Goal: Use online tool/utility: Utilize a website feature to perform a specific function

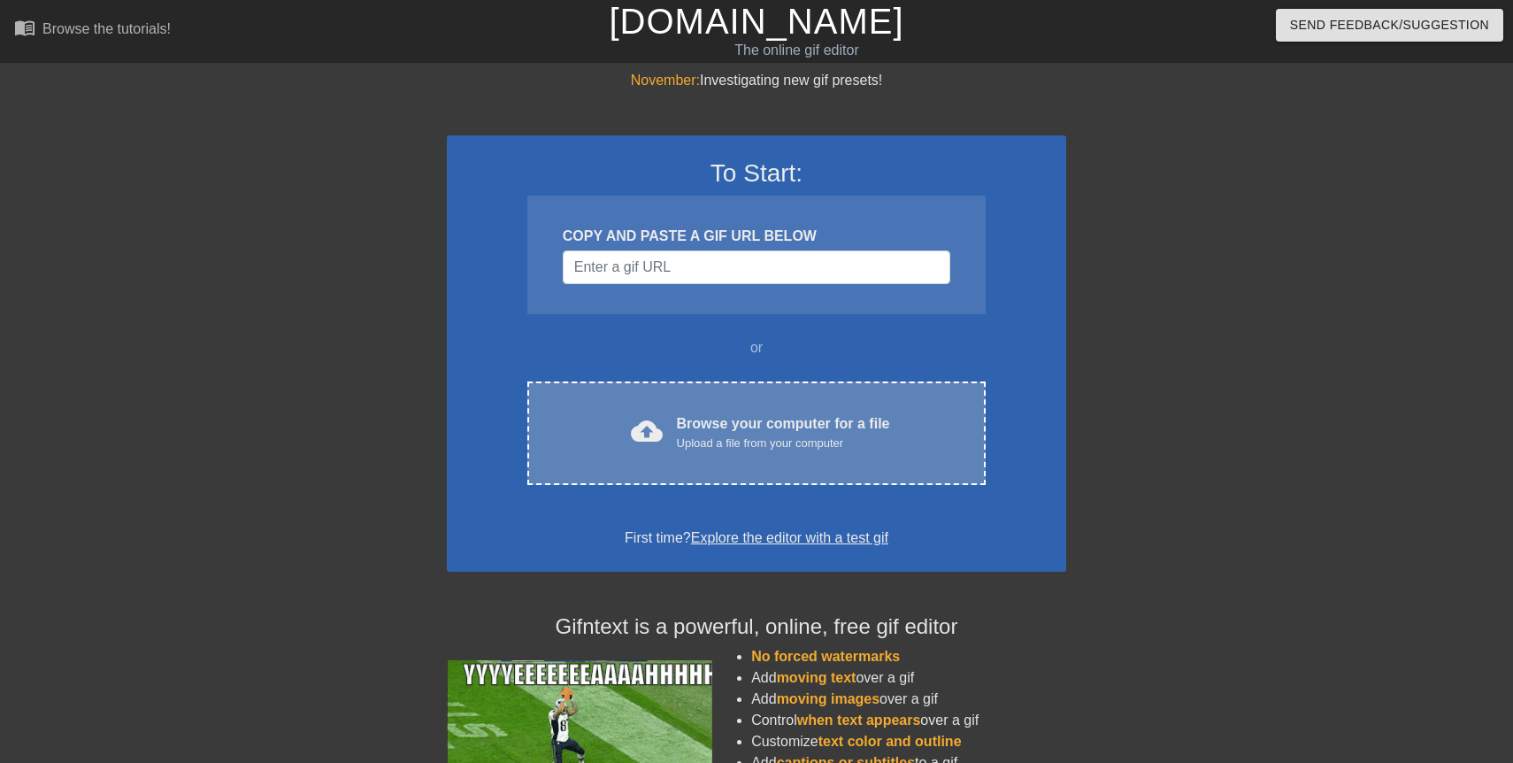
click at [724, 426] on div "Browse your computer for a file Upload a file from your computer" at bounding box center [783, 432] width 213 height 39
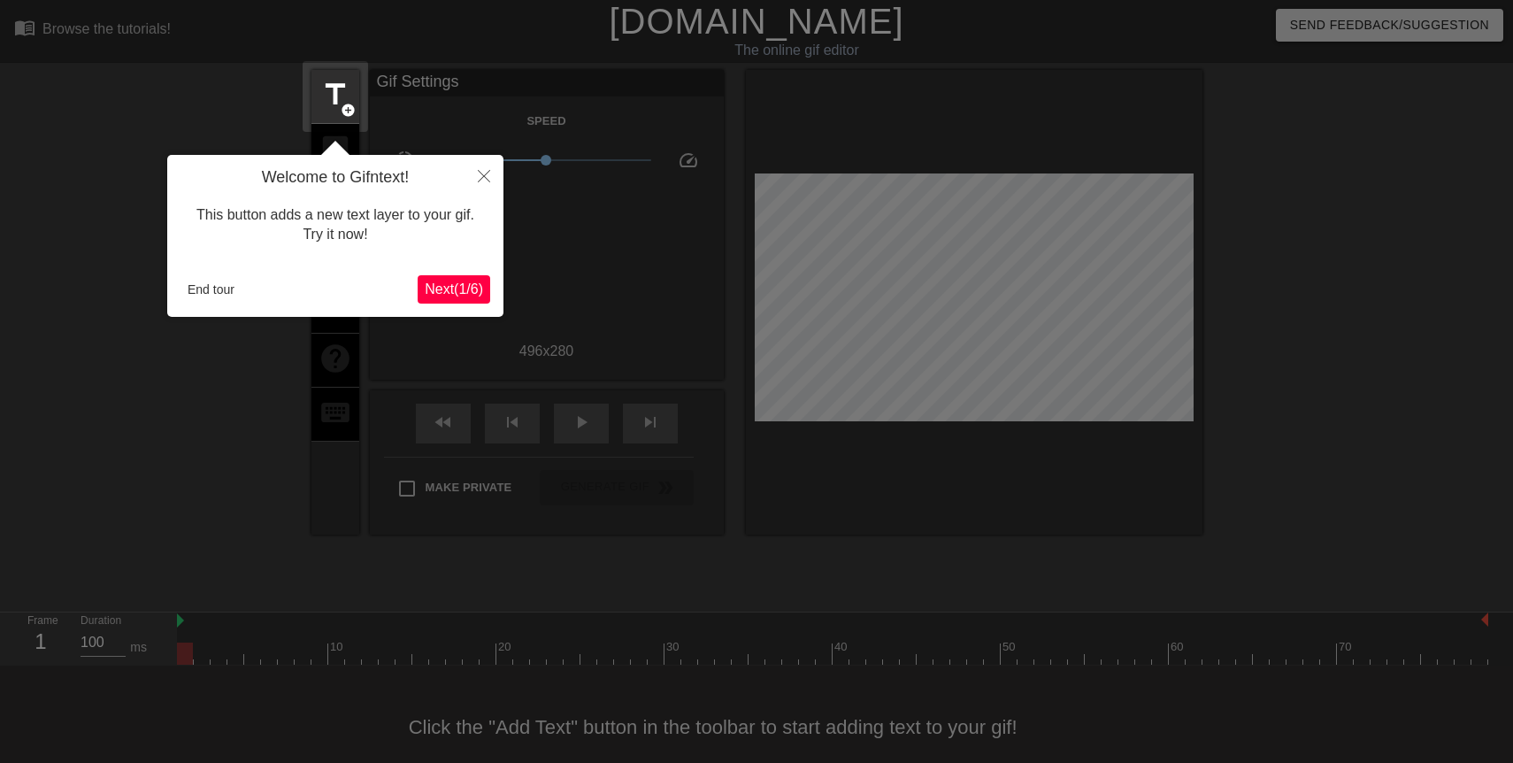
scroll to position [26, 0]
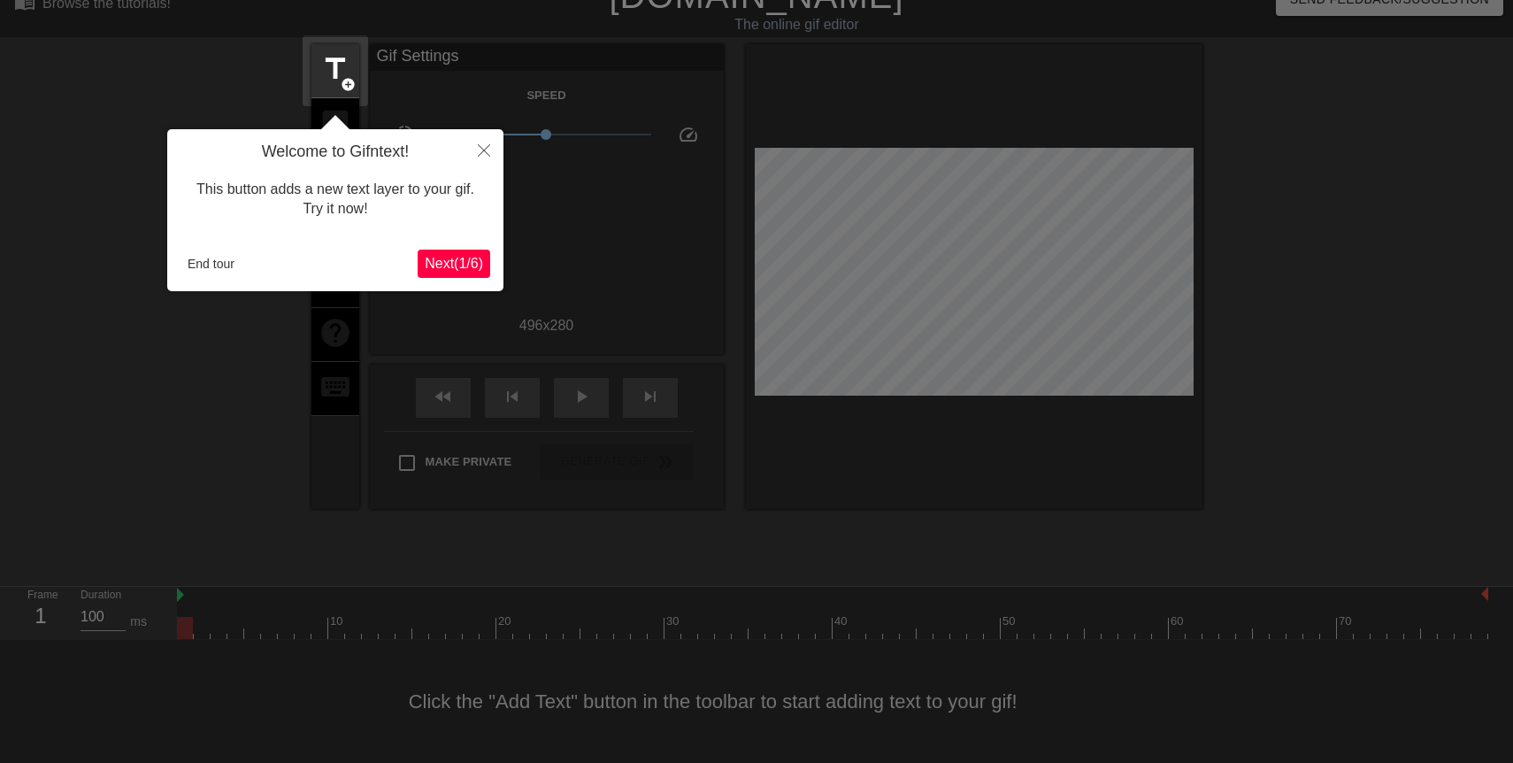
click at [442, 265] on span "Next ( 1 / 6 )" at bounding box center [454, 263] width 58 height 15
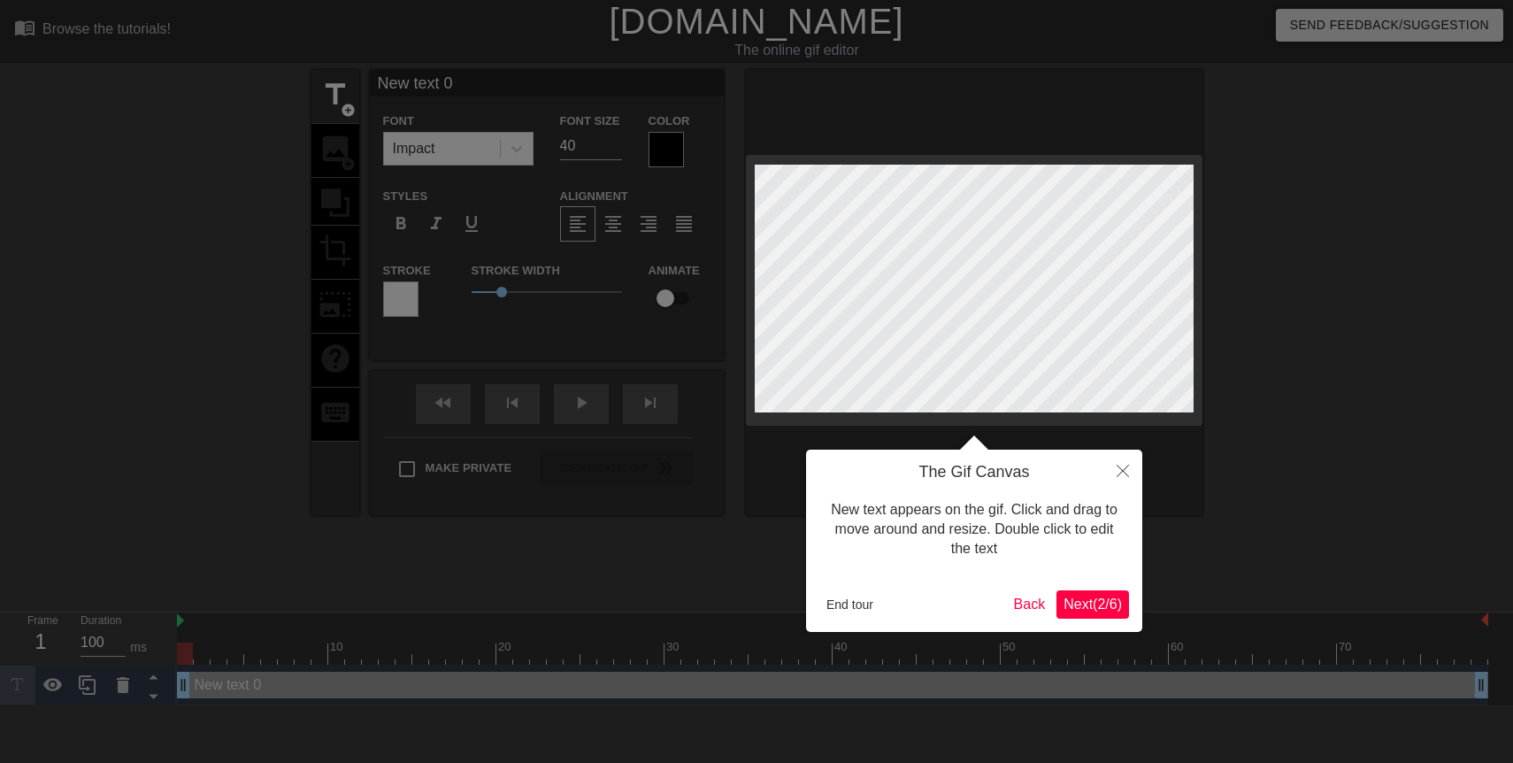
scroll to position [0, 0]
click at [1086, 598] on span "Next ( 2 / 6 )" at bounding box center [1092, 603] width 58 height 15
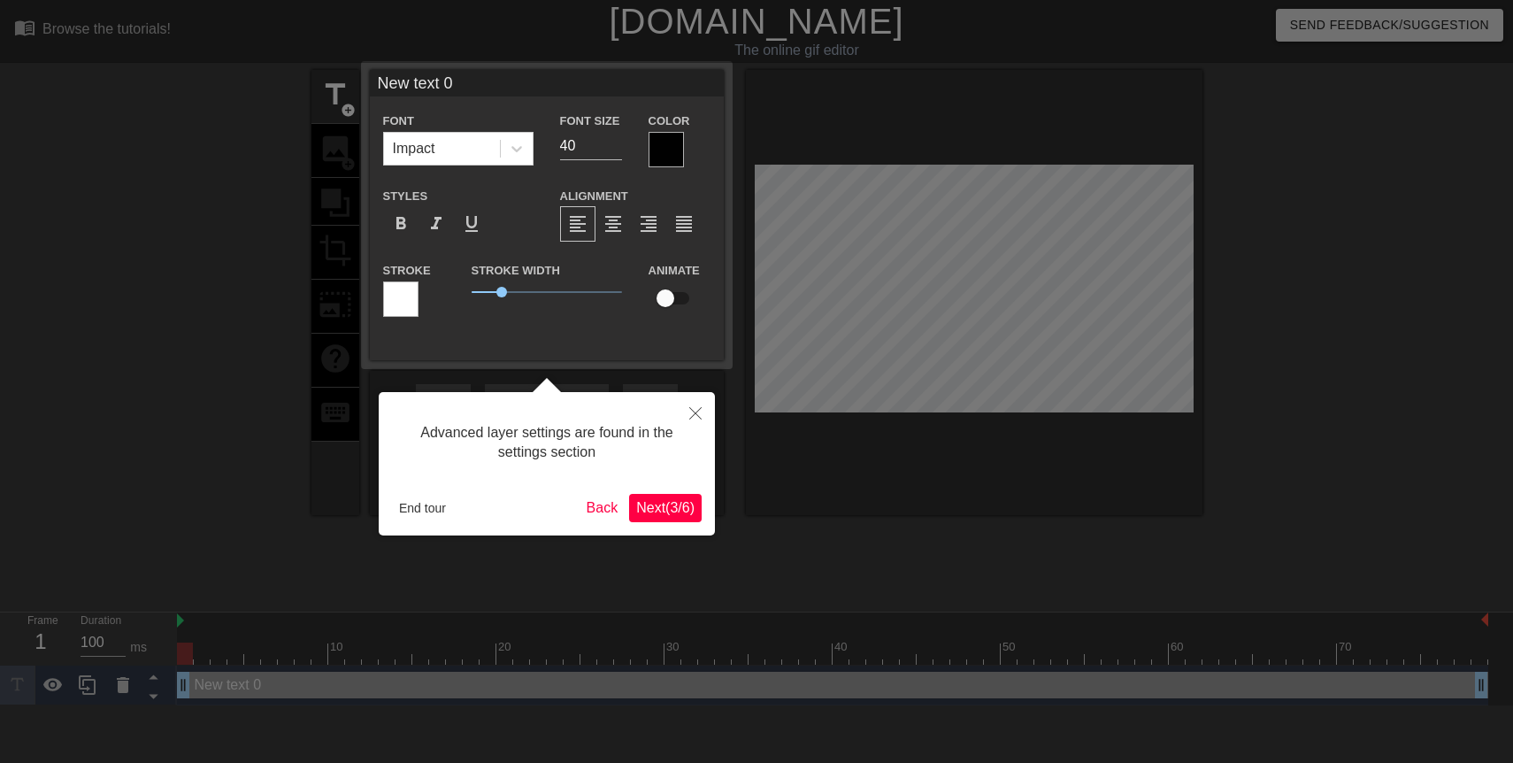
click at [666, 512] on span "Next ( 3 / 6 )" at bounding box center [665, 507] width 58 height 15
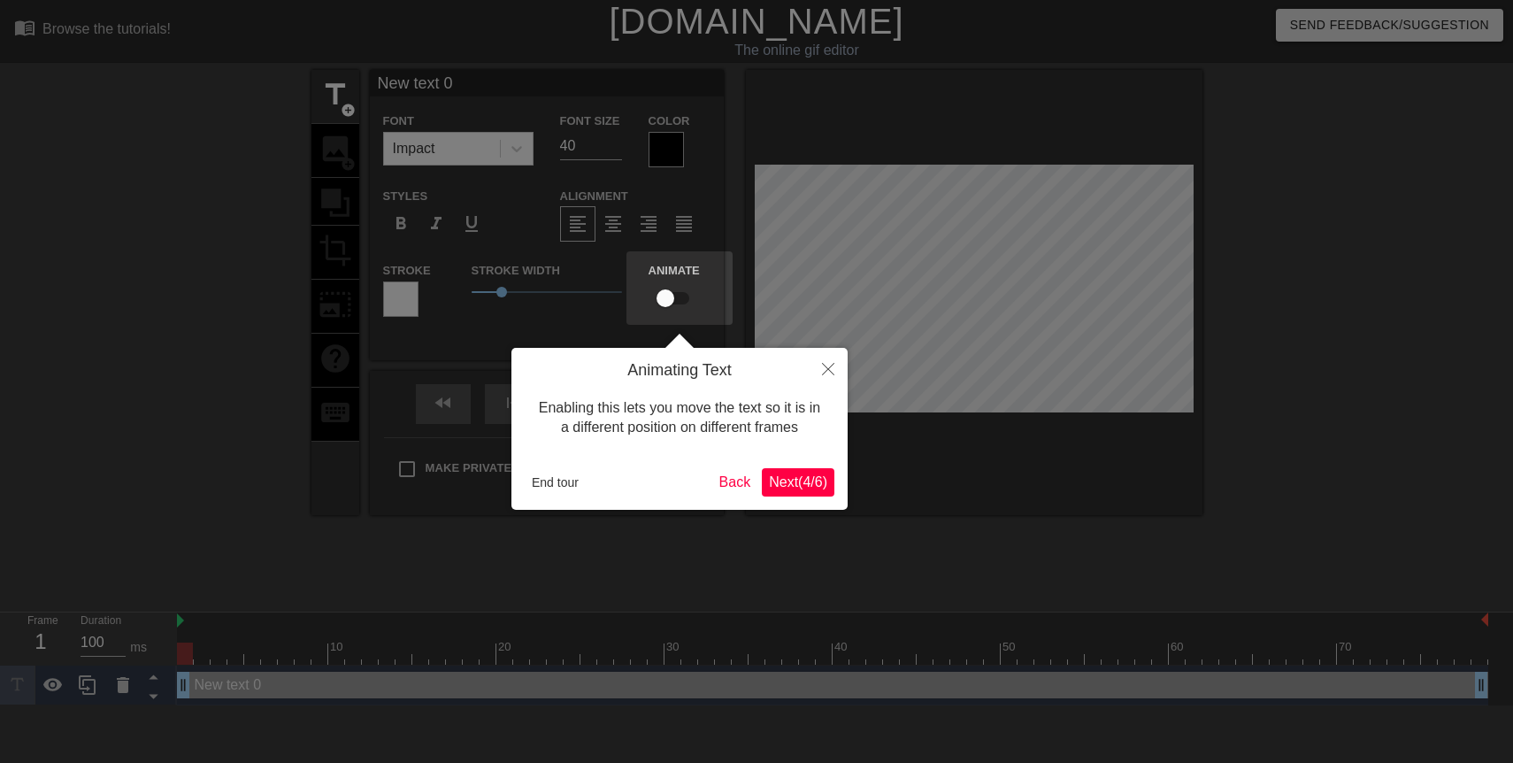
click at [802, 483] on span "Next ( 4 / 6 )" at bounding box center [798, 481] width 58 height 15
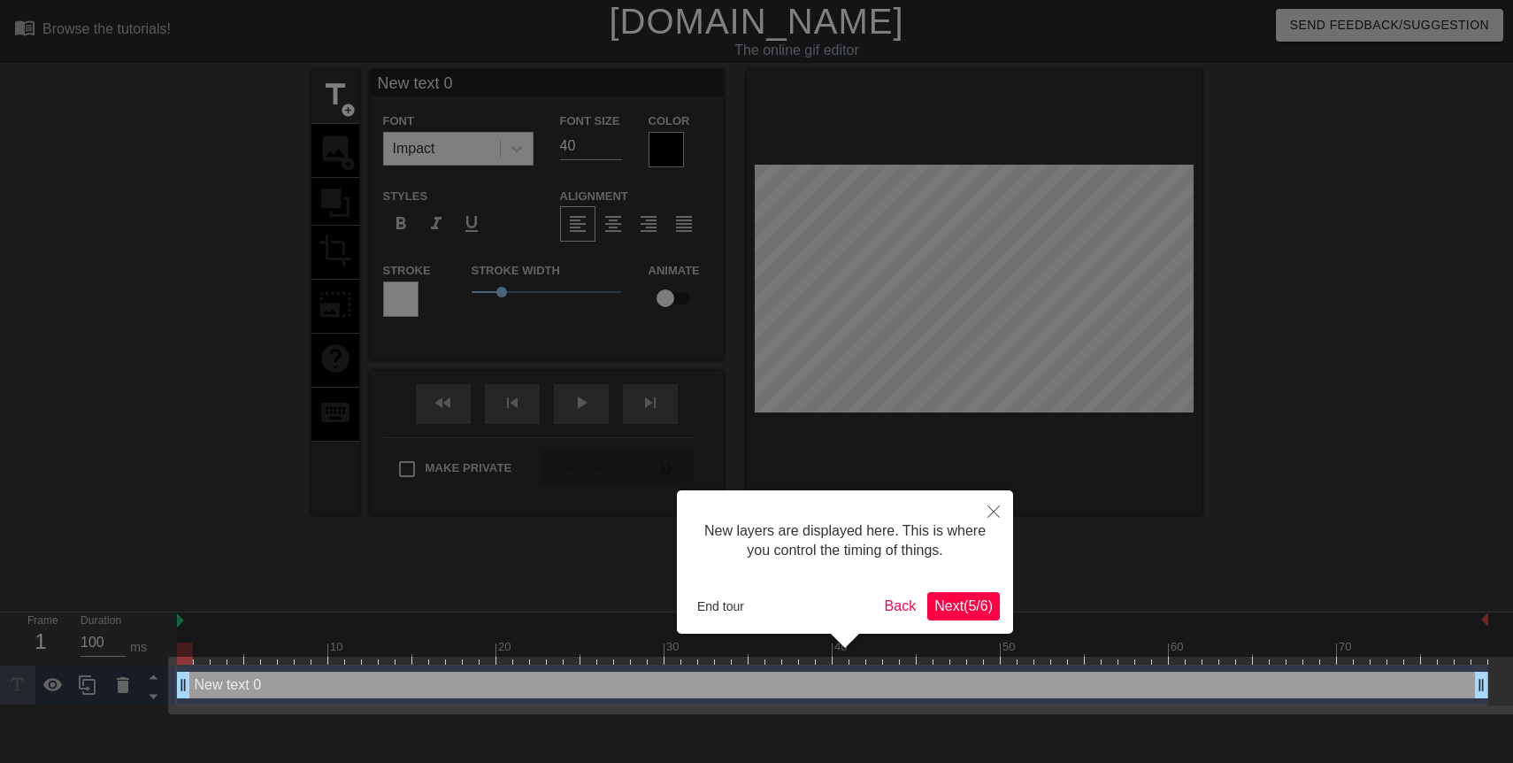
click at [953, 607] on span "Next ( 5 / 6 )" at bounding box center [963, 605] width 58 height 15
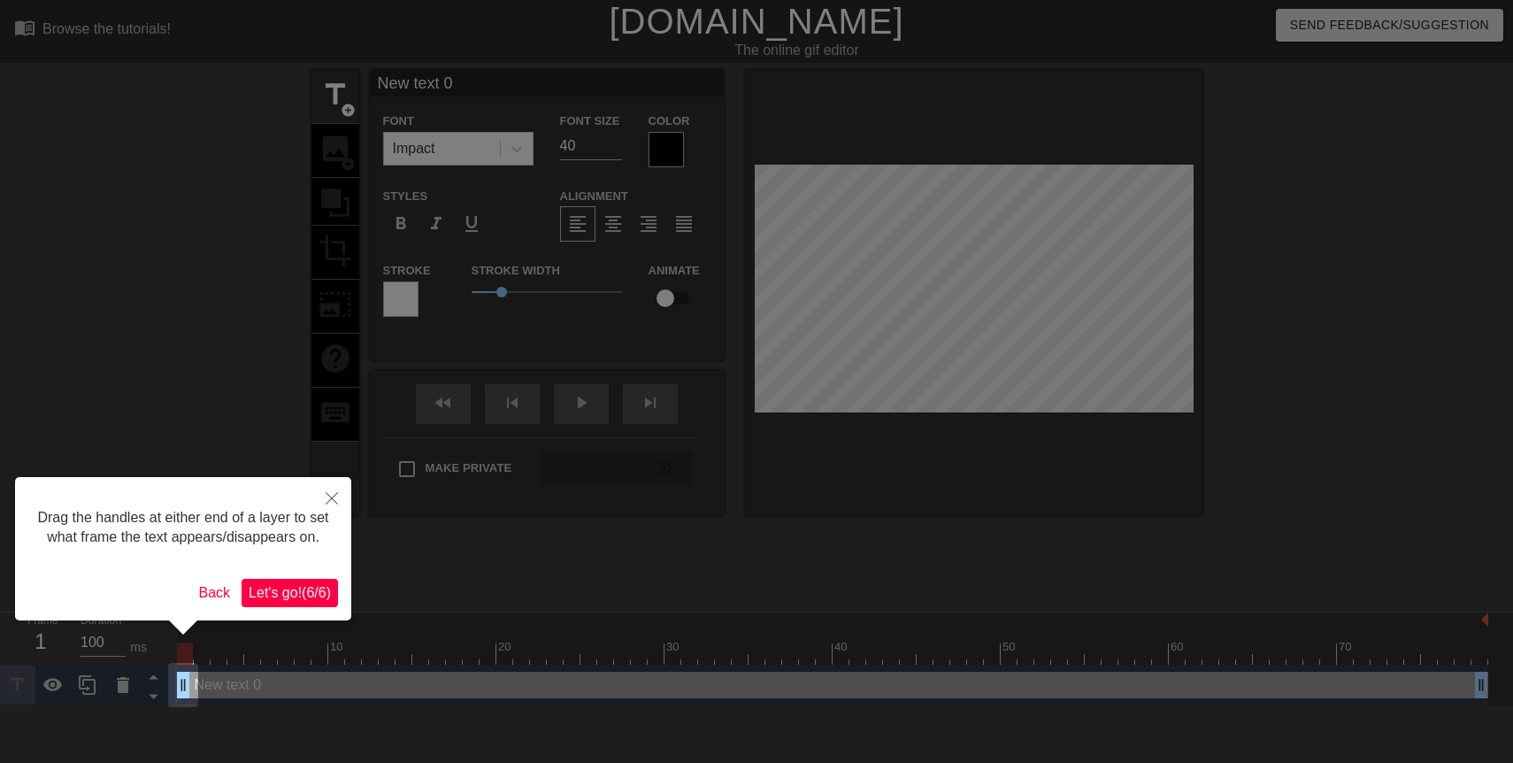
click at [293, 600] on span "Let's go! ( 6 / 6 )" at bounding box center [290, 592] width 82 height 15
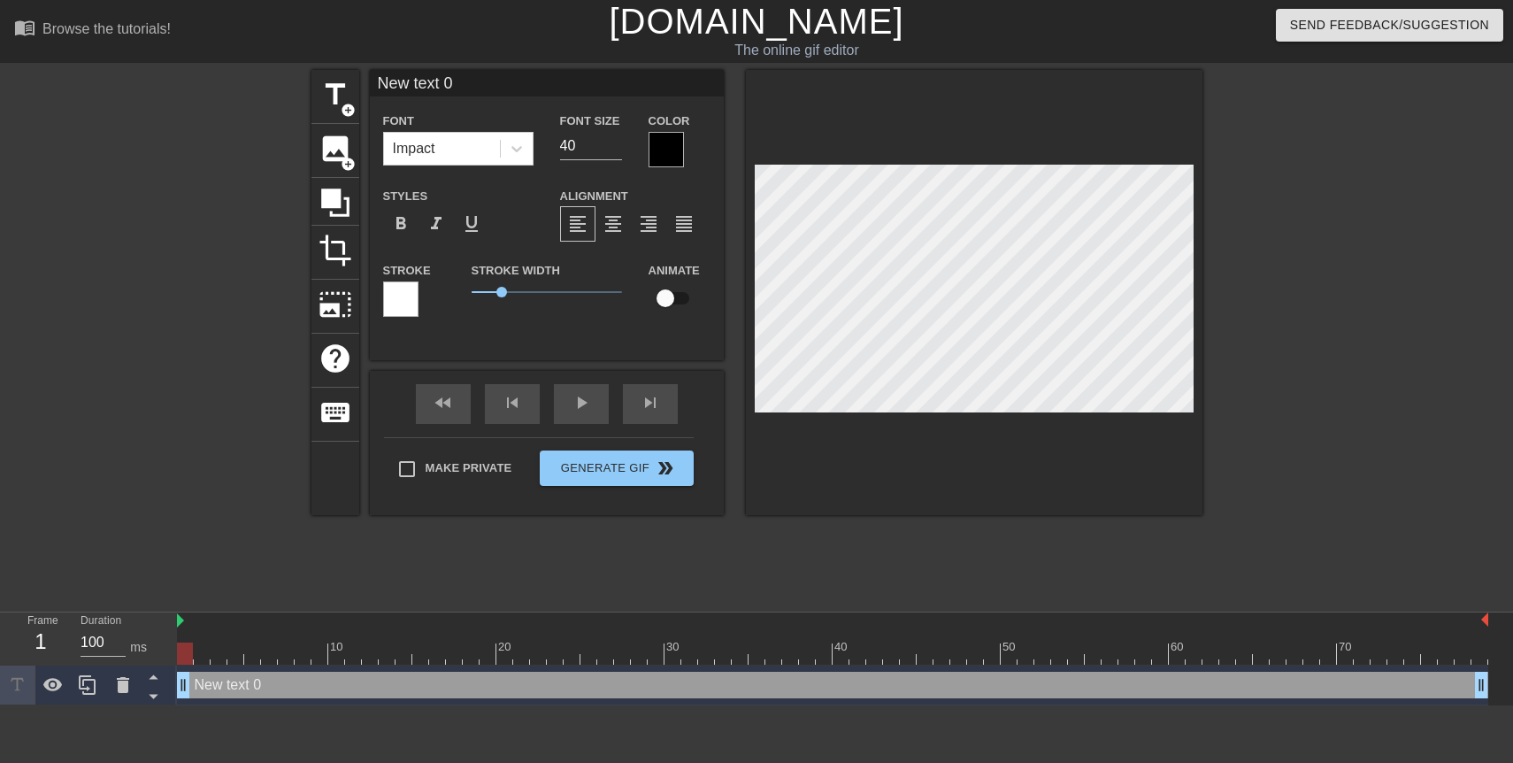
scroll to position [0, 3]
type input "A"
type textarea "A"
type input "Al"
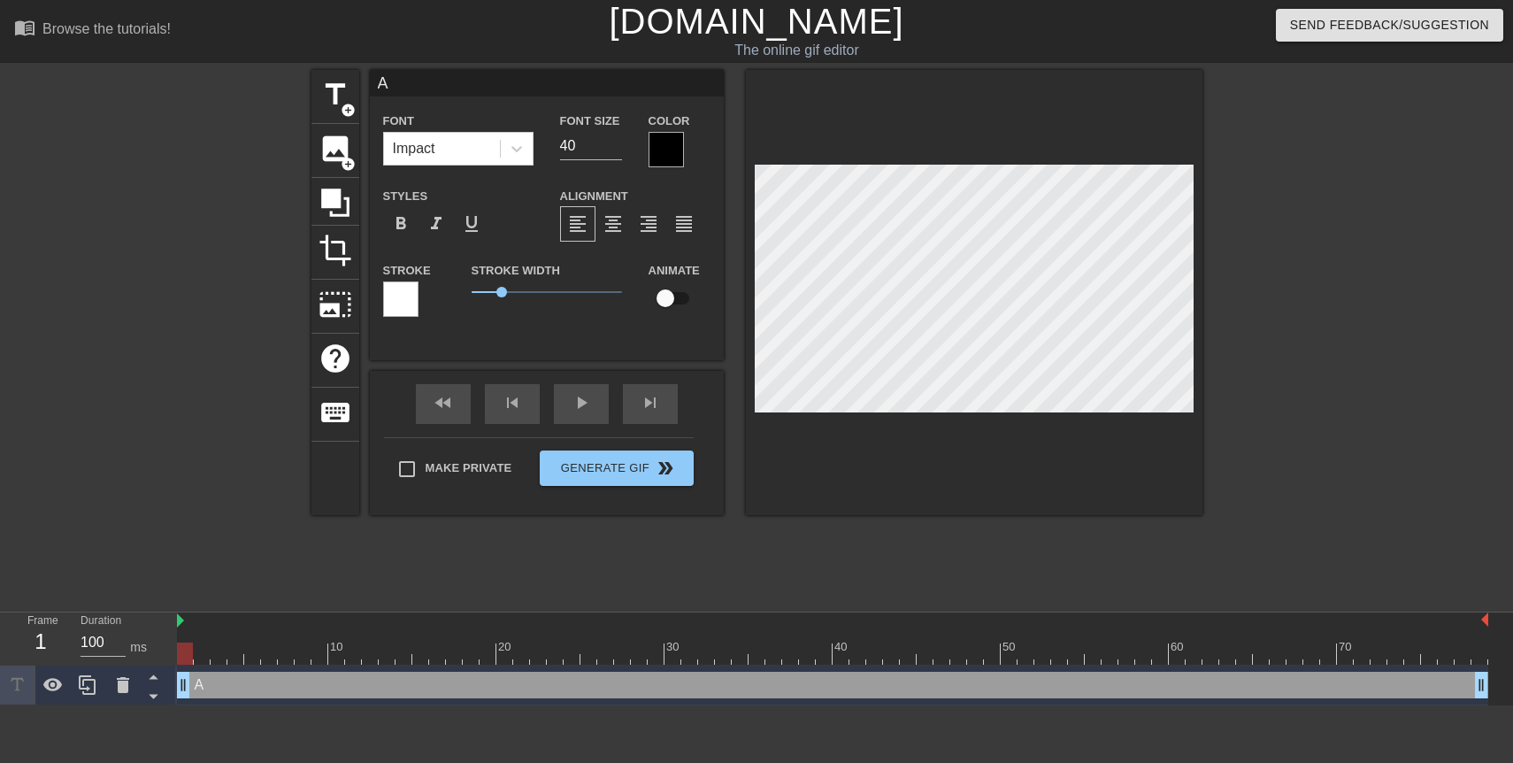
type textarea "Al"
type input "Ale"
type textarea "Ale"
type input "Aler"
type textarea "Aler"
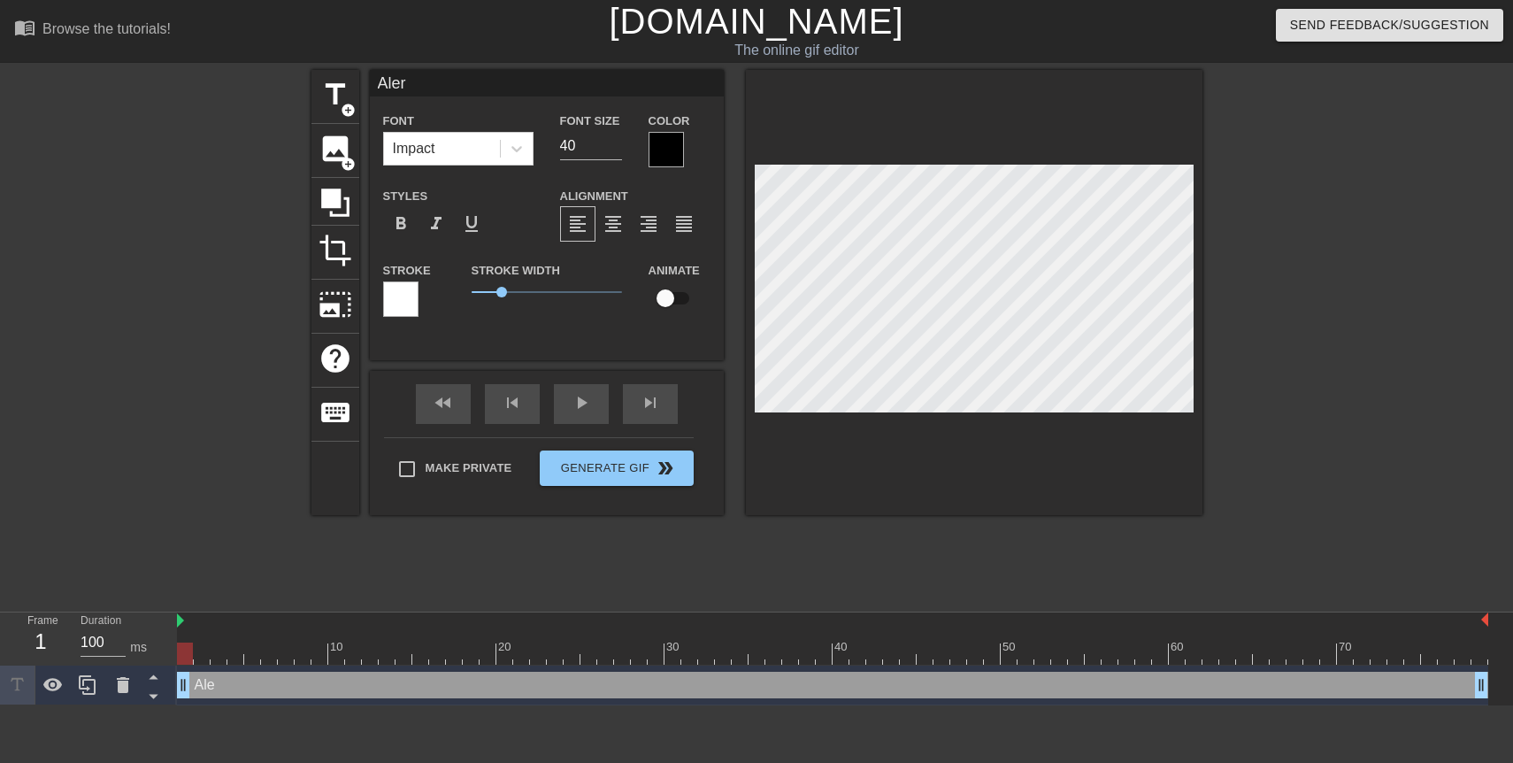
type input "Alert"
type textarea "Alert"
type input "Alert"
type textarea "Alert"
type input "Alert &"
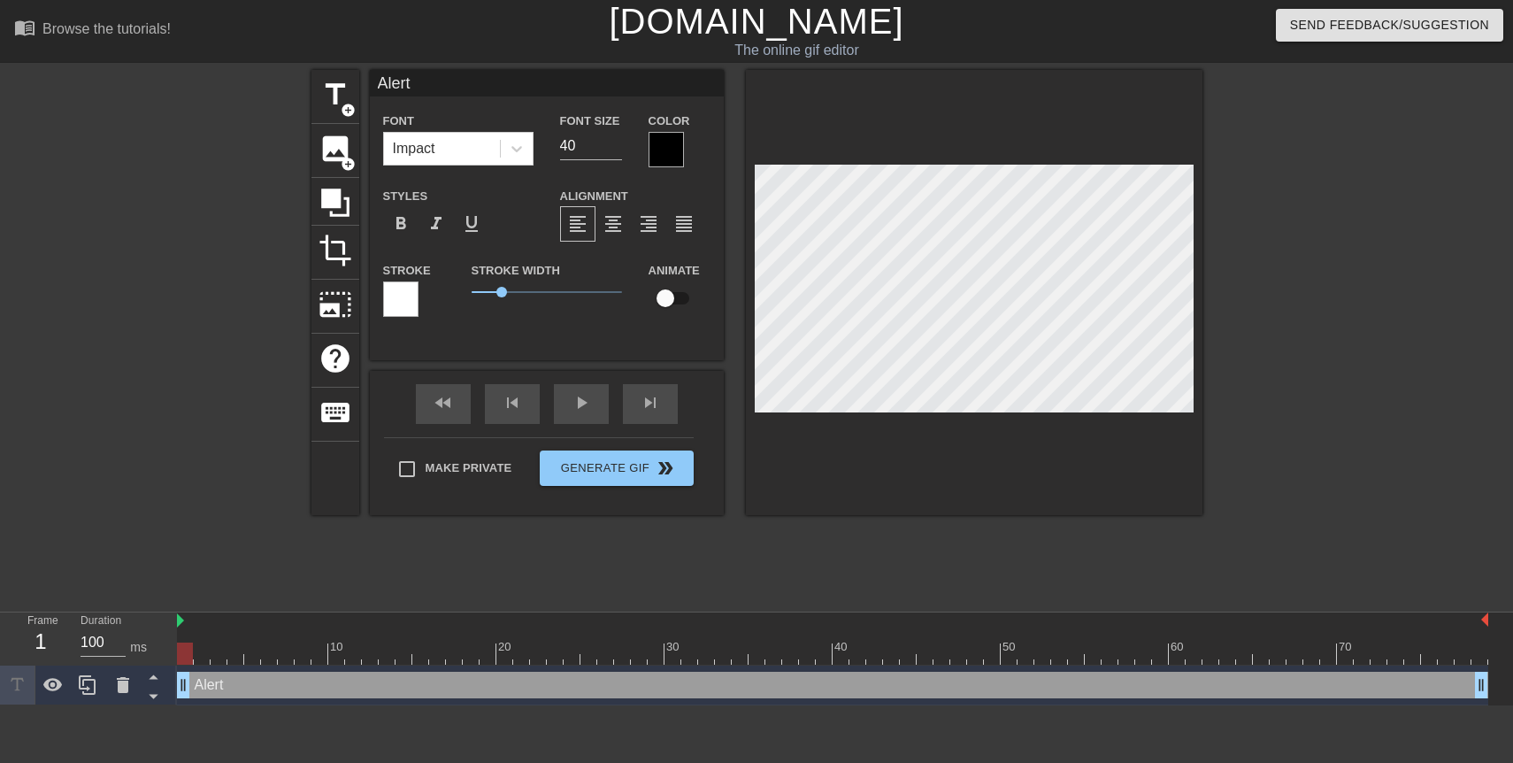
type textarea "Alert &"
type input "Alert &"
type textarea "Alert &"
type input "Alert & I"
type textarea "Alert & I"
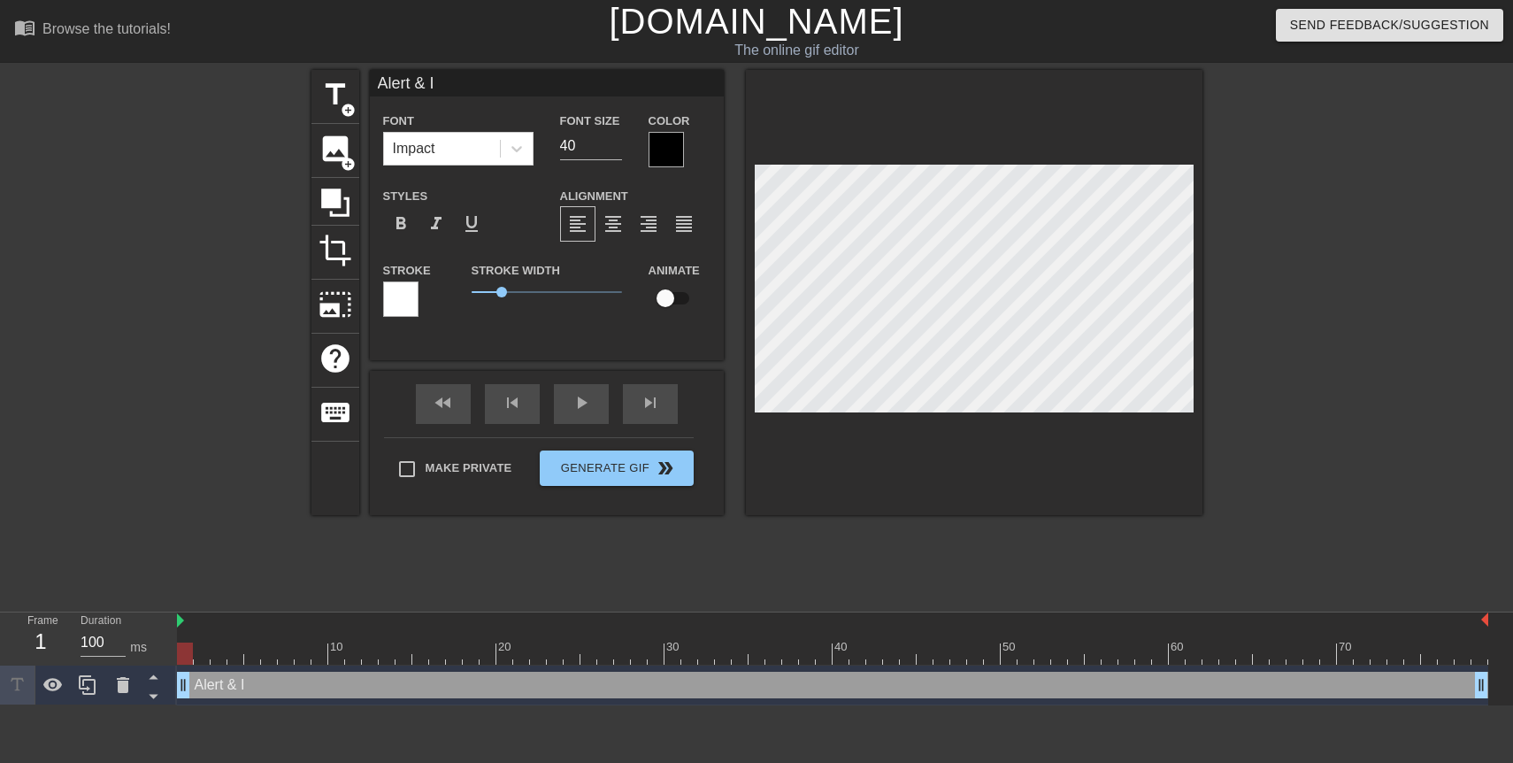
type input "Alert & In"
type textarea "Alert & In"
type input "Alert & Int"
type textarea "Alert & Int"
type input "Alert & Inte"
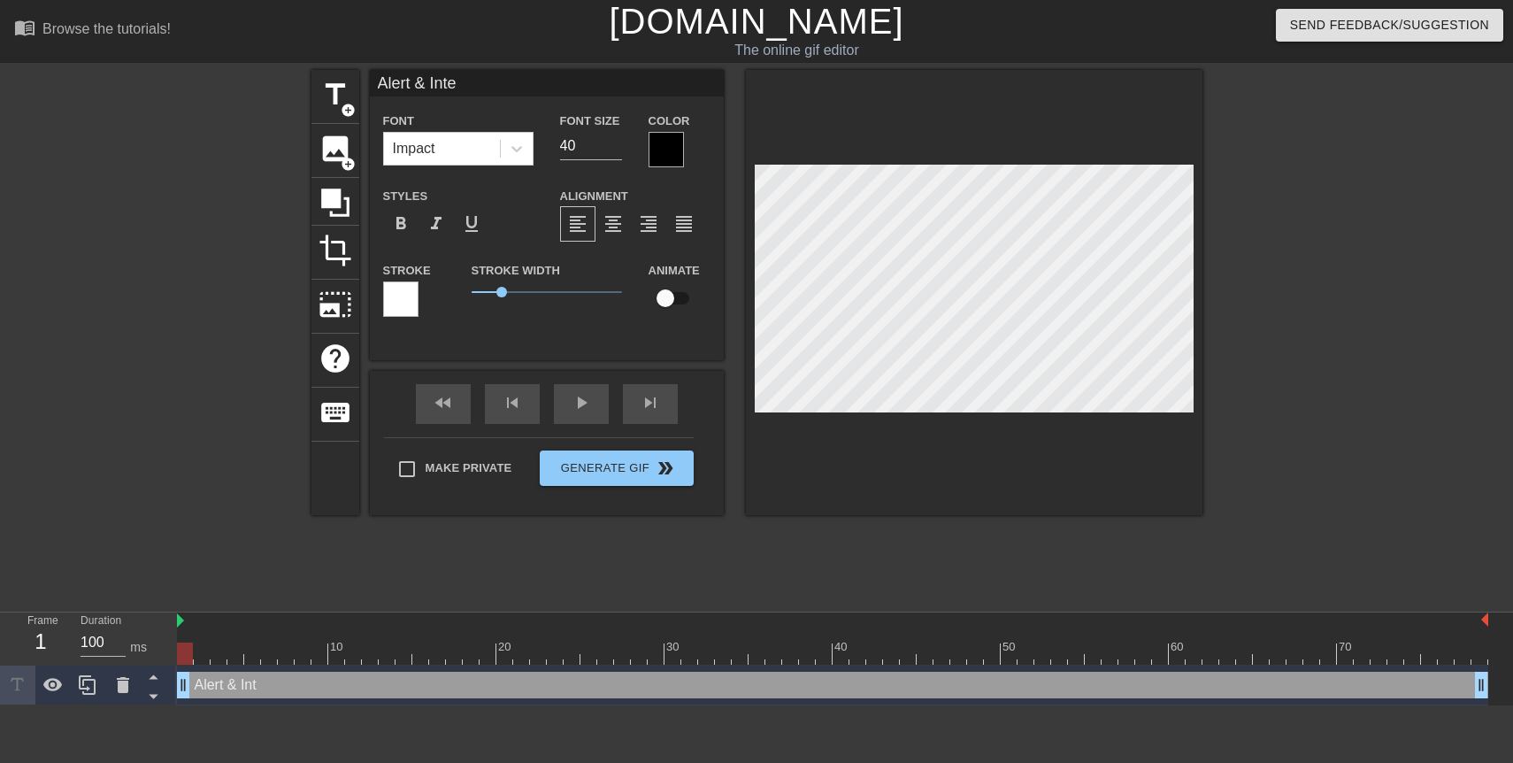
type textarea "Alert & Inte"
type input "Alert & Intel"
type textarea "Alert & Intel"
type input "Alert & Intel"
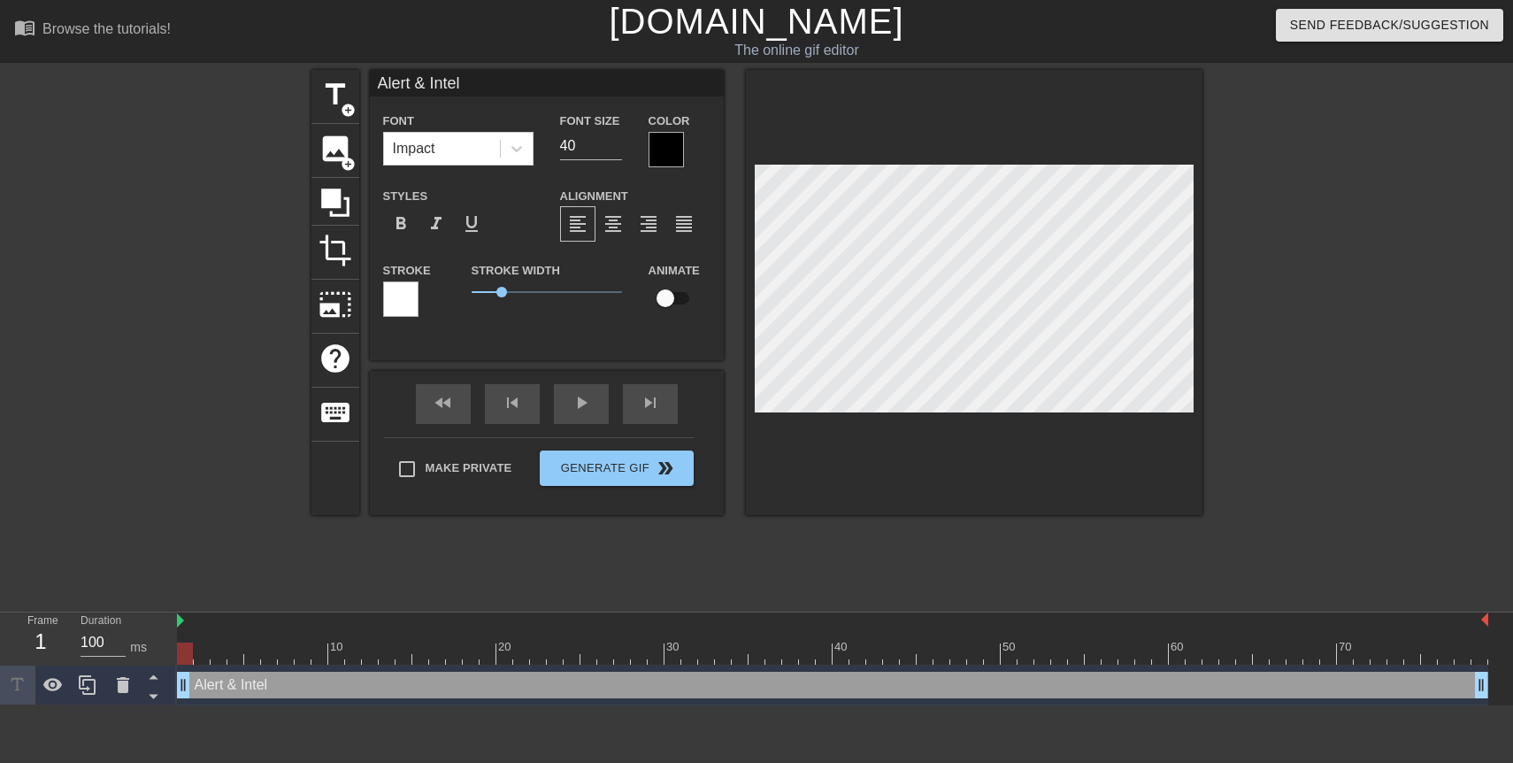
type textarea "Alert & Intel"
type input "Alert & Intel p"
type textarea "Alert & Intel p"
type input "Alert & Intel pi"
type textarea "Alert & Intel pi"
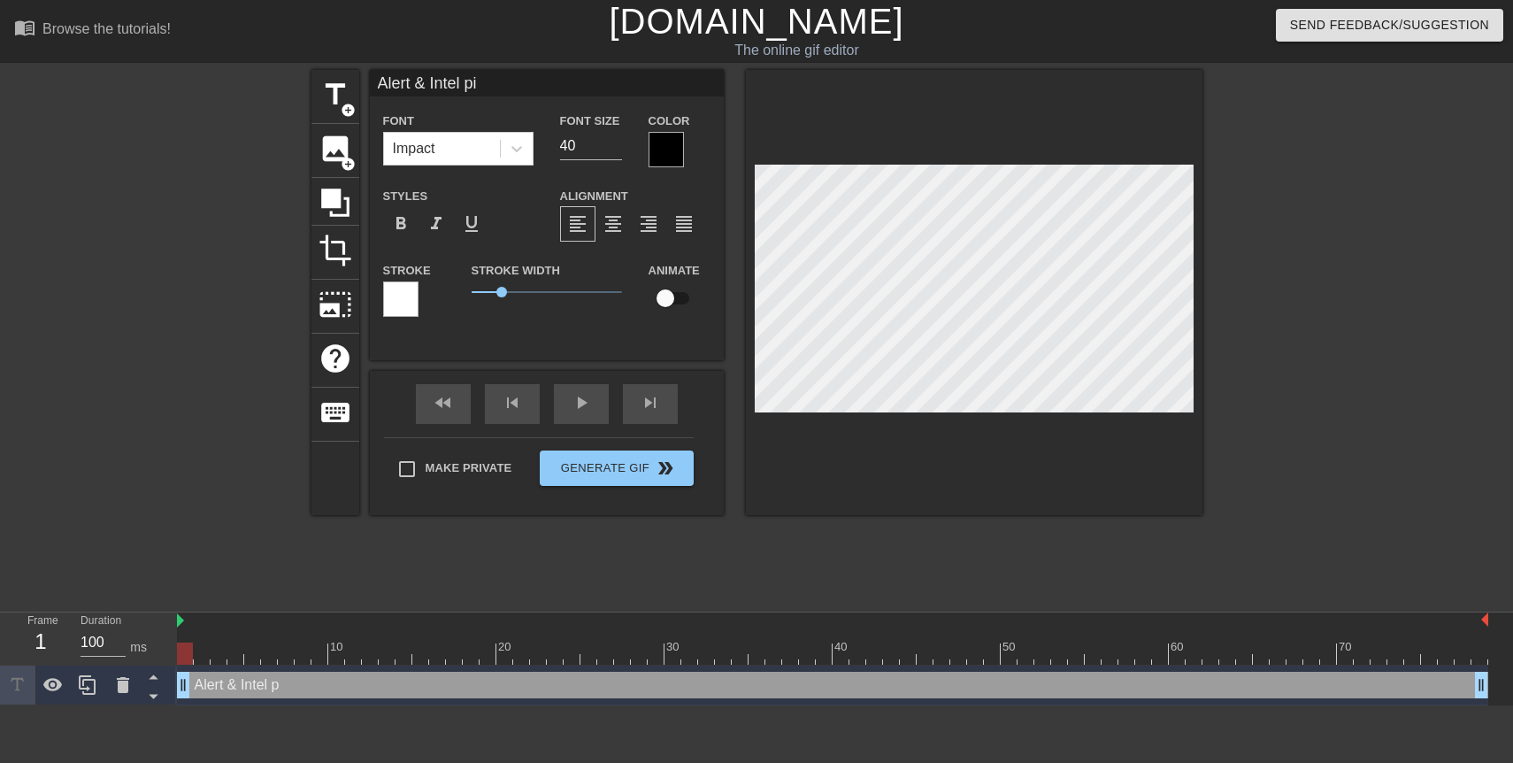
type input "Alert & Intel pin"
type textarea "Alert & Intel pin"
type input "Alert & Intel ping"
type textarea "Alert & Intel ping"
type input "Alert & Intel pingi"
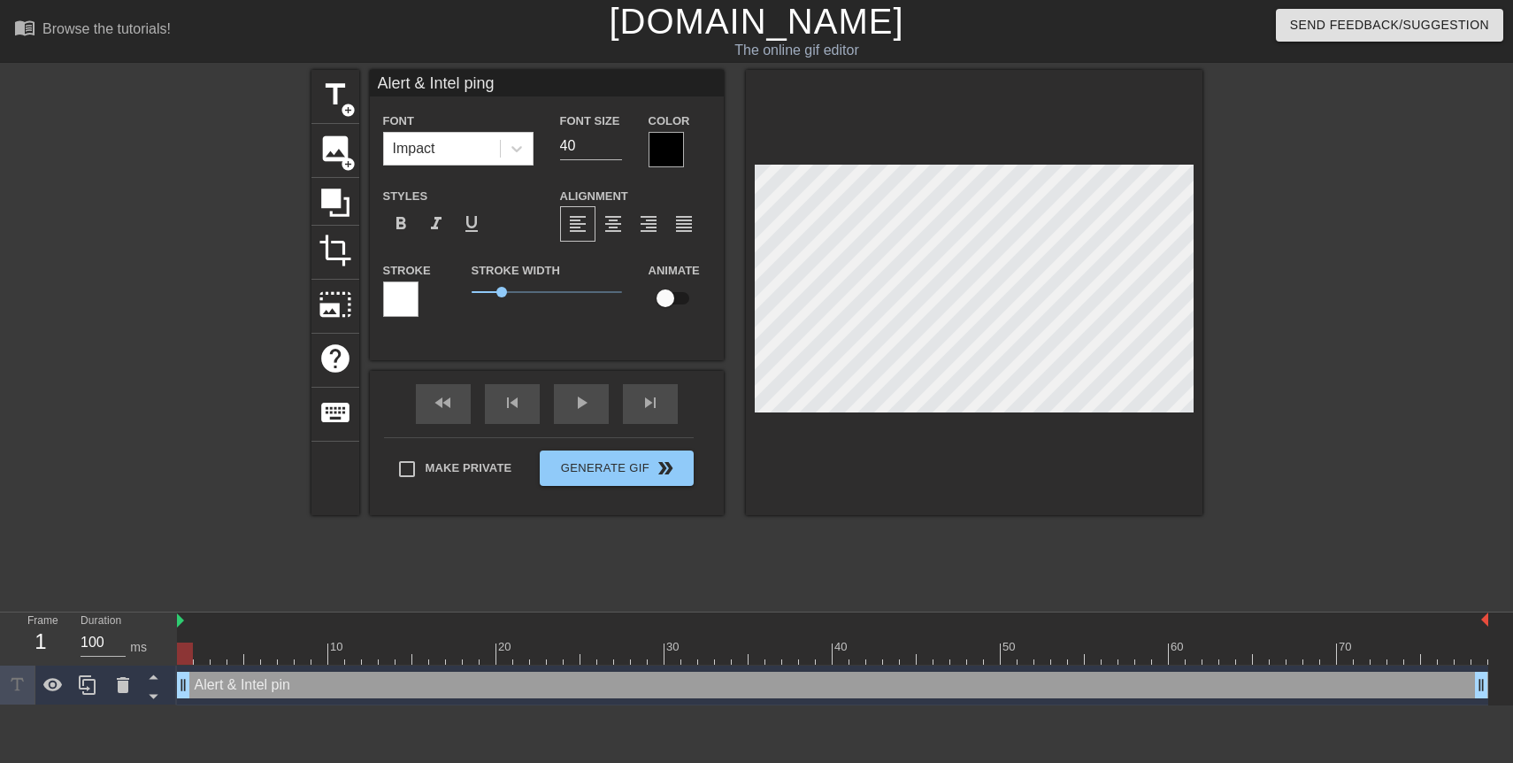
type textarea "Alert & Intel pingi"
type input "Alert & Intel pingin"
type textarea "Alert & Intel pinging"
type input "Alert & Intel pinging"
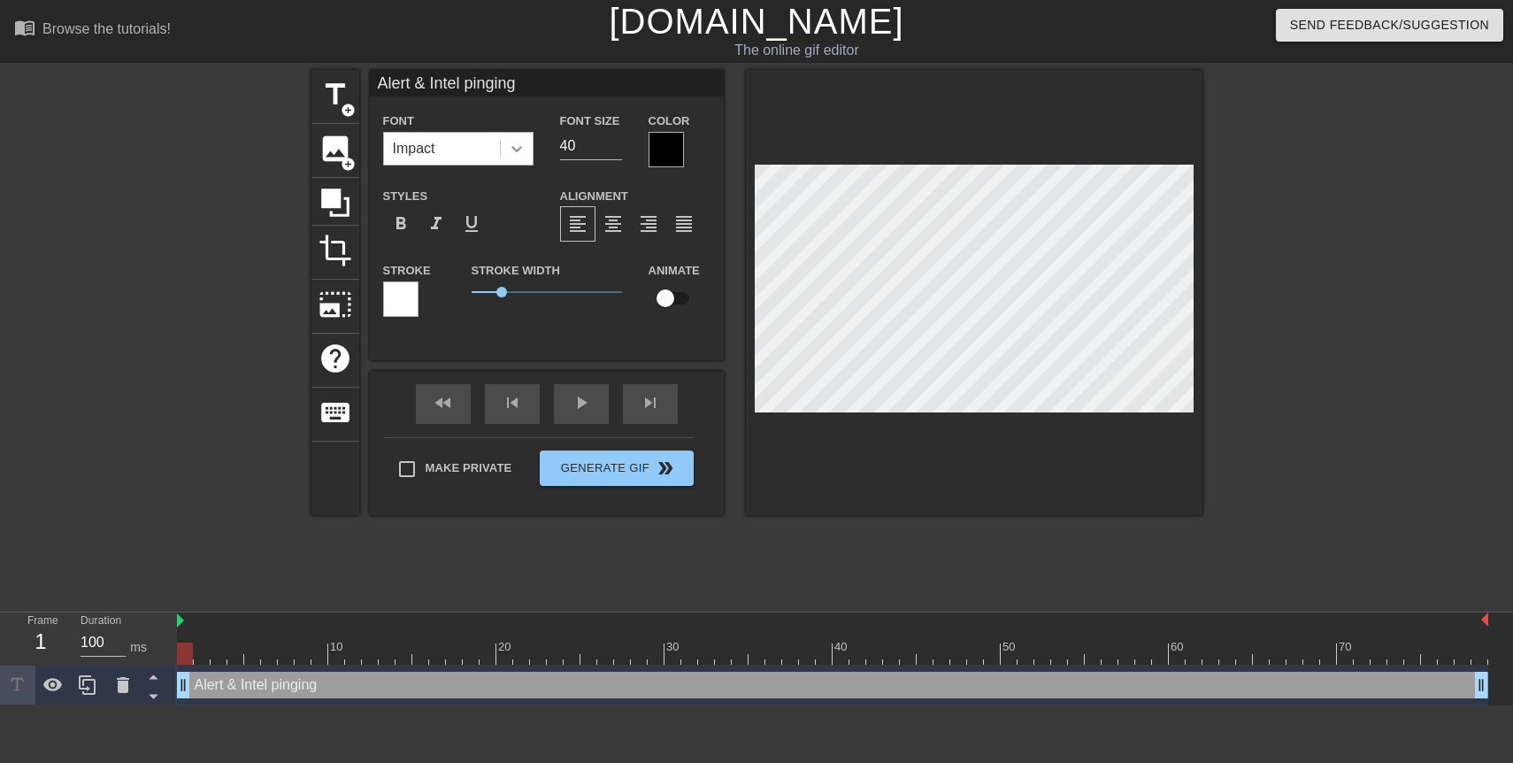
type textarea "Alert & Intel pinging"
click at [513, 153] on icon at bounding box center [517, 149] width 18 height 18
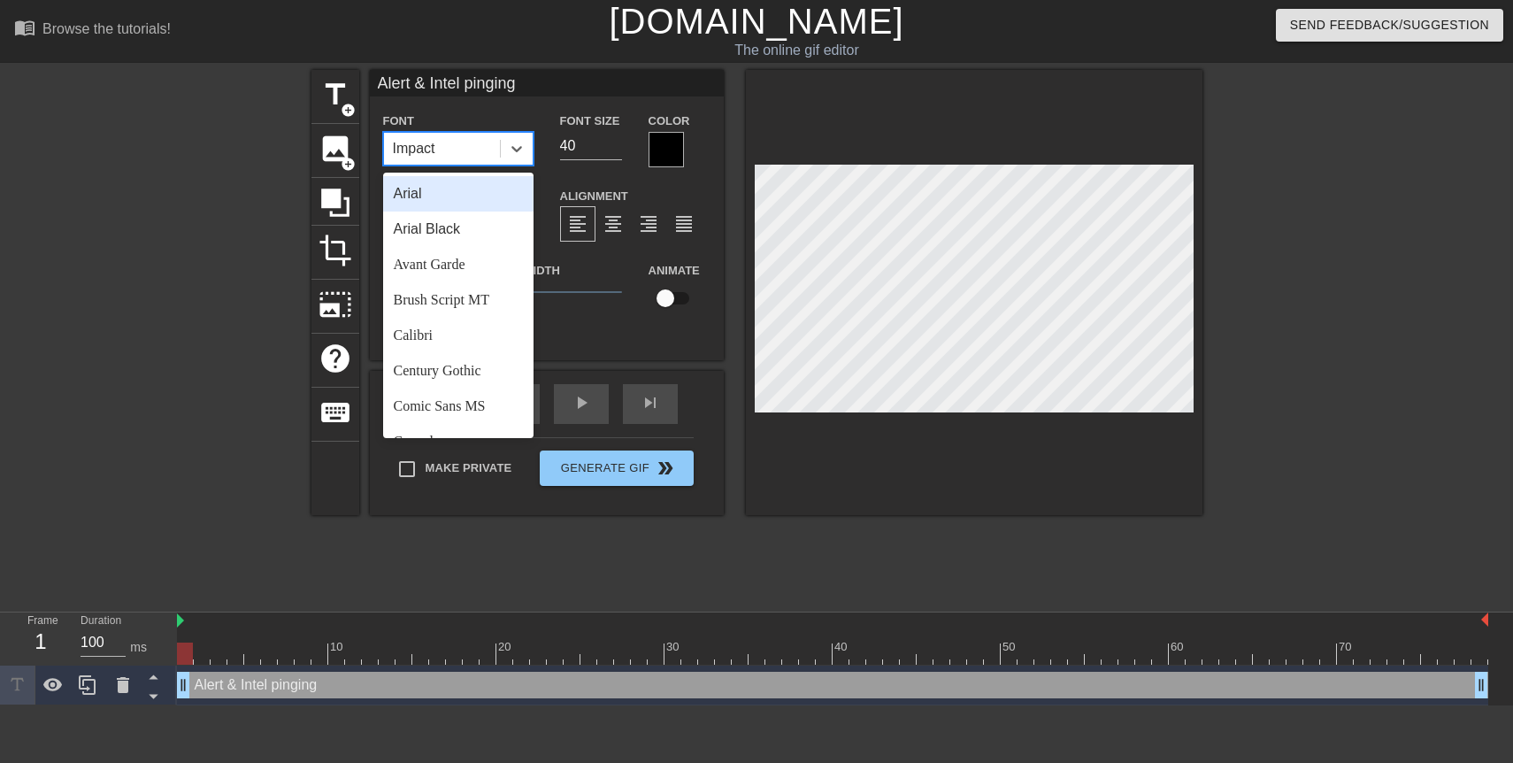
click at [441, 192] on div "Arial" at bounding box center [458, 193] width 150 height 35
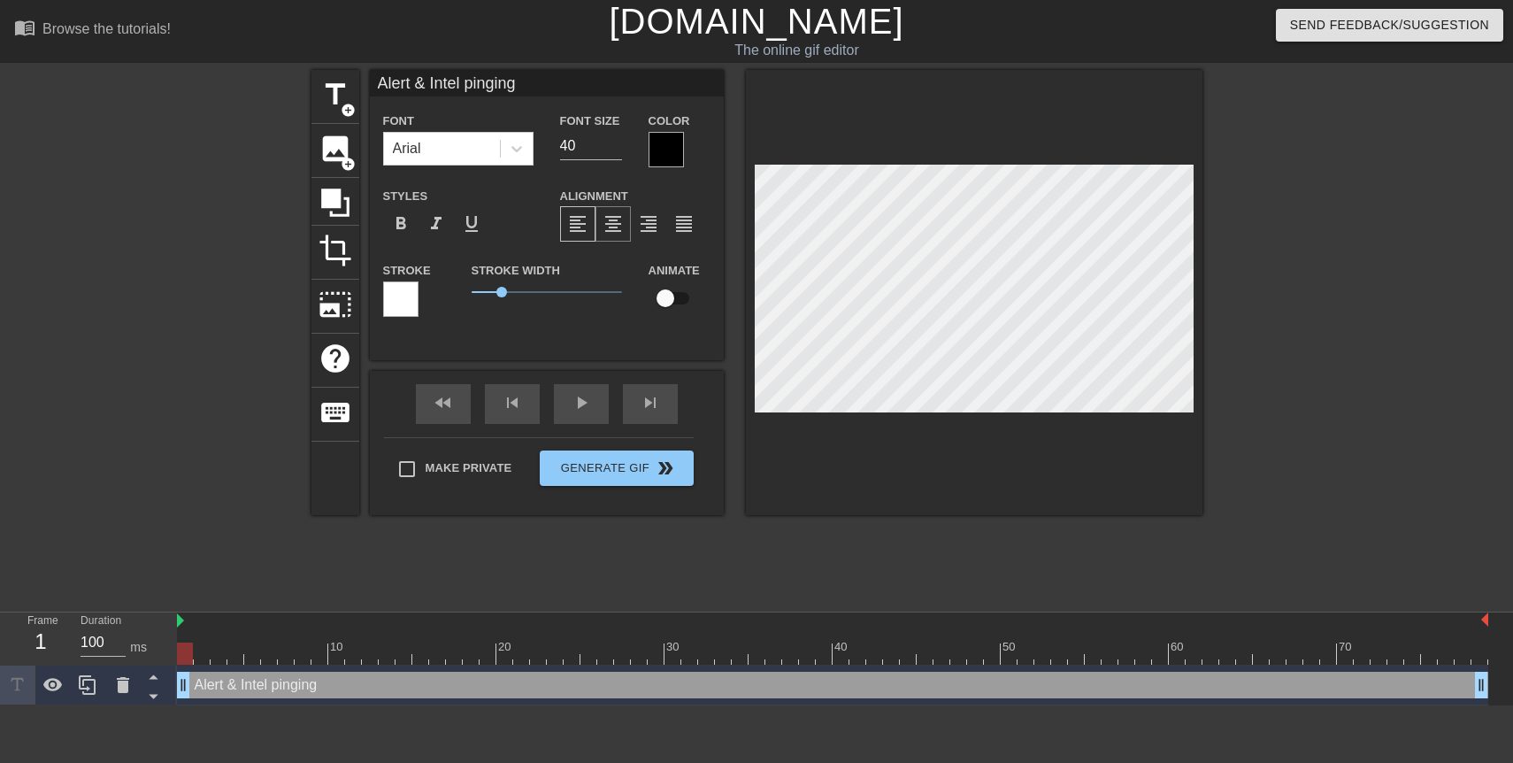
click at [616, 233] on span "format_align_center" at bounding box center [612, 223] width 21 height 21
click at [618, 221] on span "format_align_center" at bounding box center [612, 223] width 21 height 21
click at [564, 324] on div "Stroke Width 1" at bounding box center [546, 295] width 177 height 73
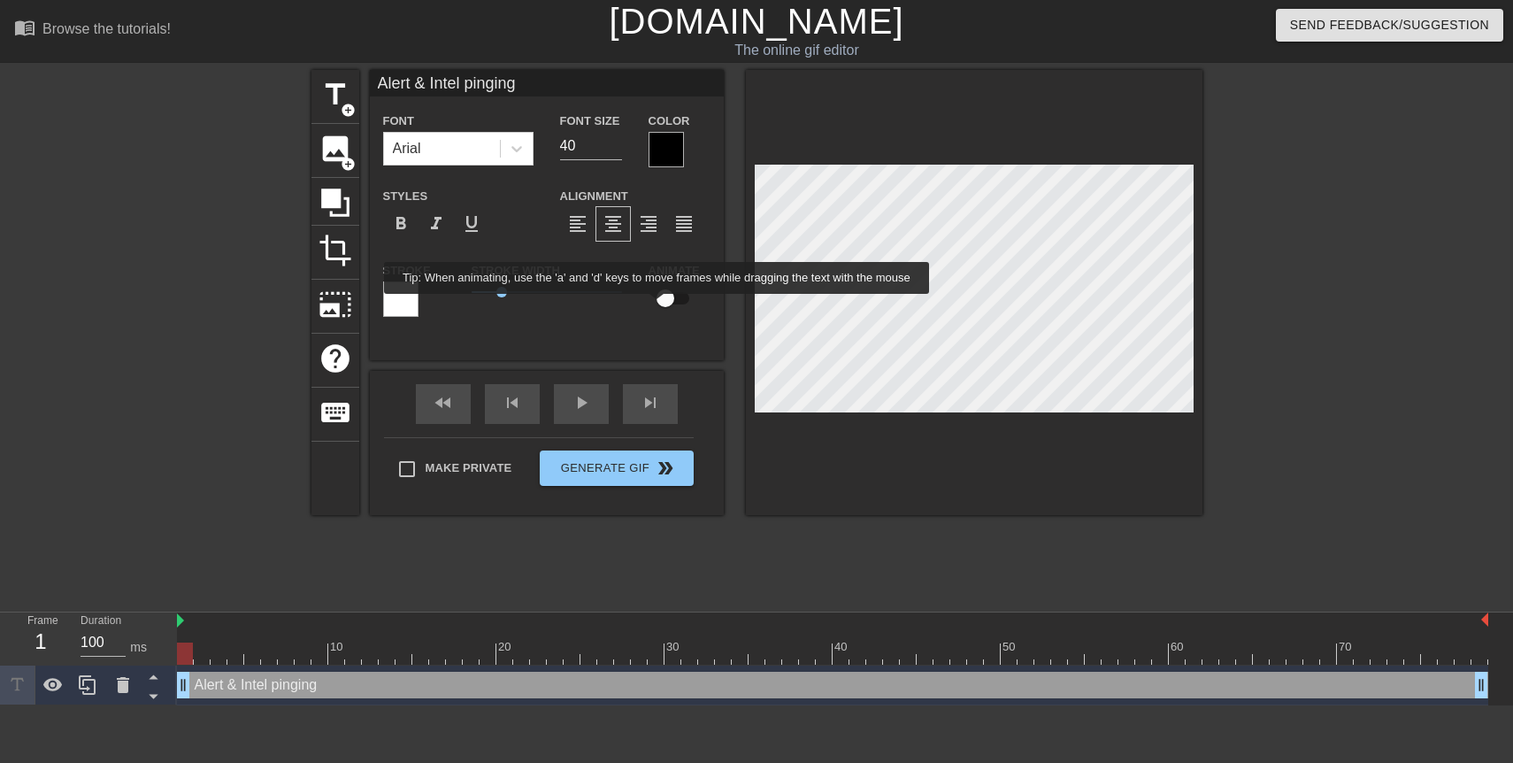
click at [673, 301] on input "checkbox" at bounding box center [665, 298] width 101 height 34
checkbox input "true"
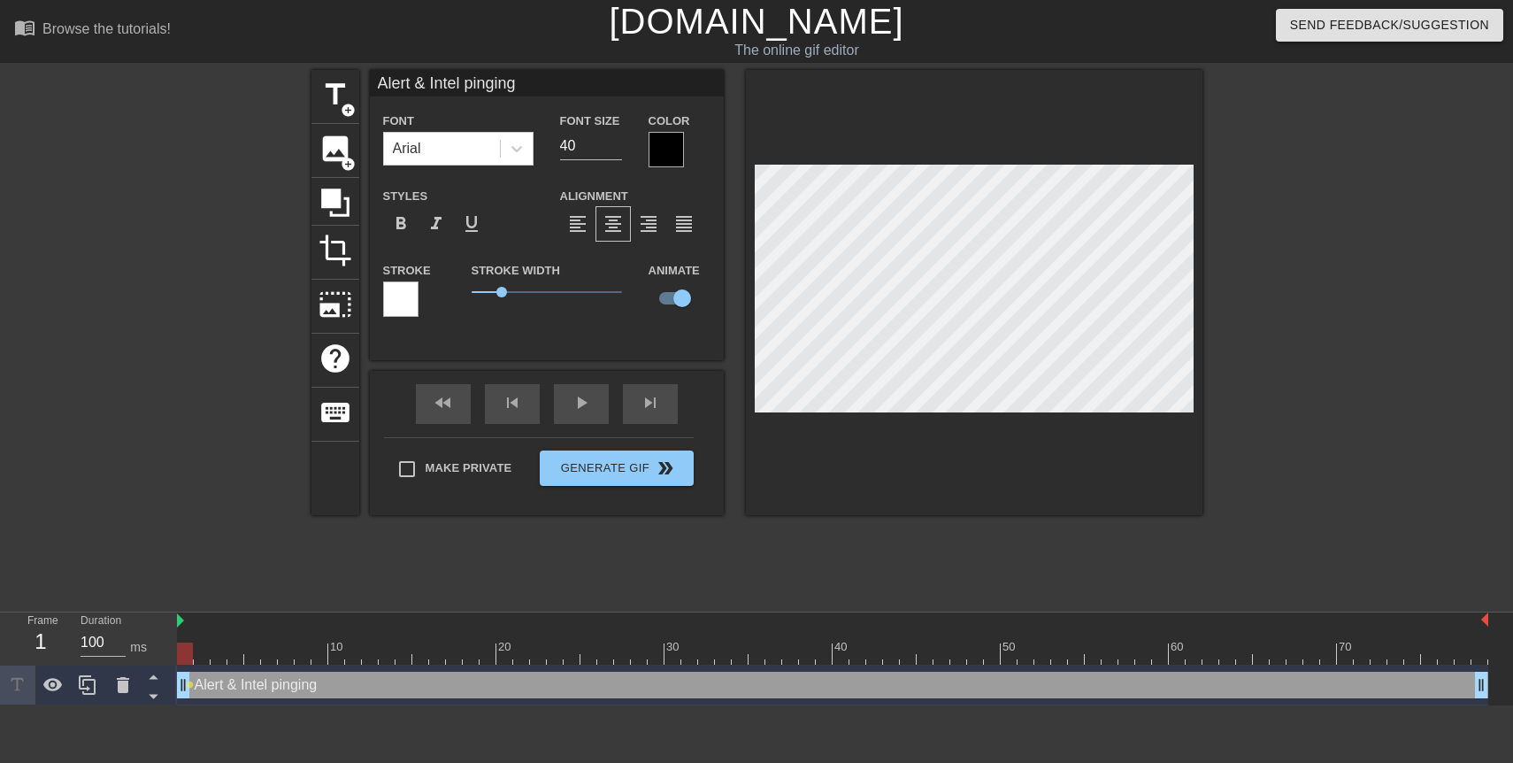
click at [1009, 476] on div at bounding box center [974, 292] width 457 height 445
type input "A"
type textarea "A"
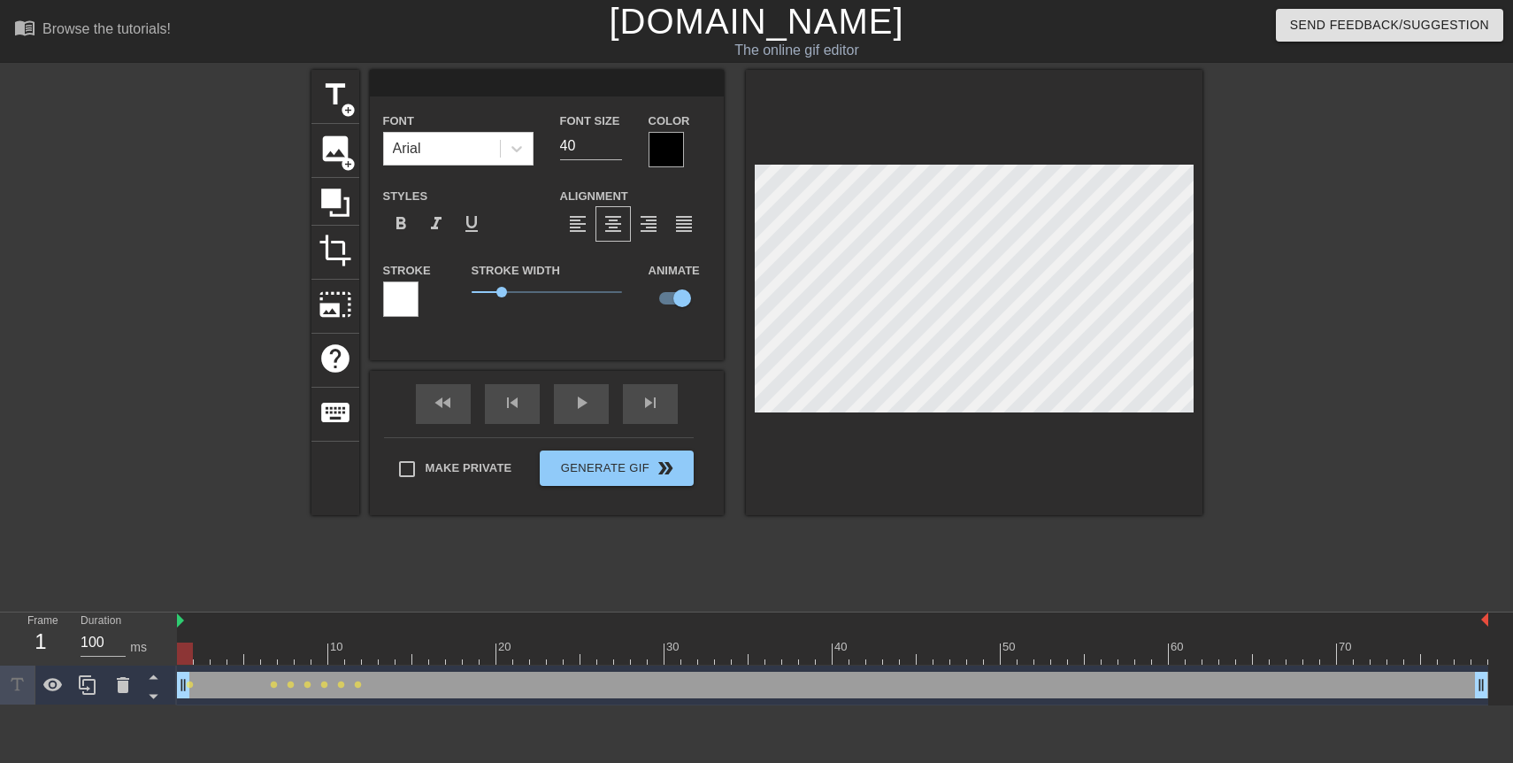
type input "a"
type textarea "a"
type input "an"
type textarea "an"
type input "an"
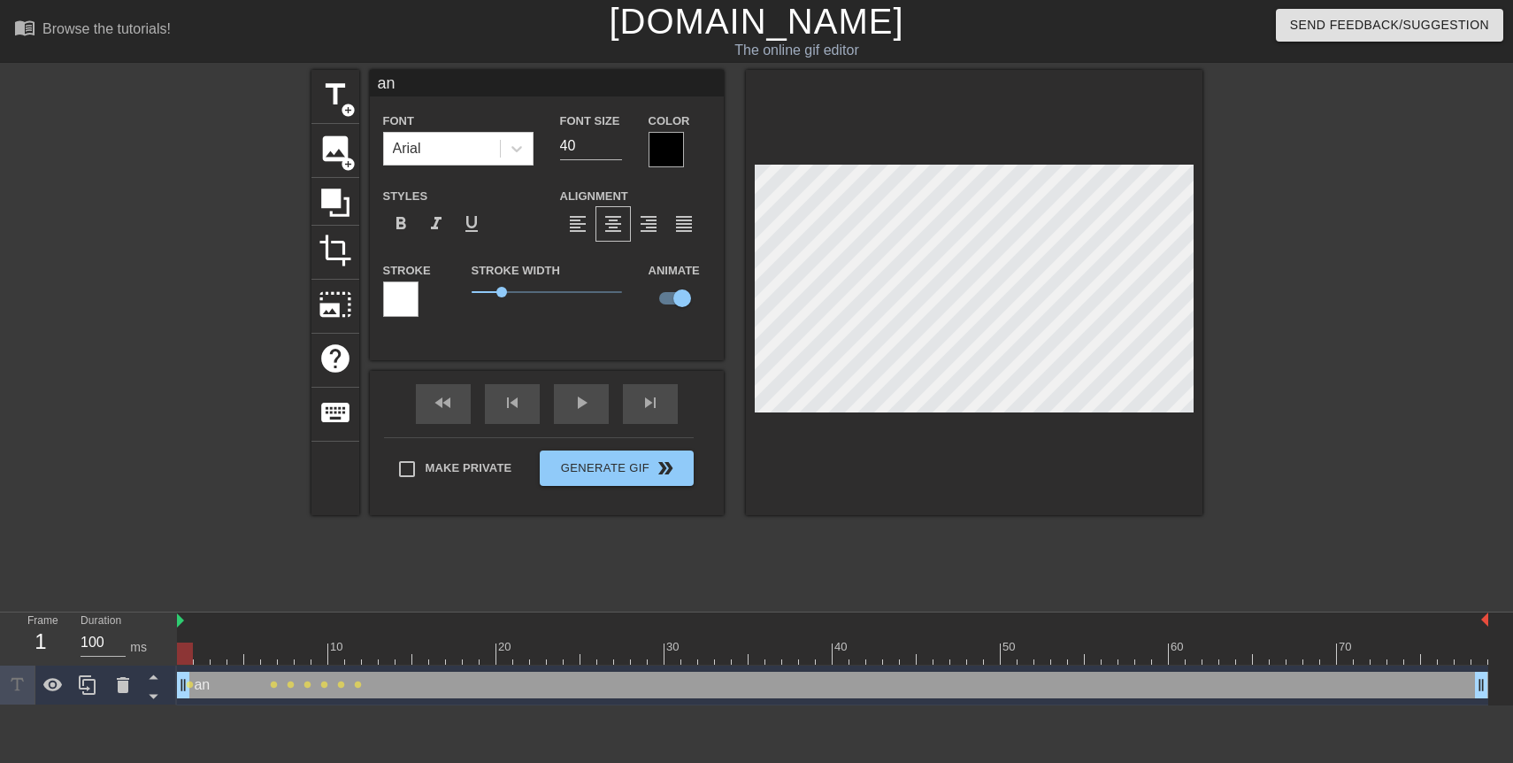
type textarea "an"
type input "an a"
type textarea "an a"
type input "an al"
type textarea "an al"
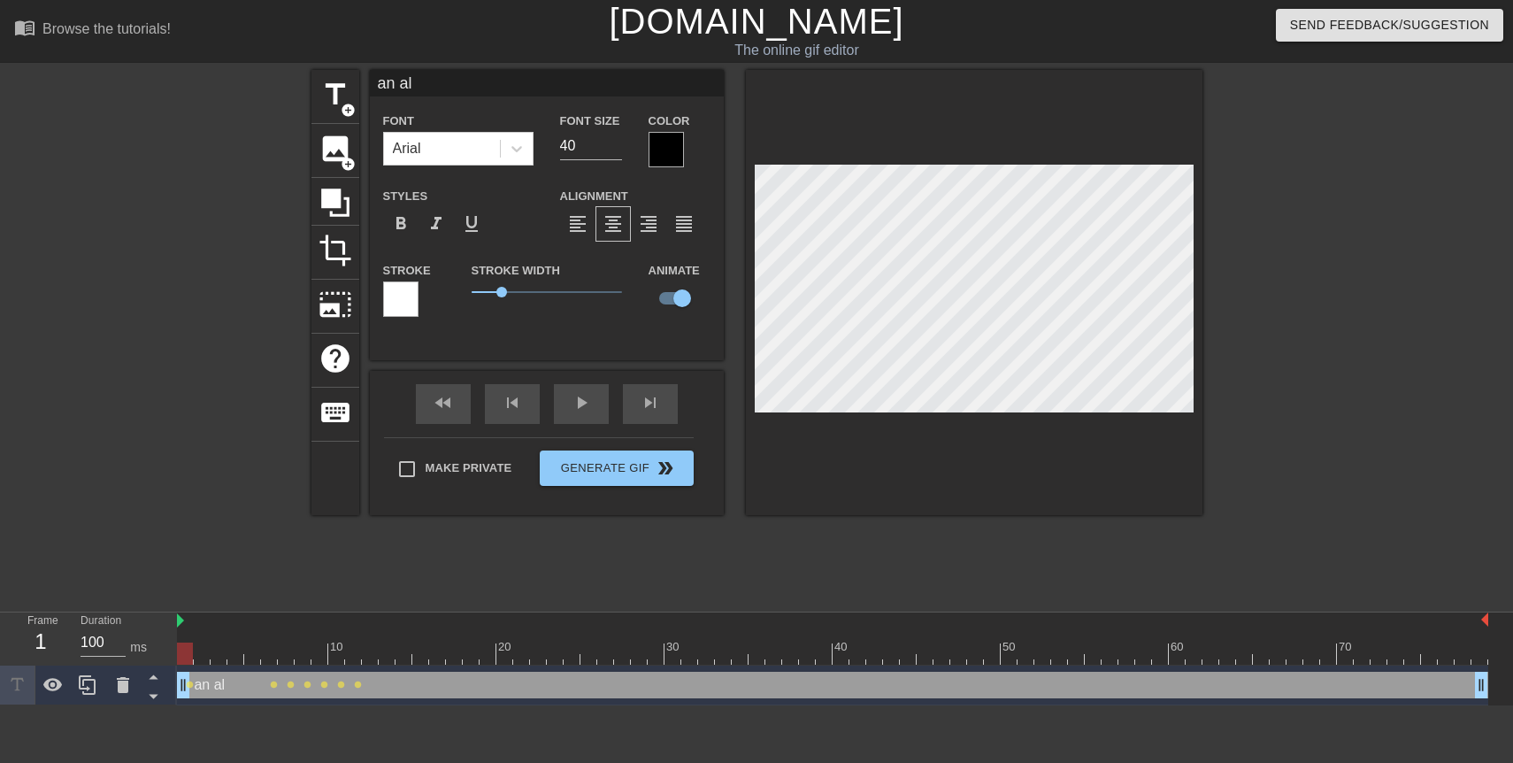
type input "an ale"
type textarea "an ale"
type input "an aler"
type textarea "an aler"
type input "an alert"
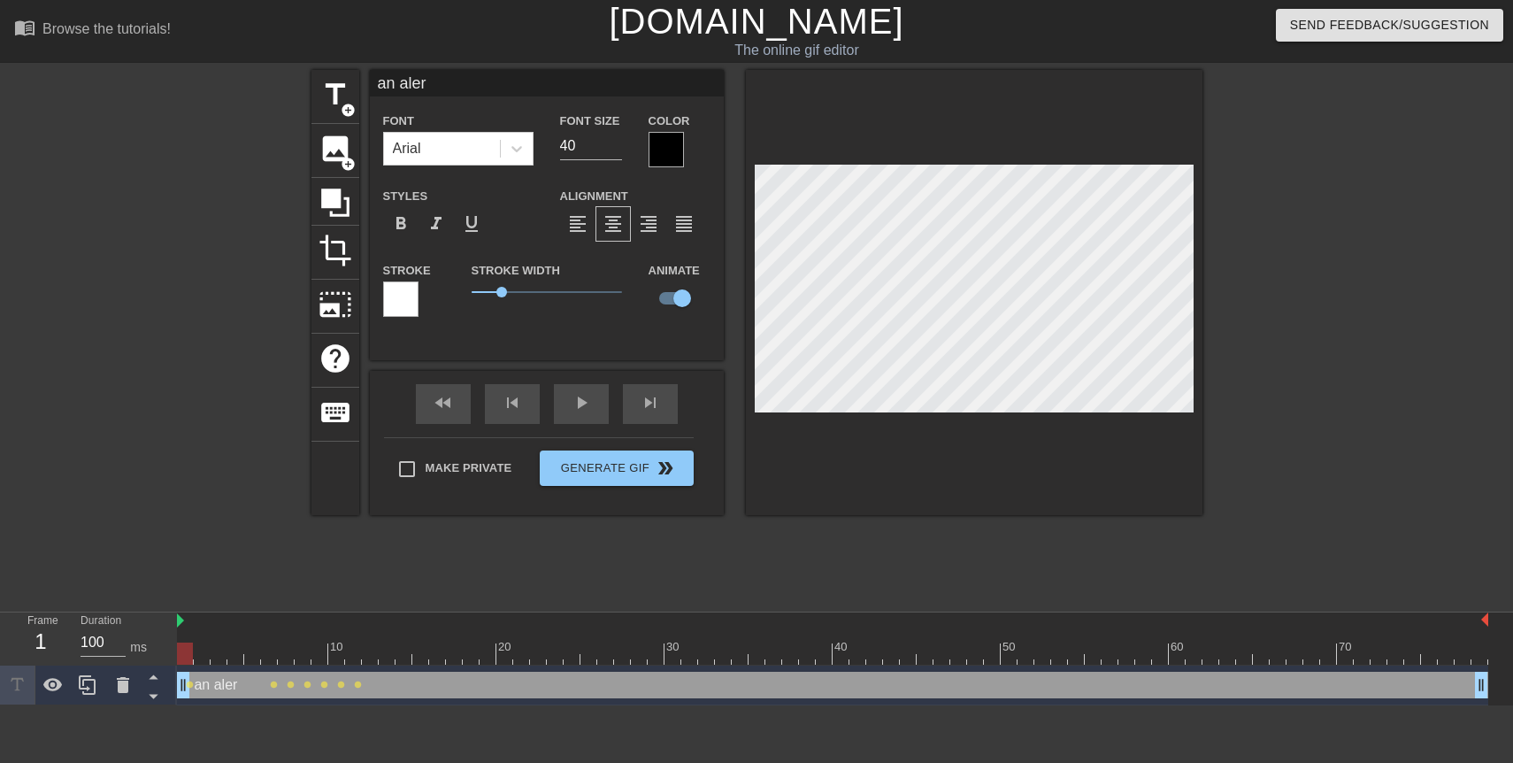
type textarea "an alert"
type input "an aler"
type textarea "an aler"
type input "an ale"
type textarea "an ale"
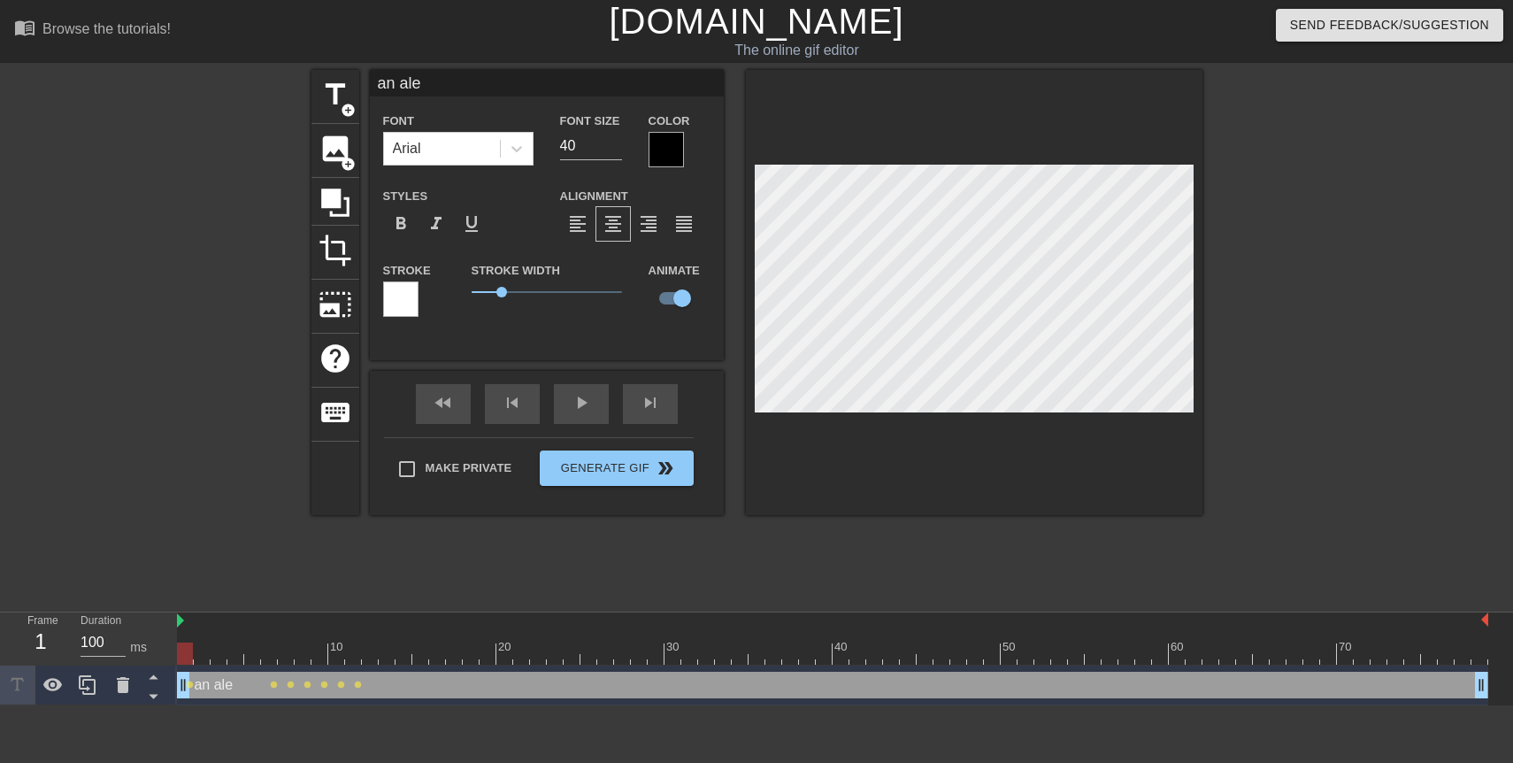
scroll to position [0, 1]
type input "an al"
type textarea "an al"
type input "an a"
type textarea "an a"
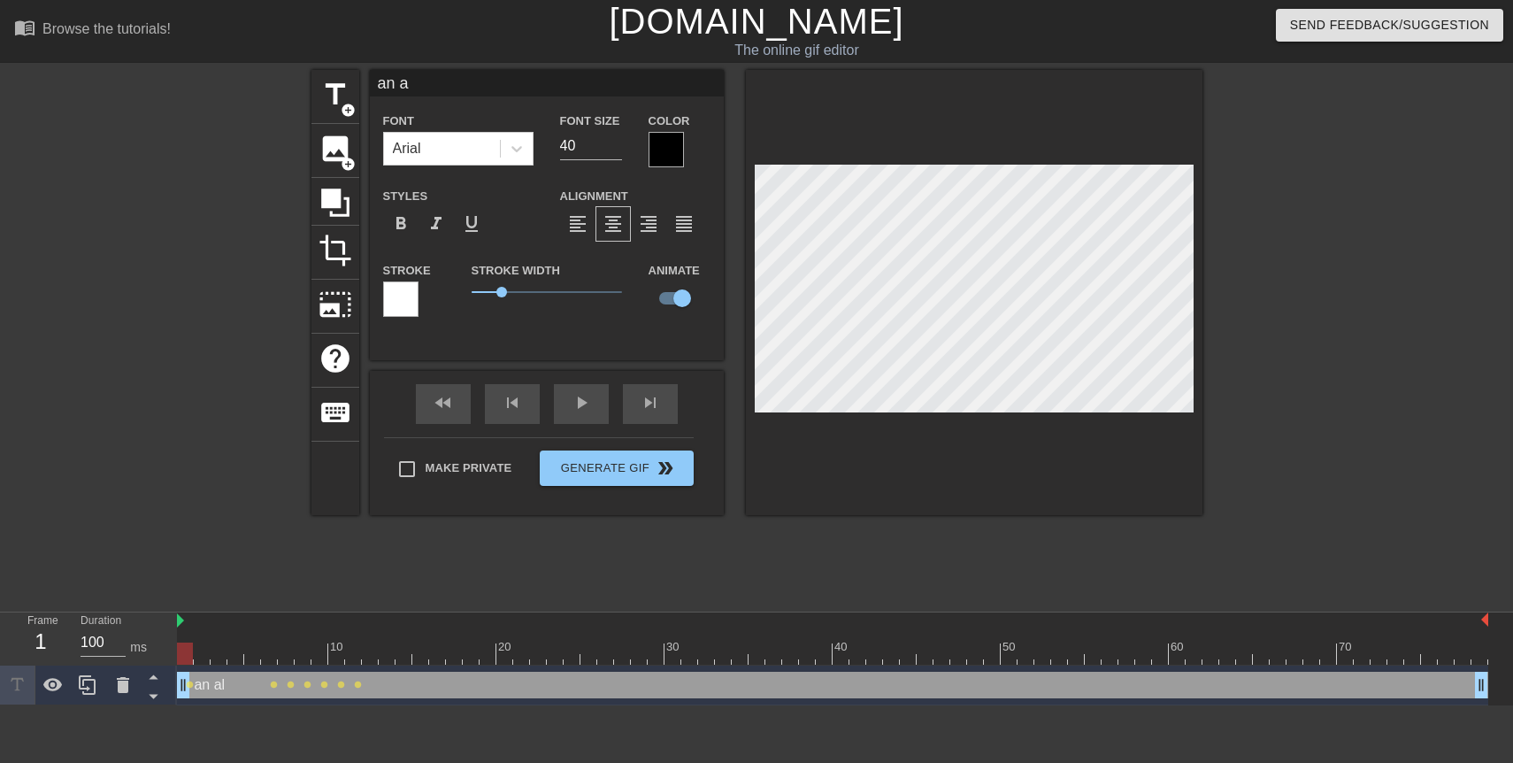
scroll to position [0, 0]
type input "an"
type textarea "an"
type input "an"
type textarea "an"
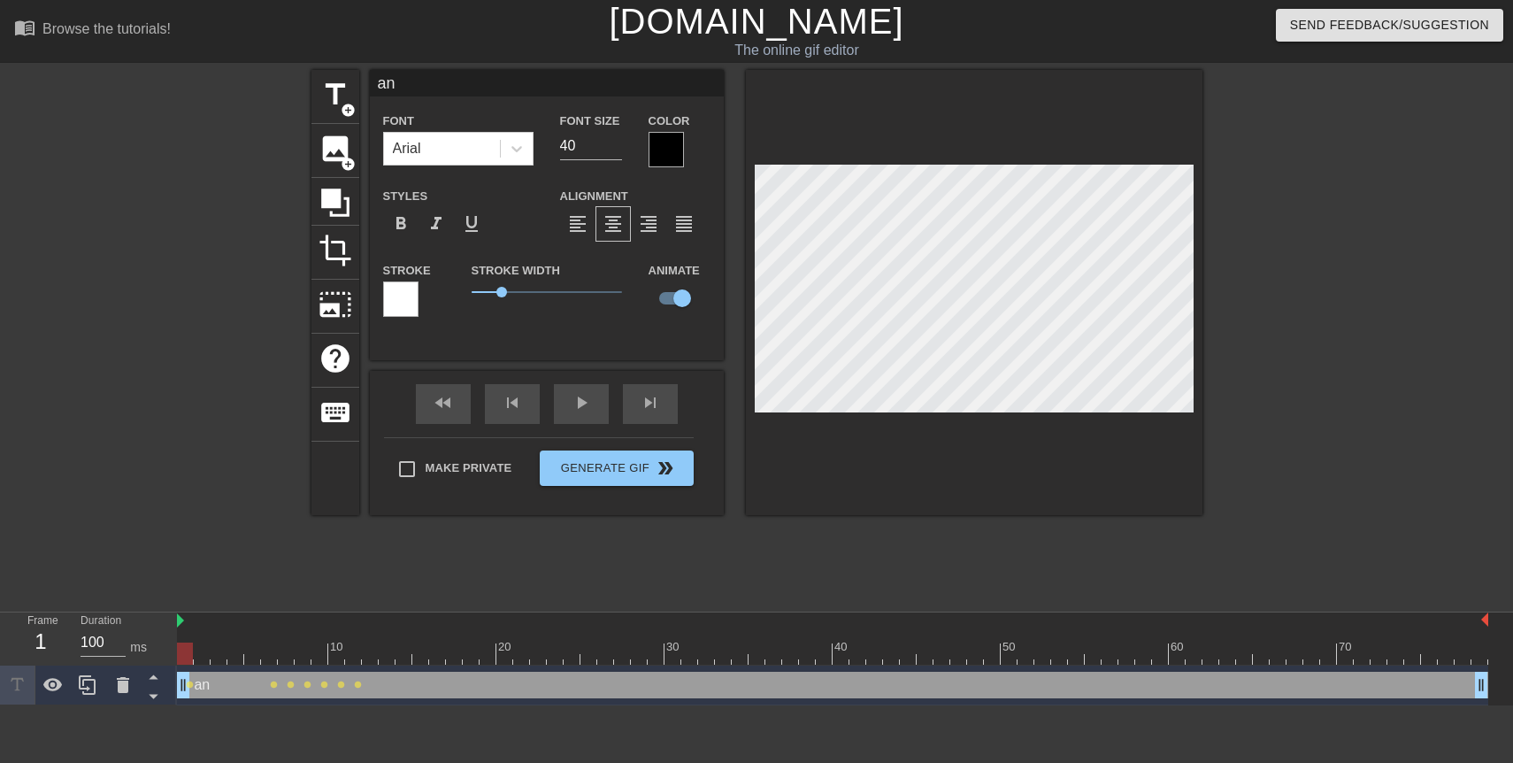
type input "a"
type textarea "a"
type input "a"
type textarea "a"
type input "an"
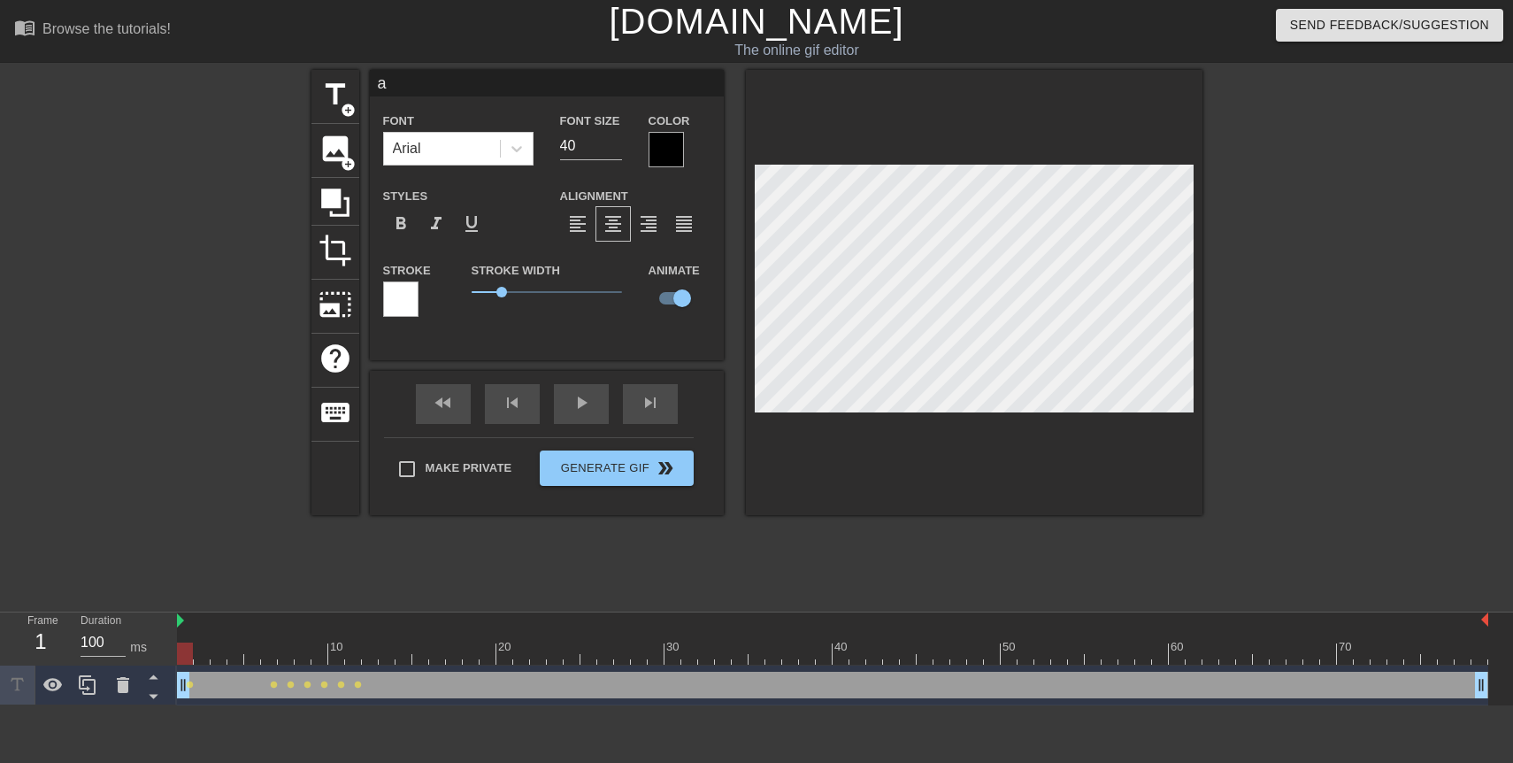
type textarea "an"
type input "an"
type textarea "an"
type input "an a"
type textarea "an a"
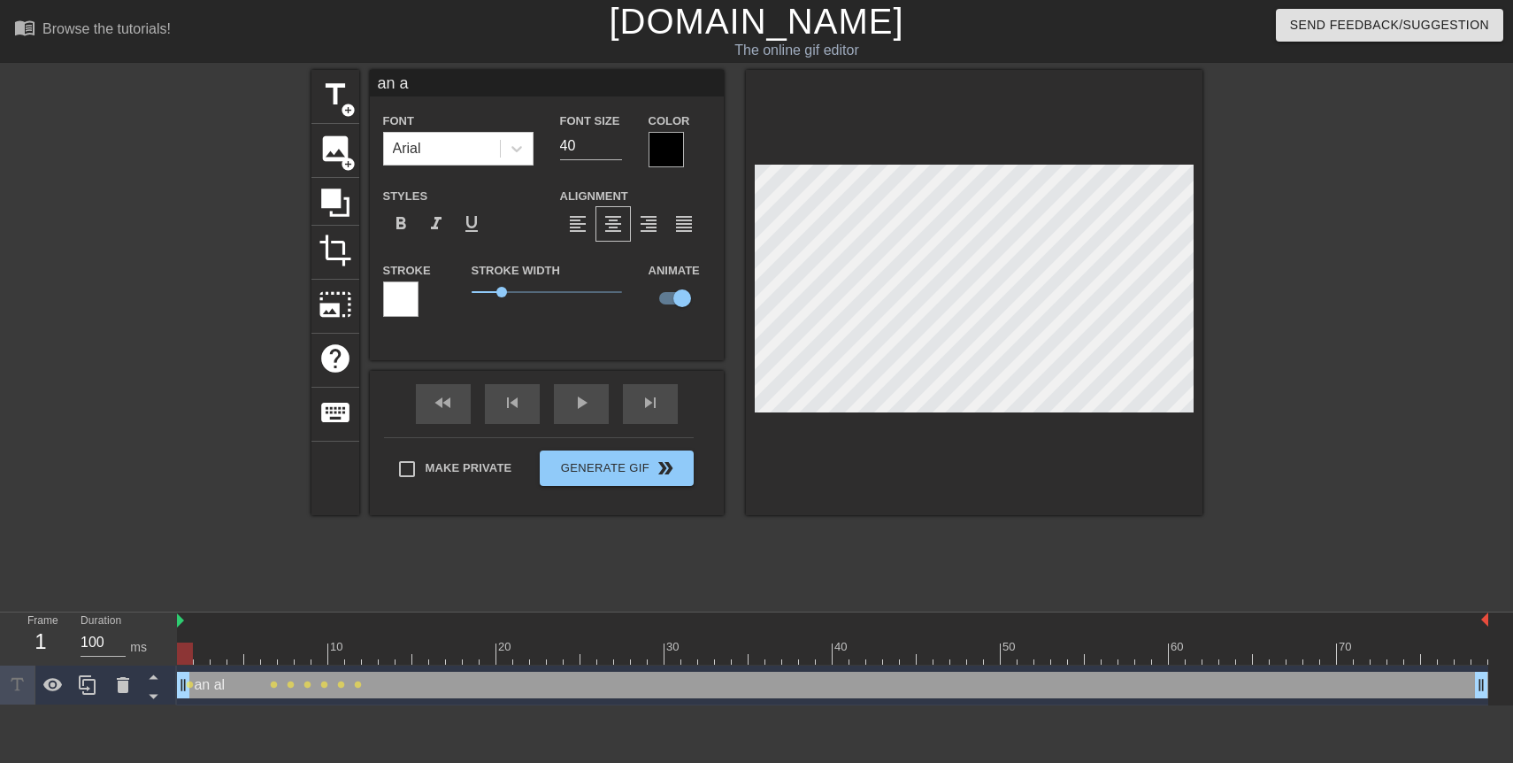
type input "an al"
type textarea "an al"
type input "an ale"
type textarea "an ale"
type input "an aler"
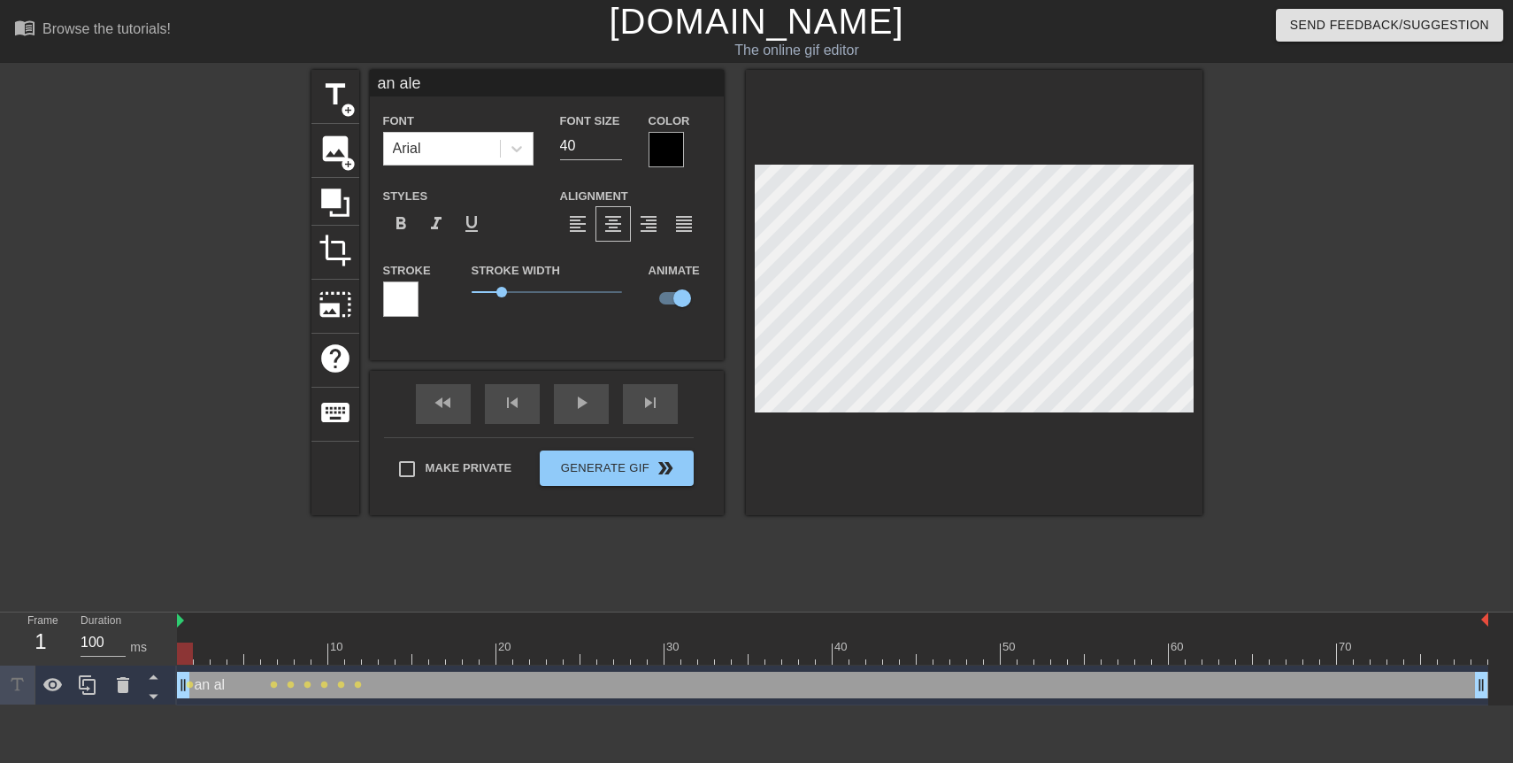
type textarea "an aler"
type input "an alert"
type textarea "an alert"
type input "an alert"
type textarea "an alert"
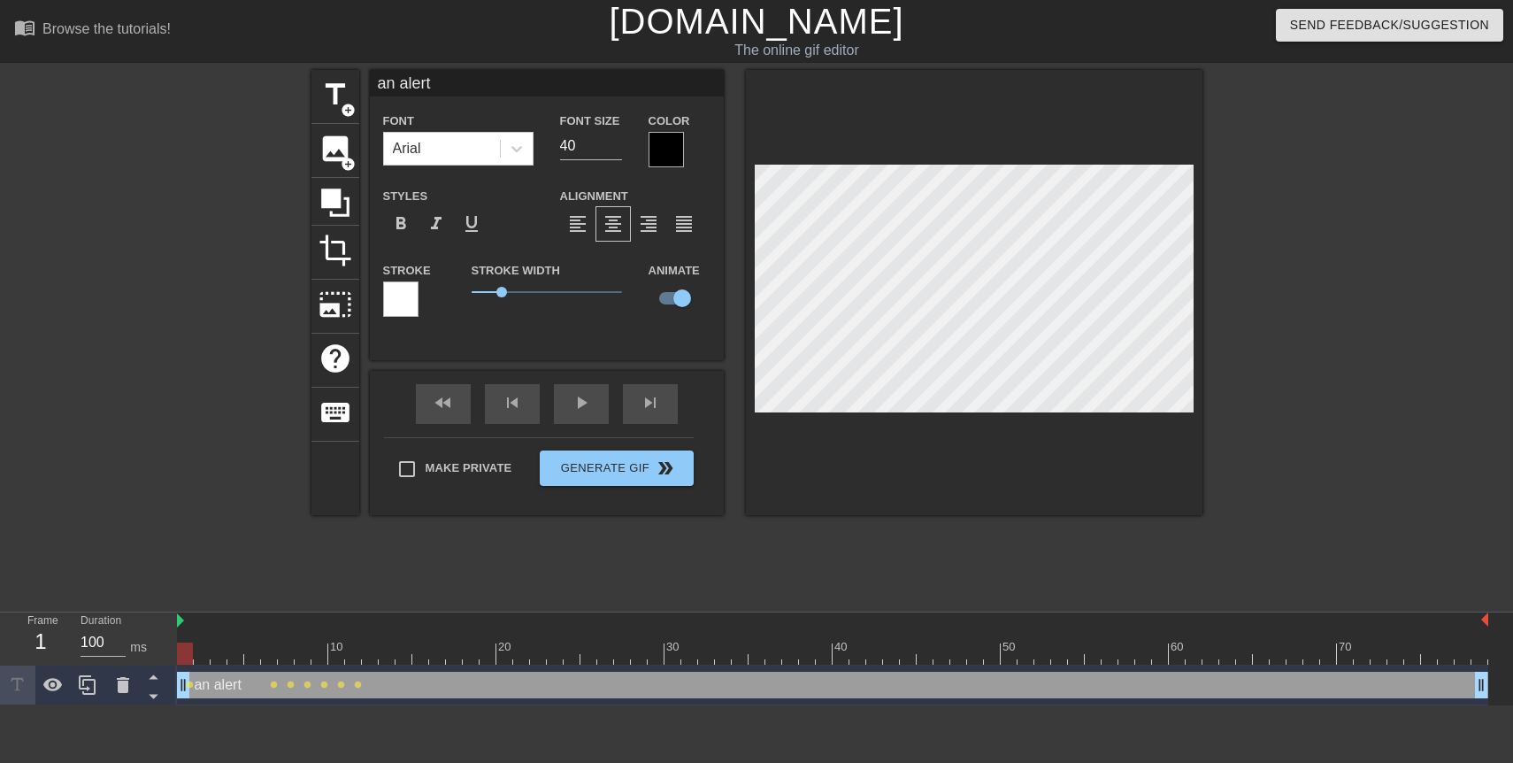
type input "an alert +"
type textarea "an alert +"
type input "an alert +"
type textarea "an alert +"
type input "an alert + i"
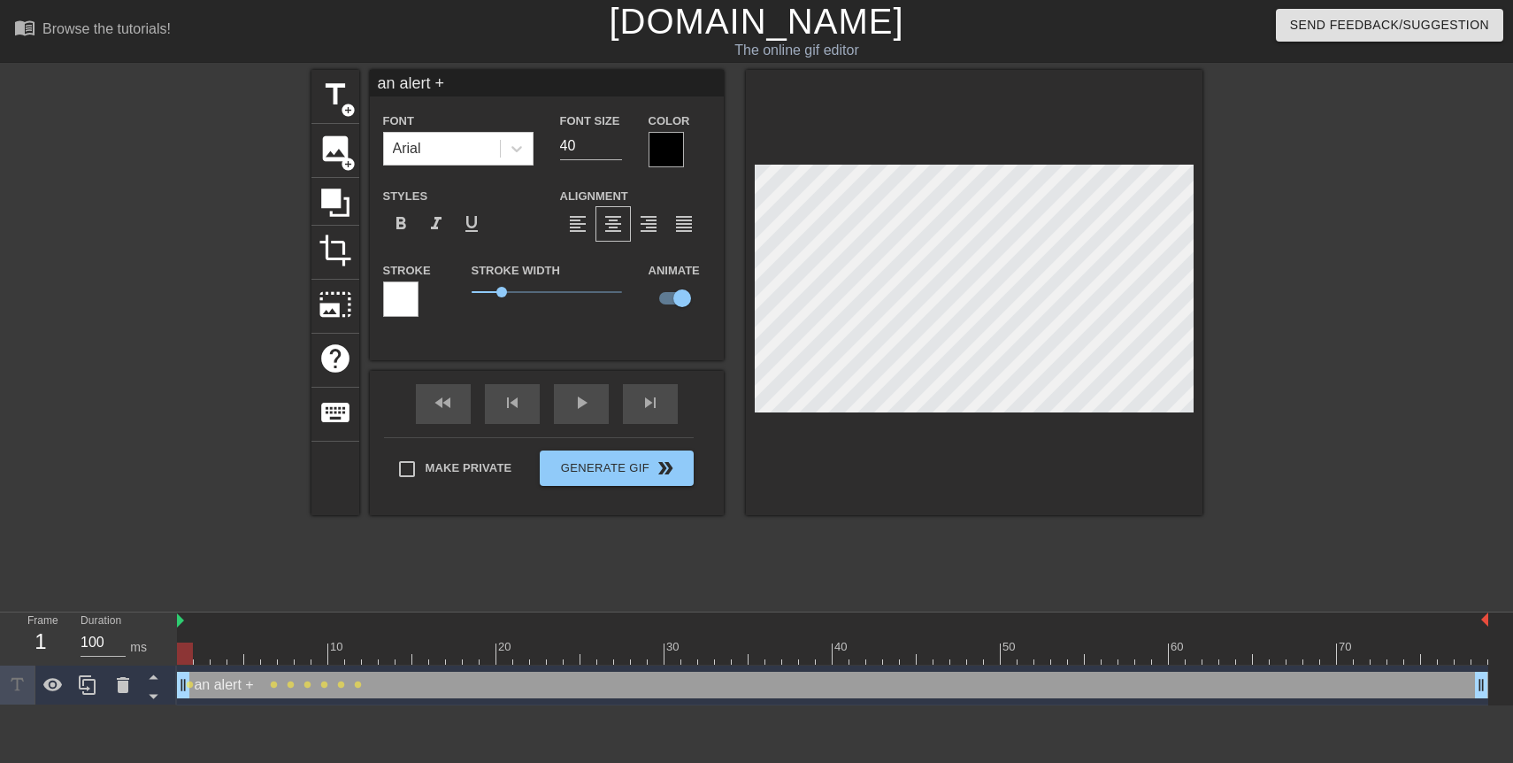
type textarea "an alert + i"
type input "an alert + in"
type textarea "an alert + int"
type input "an alert + inte"
type textarea "an alert + intel"
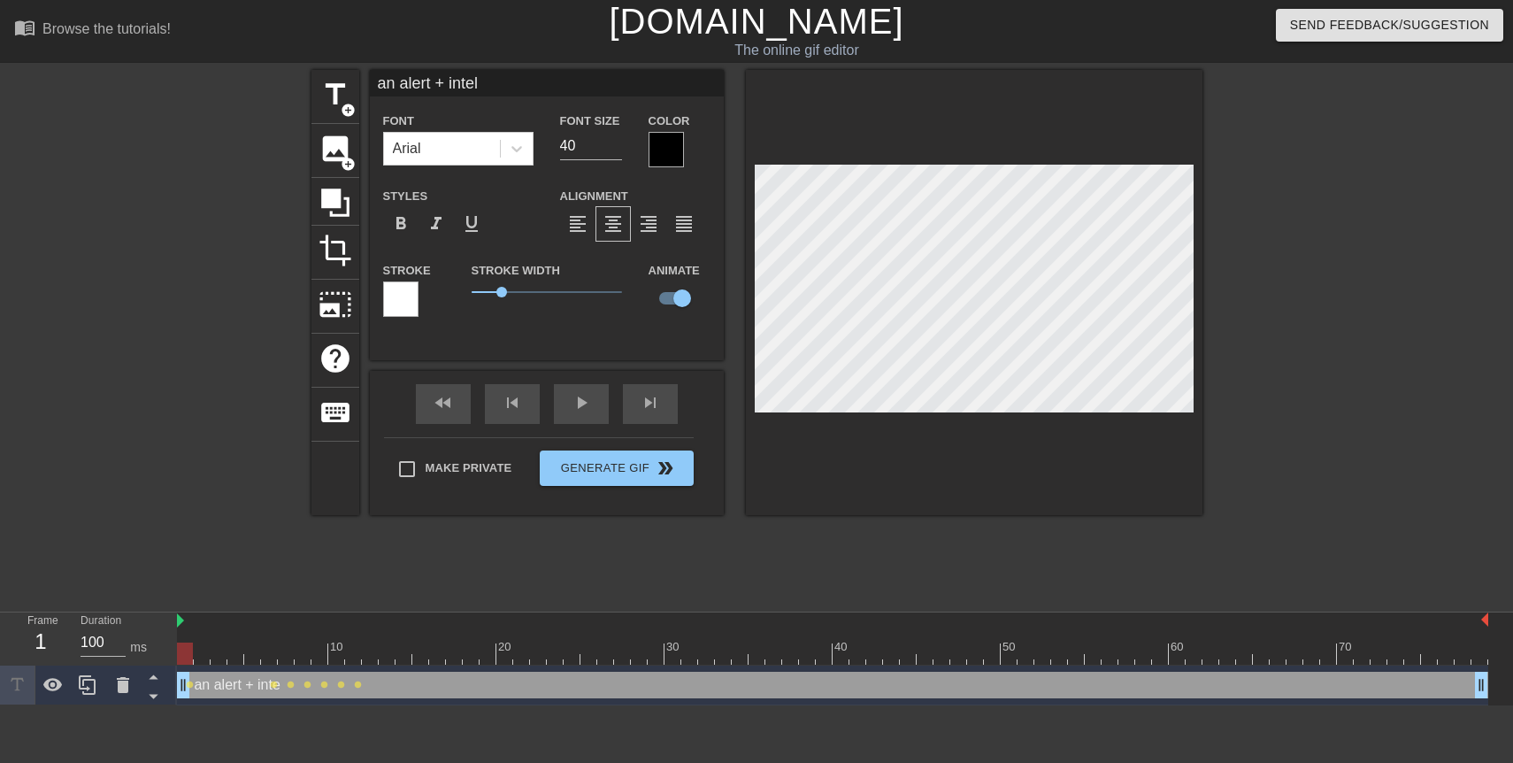
scroll to position [0, 4]
type input "an alert + intel"
type textarea "an alert + intel"
type input "an alert + intelf"
type textarea "an alert + intel f"
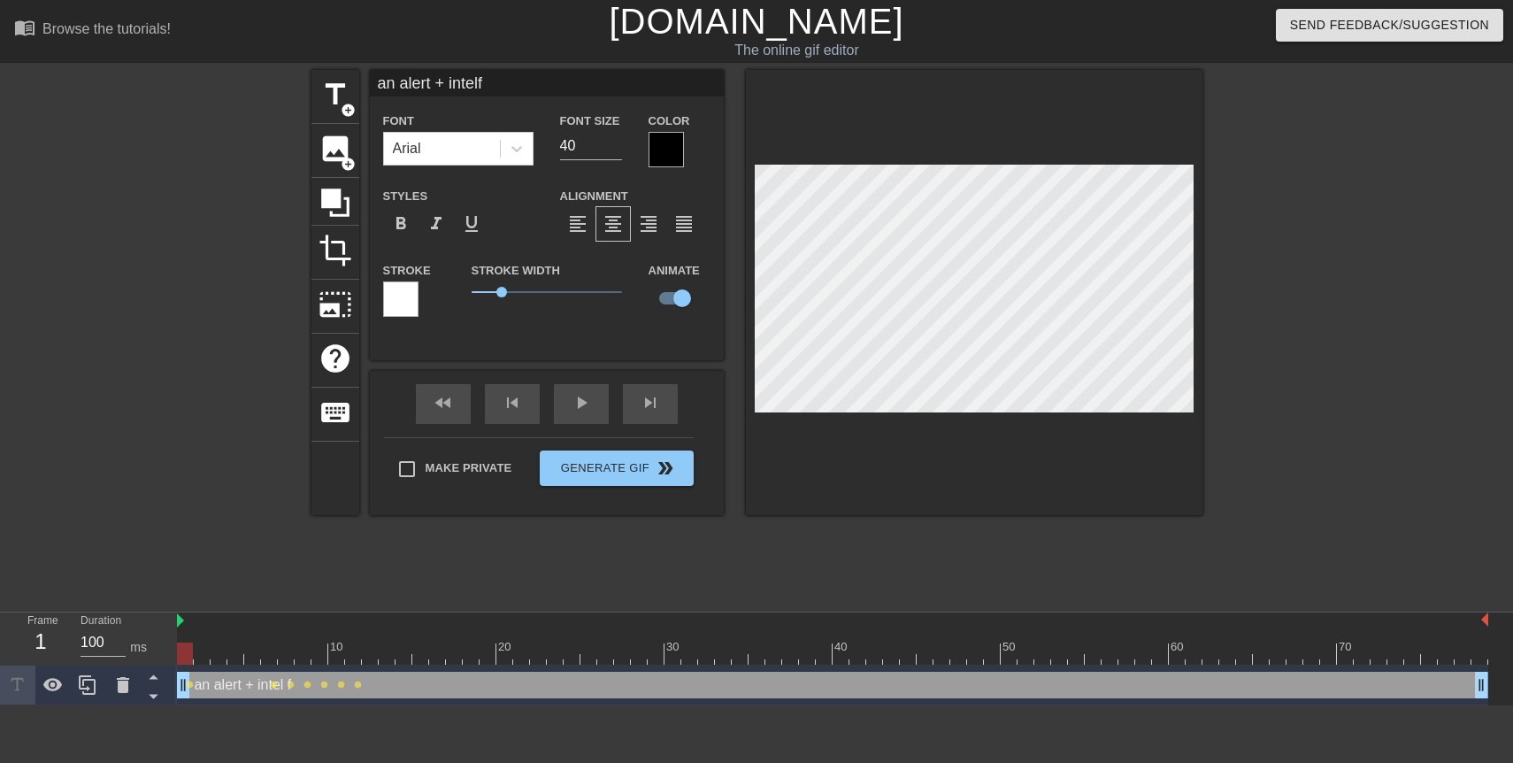
type input "an alert + intelfo"
type textarea "an alert + intel fo"
type input "an alert + intelfor"
type textarea "an alert + intel for"
type input "an alert + intelfor"
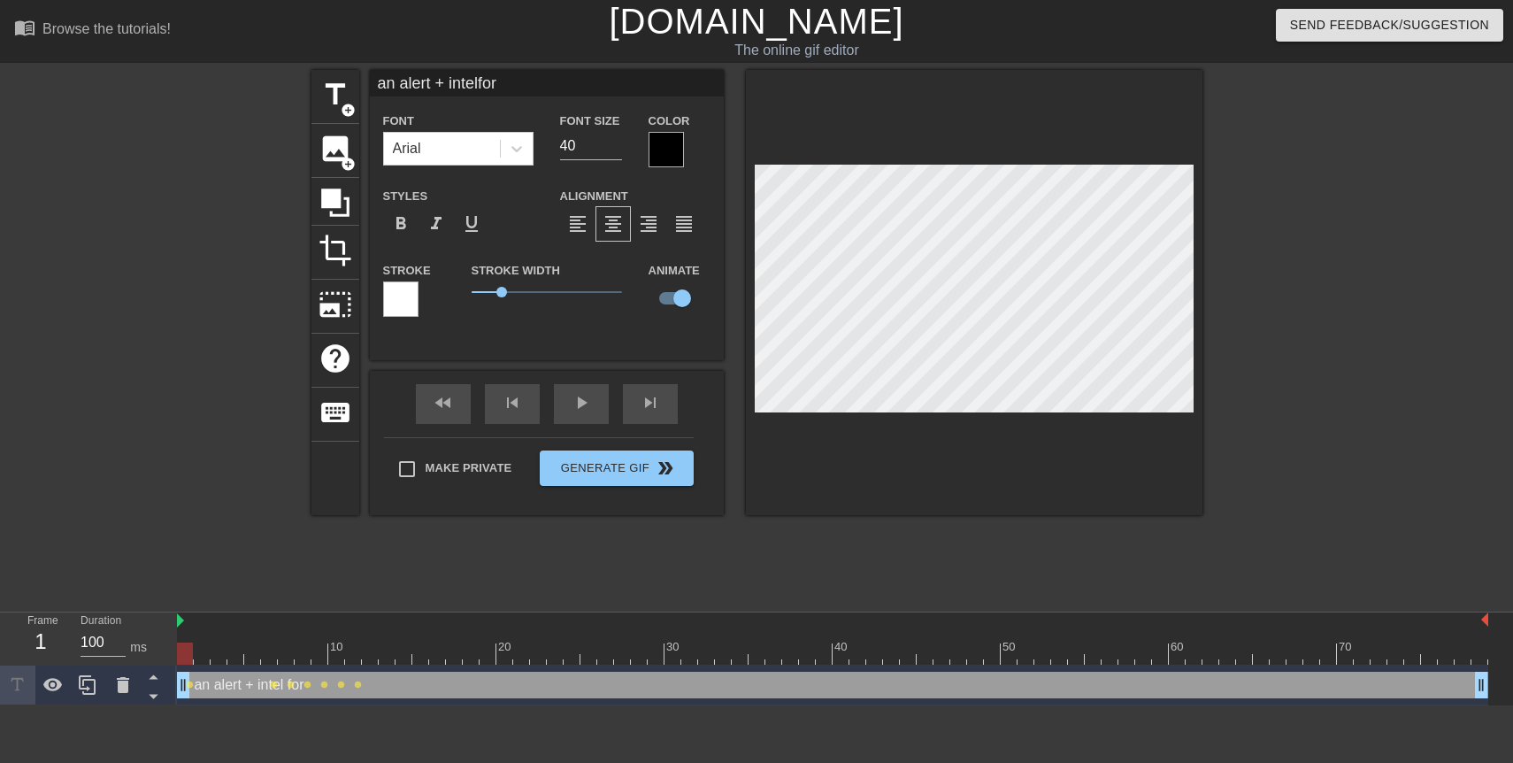
type textarea "an alert + intel for"
type input "an alert + intelfor a"
type textarea "an alert + intel for a"
type input "an alert + intelfor a n"
type textarea "an alert + intel for a n"
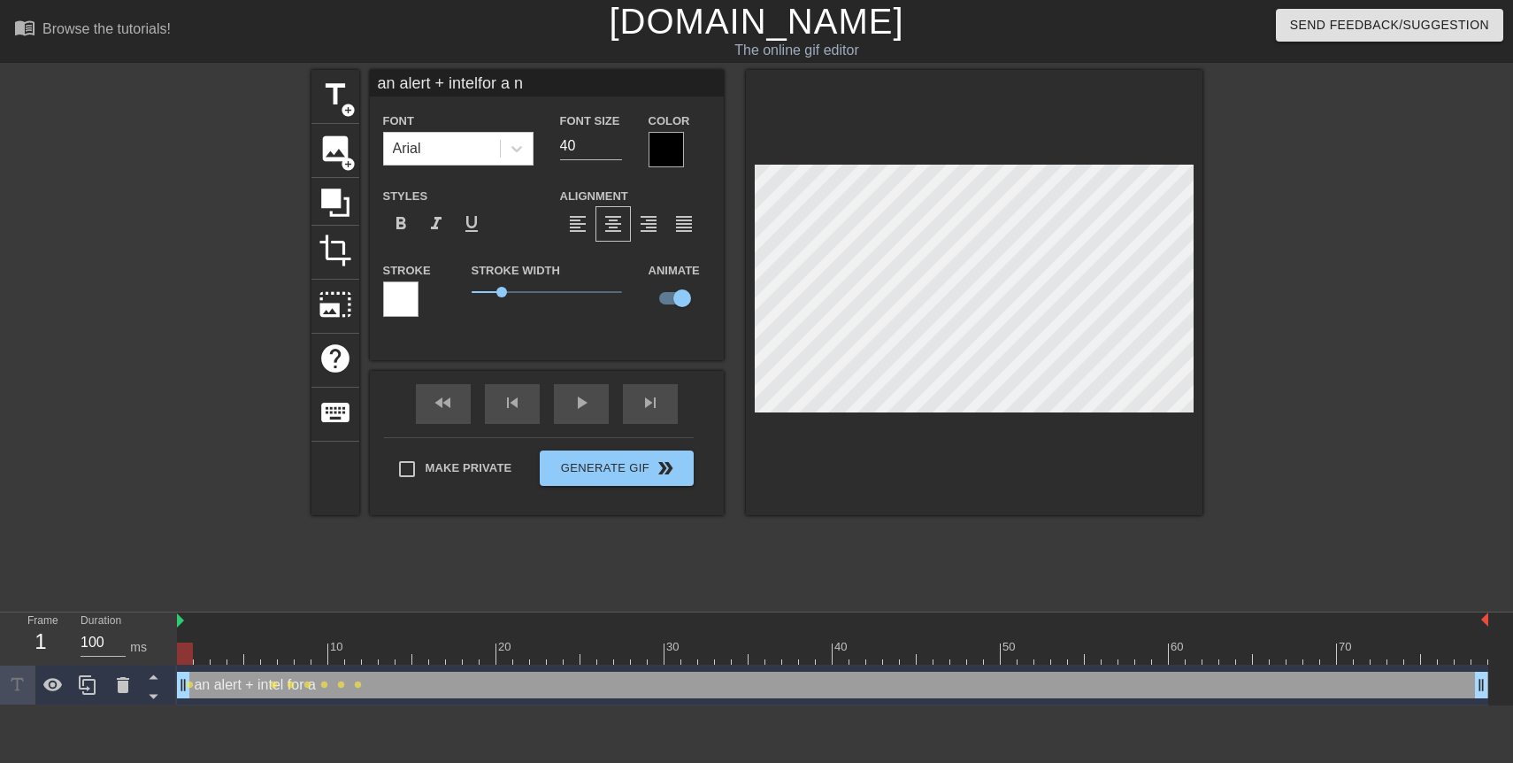
type input "an alert + intelfor a ne"
type textarea "an alert + intel for a new"
type input "an alert + intelfor a new"
type textarea "an alert + intel for a new"
type input "an alert + intelfor a new i"
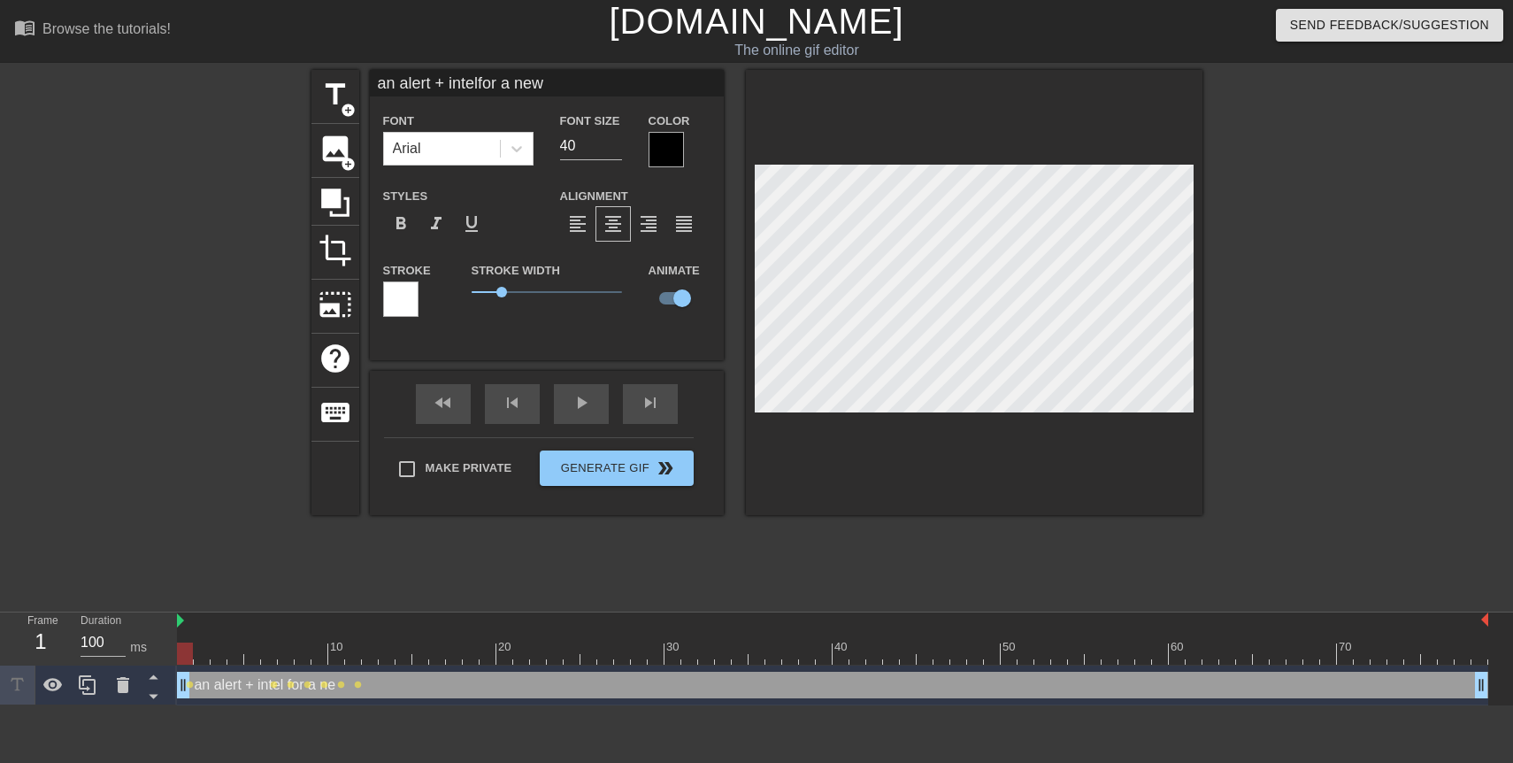
type textarea "an alert + intel for a new i"
type input "an alert + intelfor a new in"
type textarea "an alert + intel for a new in"
type input "an alert + intelfor a new inc"
type textarea "an alert + intel for a new inc"
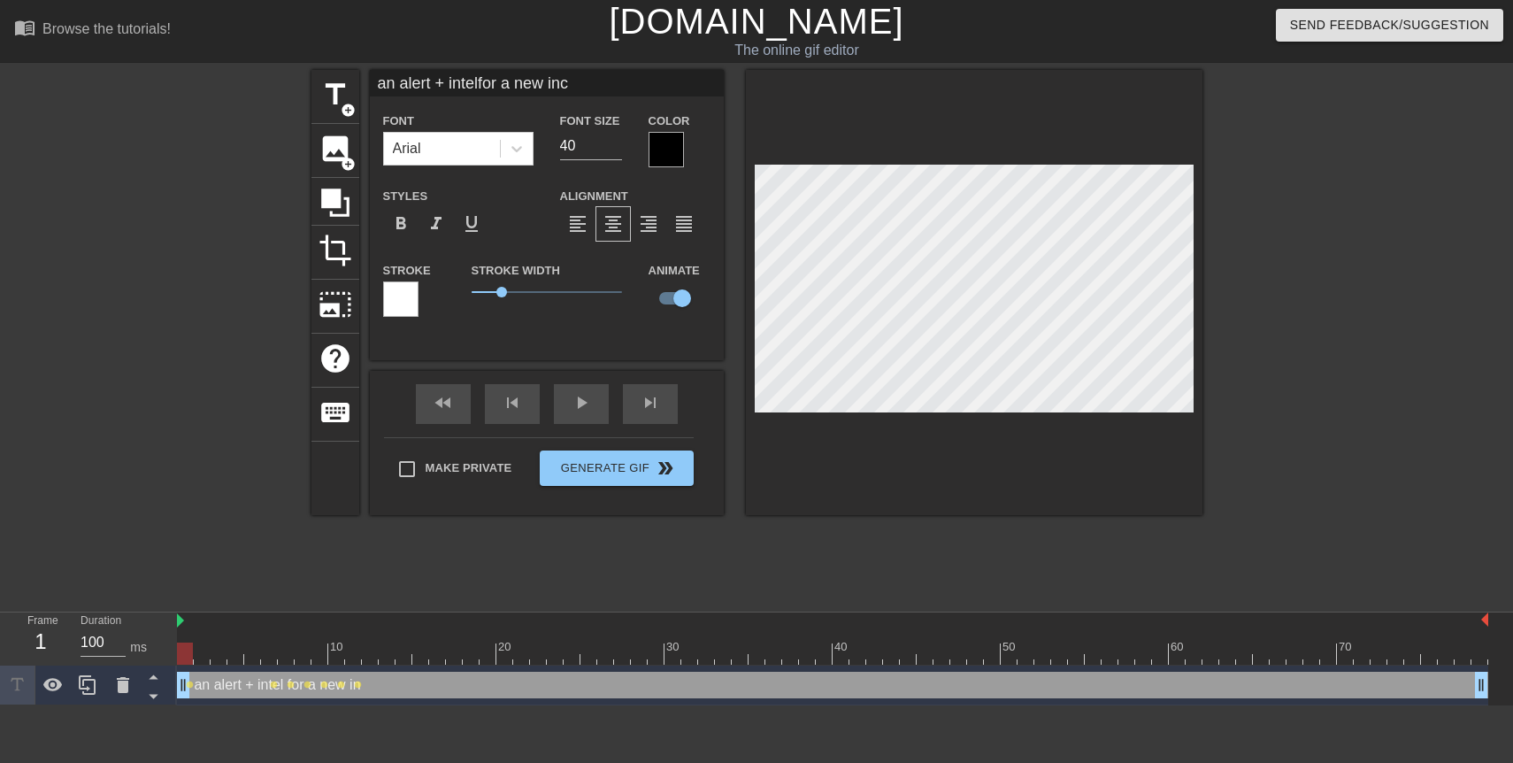
type input "an alert + intelfor a new inci"
type textarea "an alert + intel for a new inci"
type input "an alert + intelfor a new incid"
type textarea "an alert + intel for a new incid"
type input "an alert + intelfor a new incide"
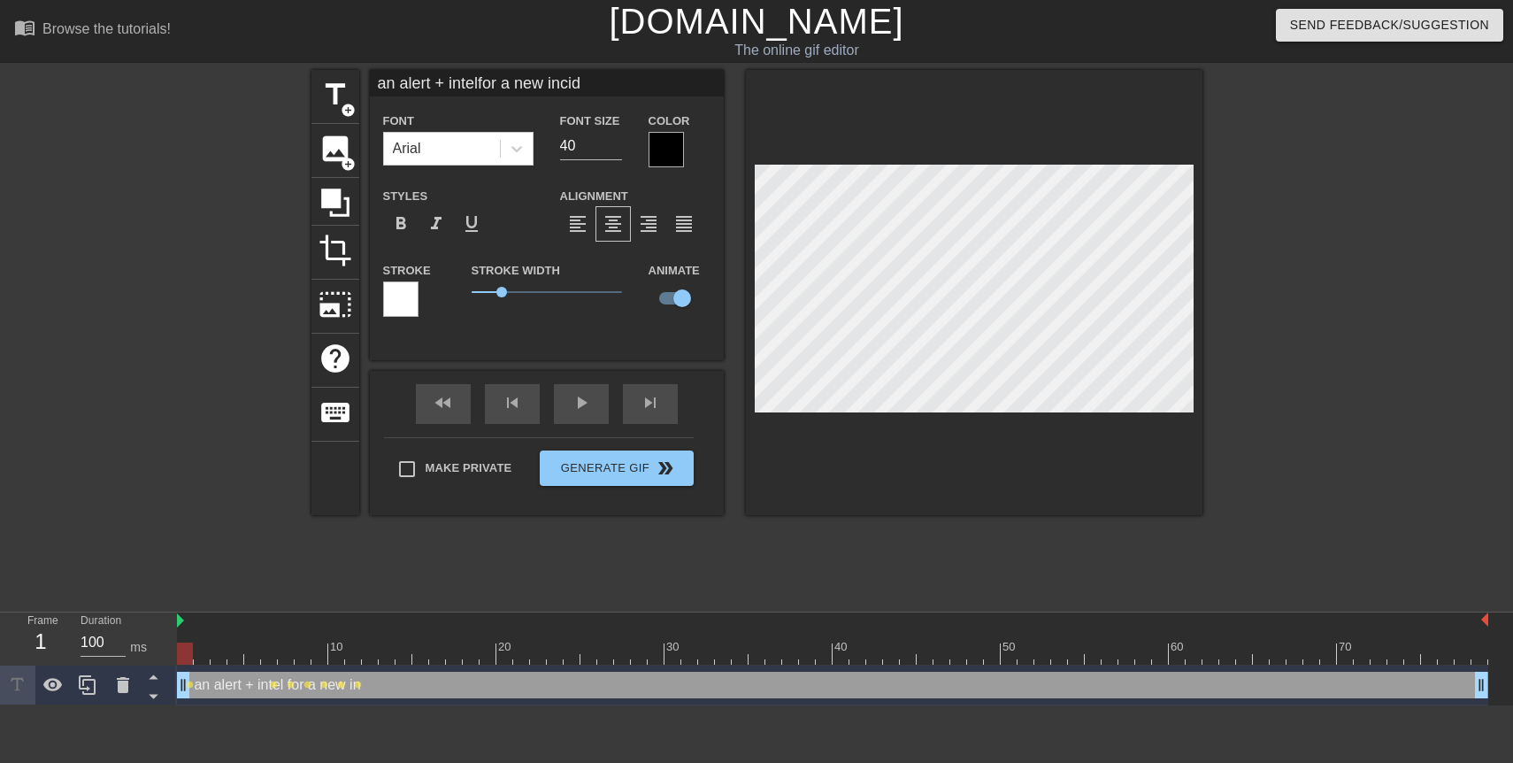
type textarea "an alert + intel for a new incide"
type input "an alert + intelfor a new inciden"
type textarea "an alert + intel for a new inciden"
type input "an alert + intelfor a new incident"
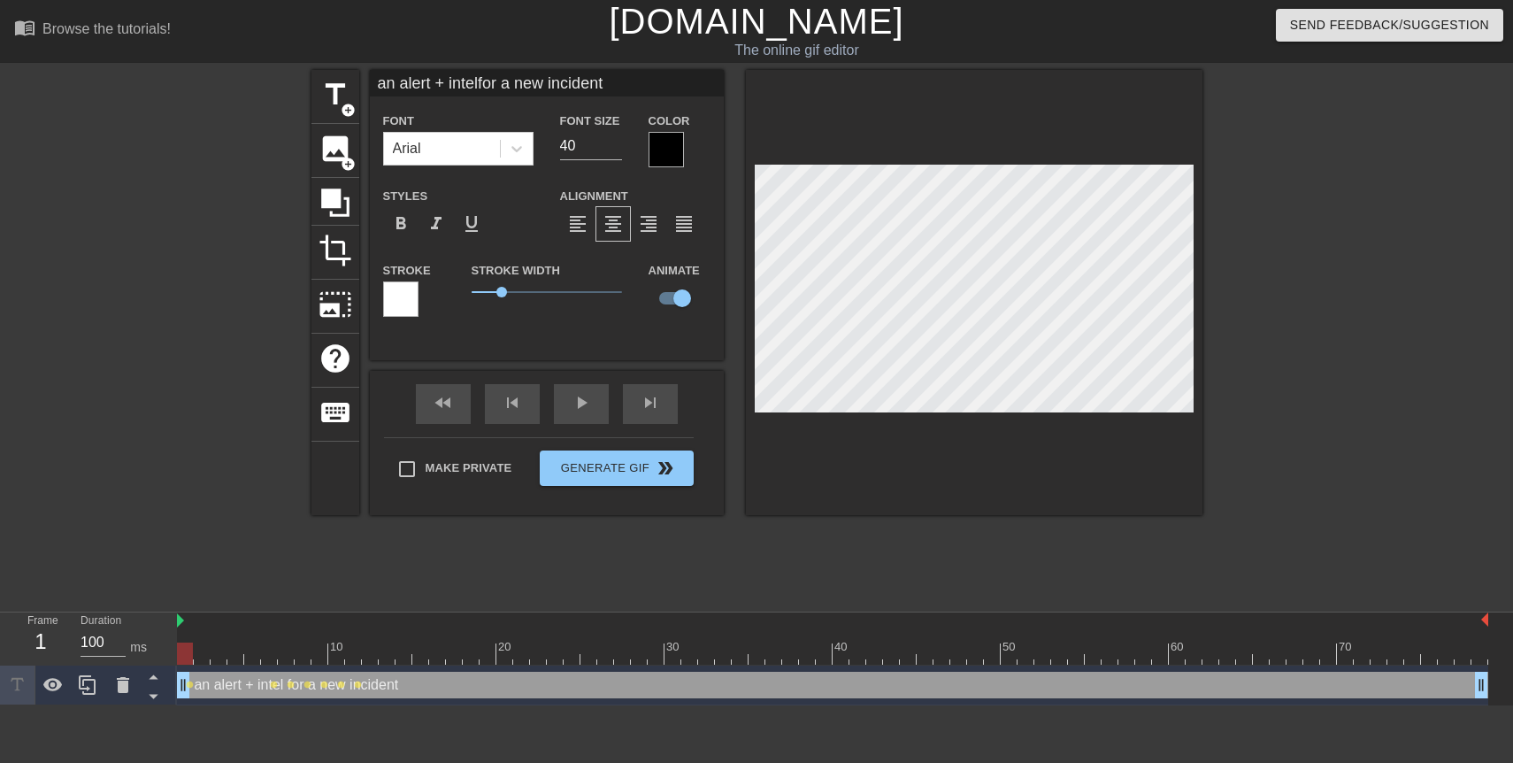
type textarea "an alert + intel for a new incident"
click at [408, 226] on span "format_bold" at bounding box center [400, 223] width 21 height 21
type input "d"
type textarea "d"
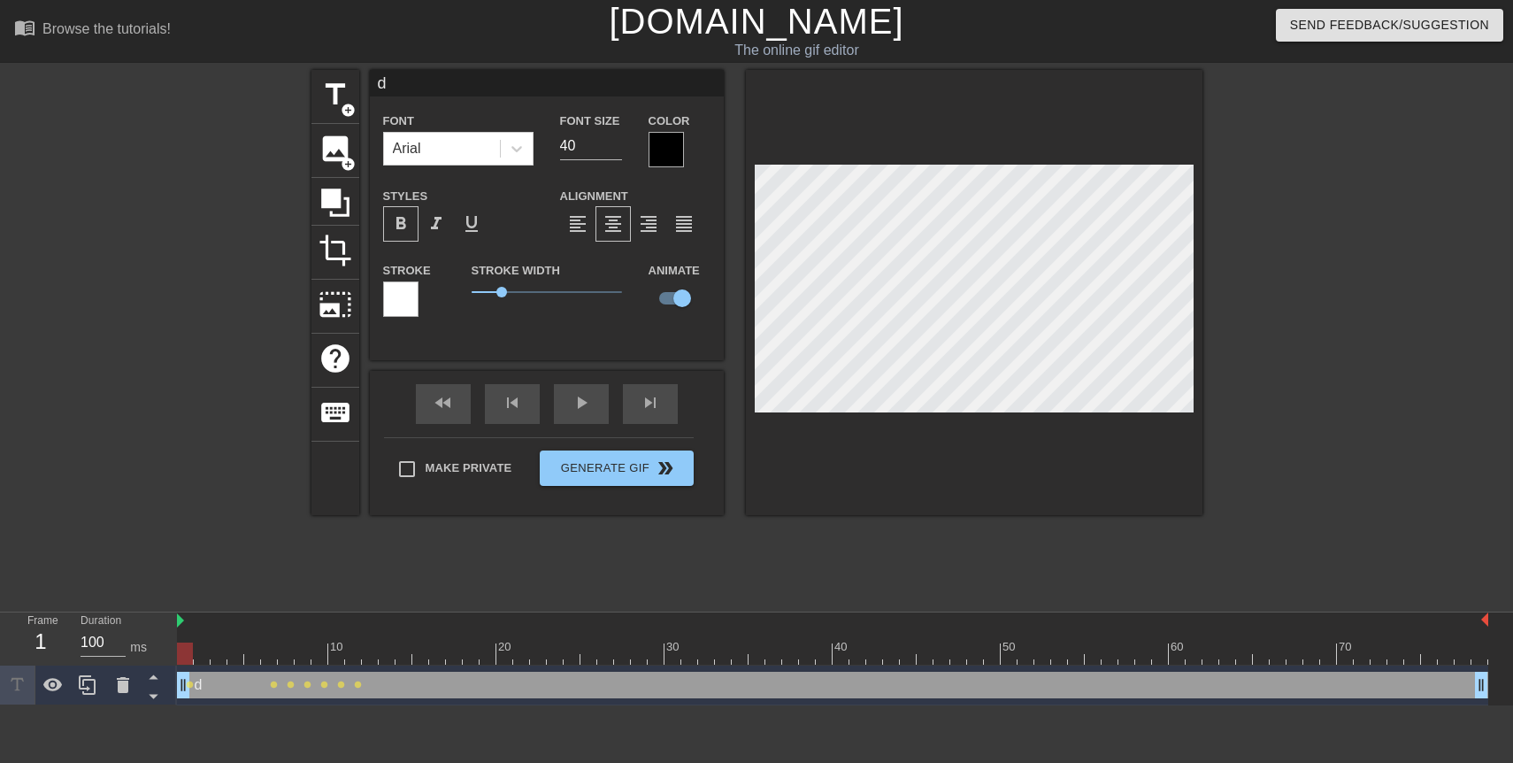
type input "an alert + intelfor a new incident"
type textarea "an alert + intel for a new incident"
click at [885, 453] on div at bounding box center [974, 292] width 457 height 445
click at [342, 100] on span "title" at bounding box center [335, 95] width 34 height 34
type input "New text 1"
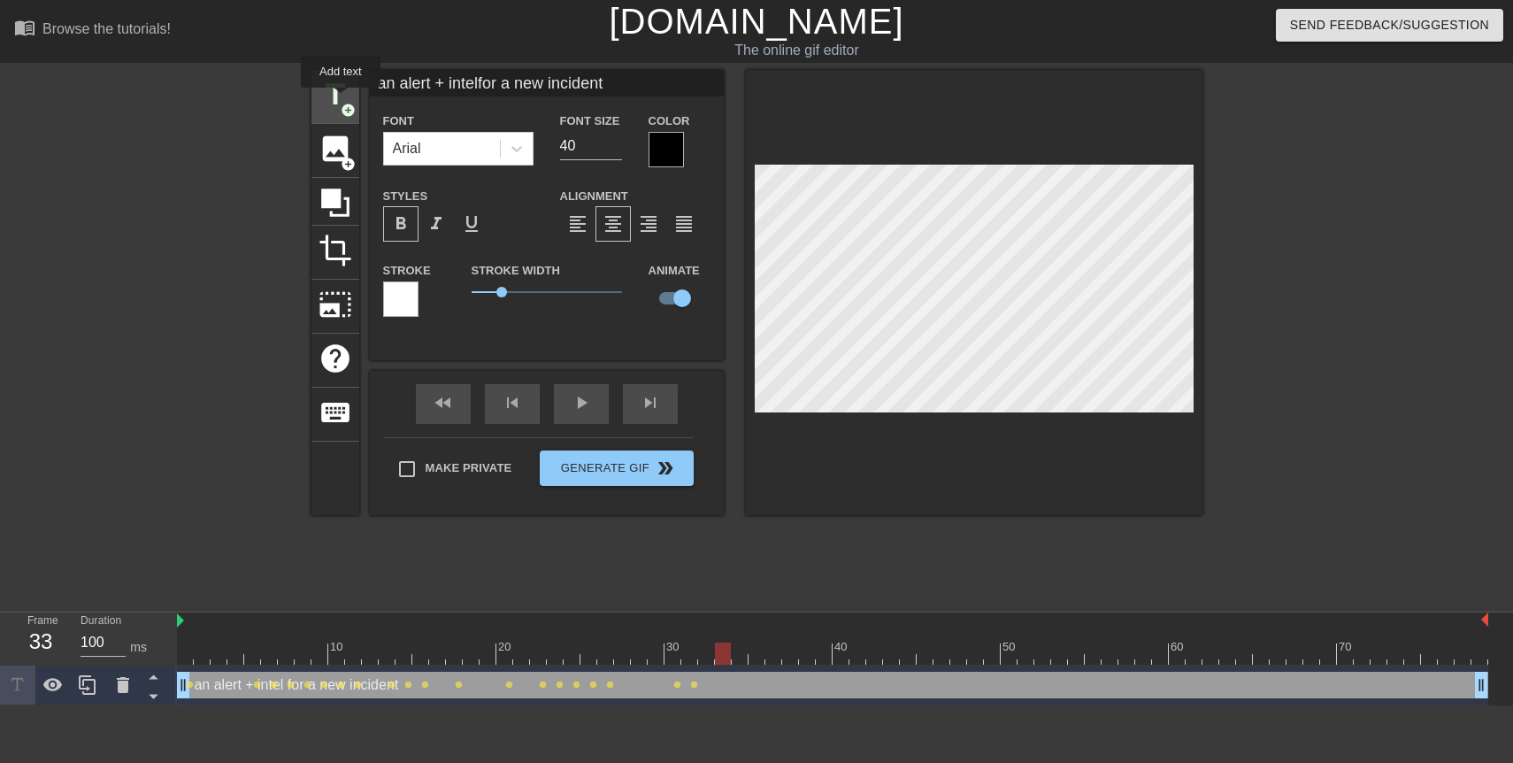
checkbox input "false"
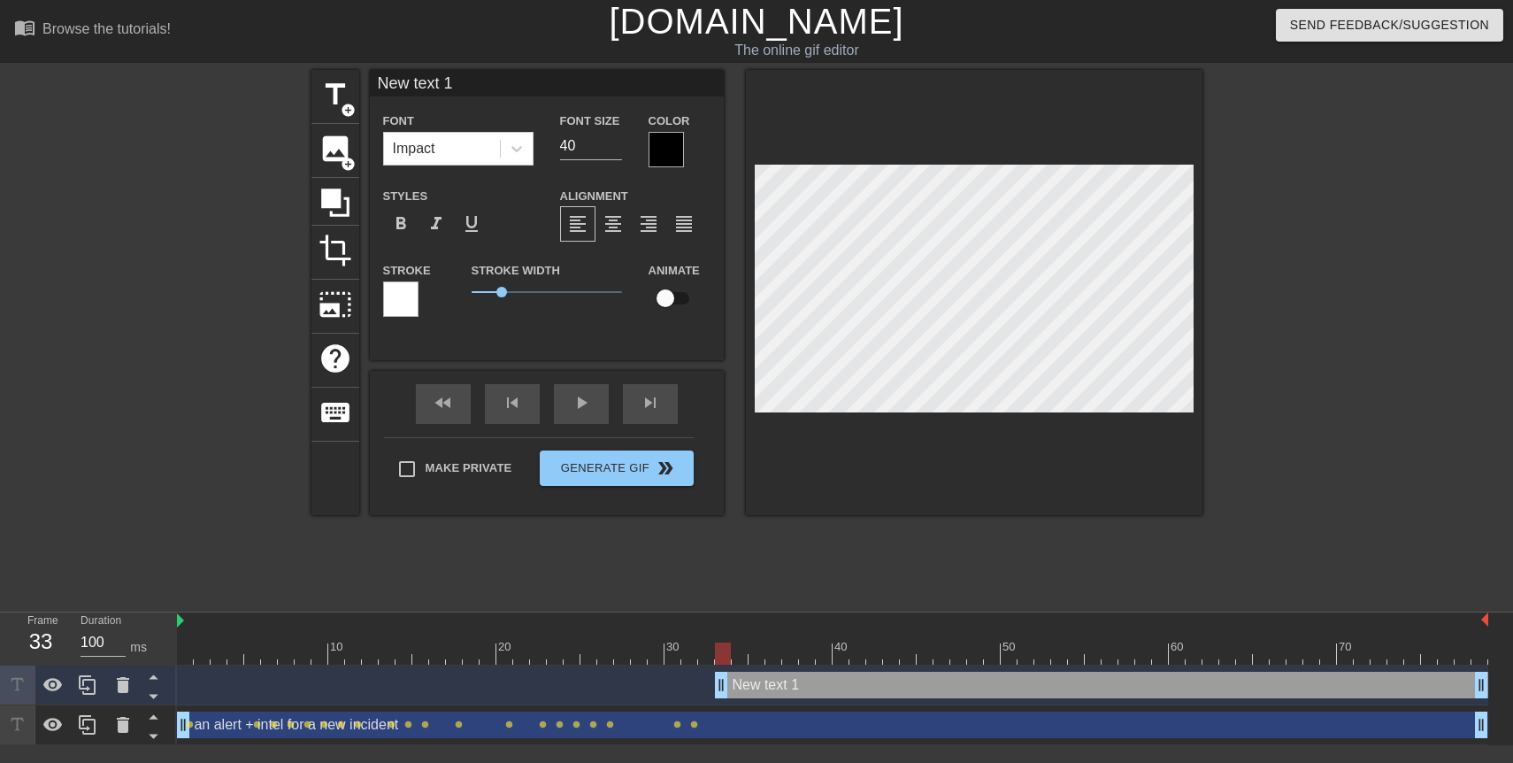
type input "New A 1"
type textarea "New A 1"
type input "New 1"
type textarea "New 1"
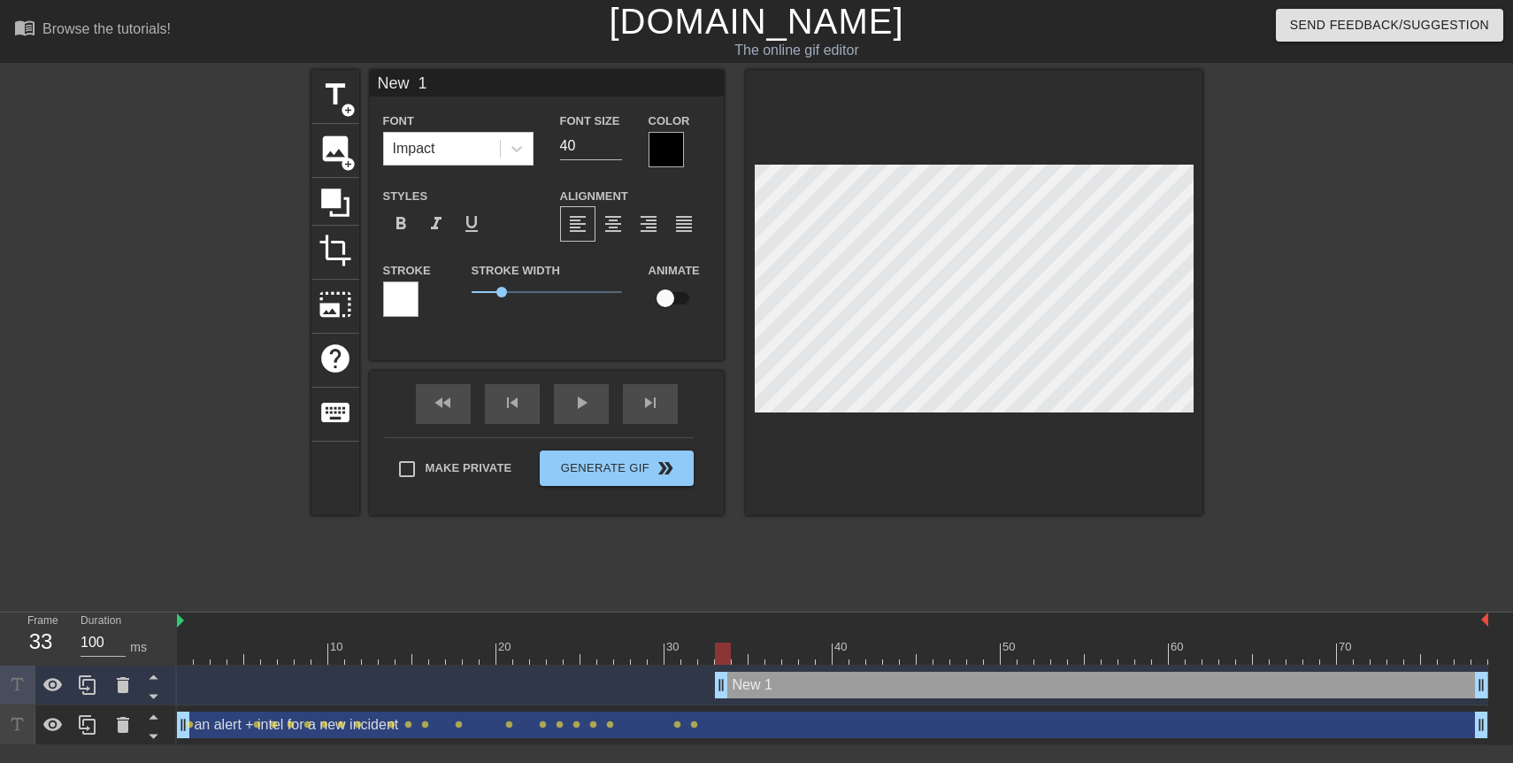
type input "A"
type textarea "A"
type input "A"
type textarea "A n"
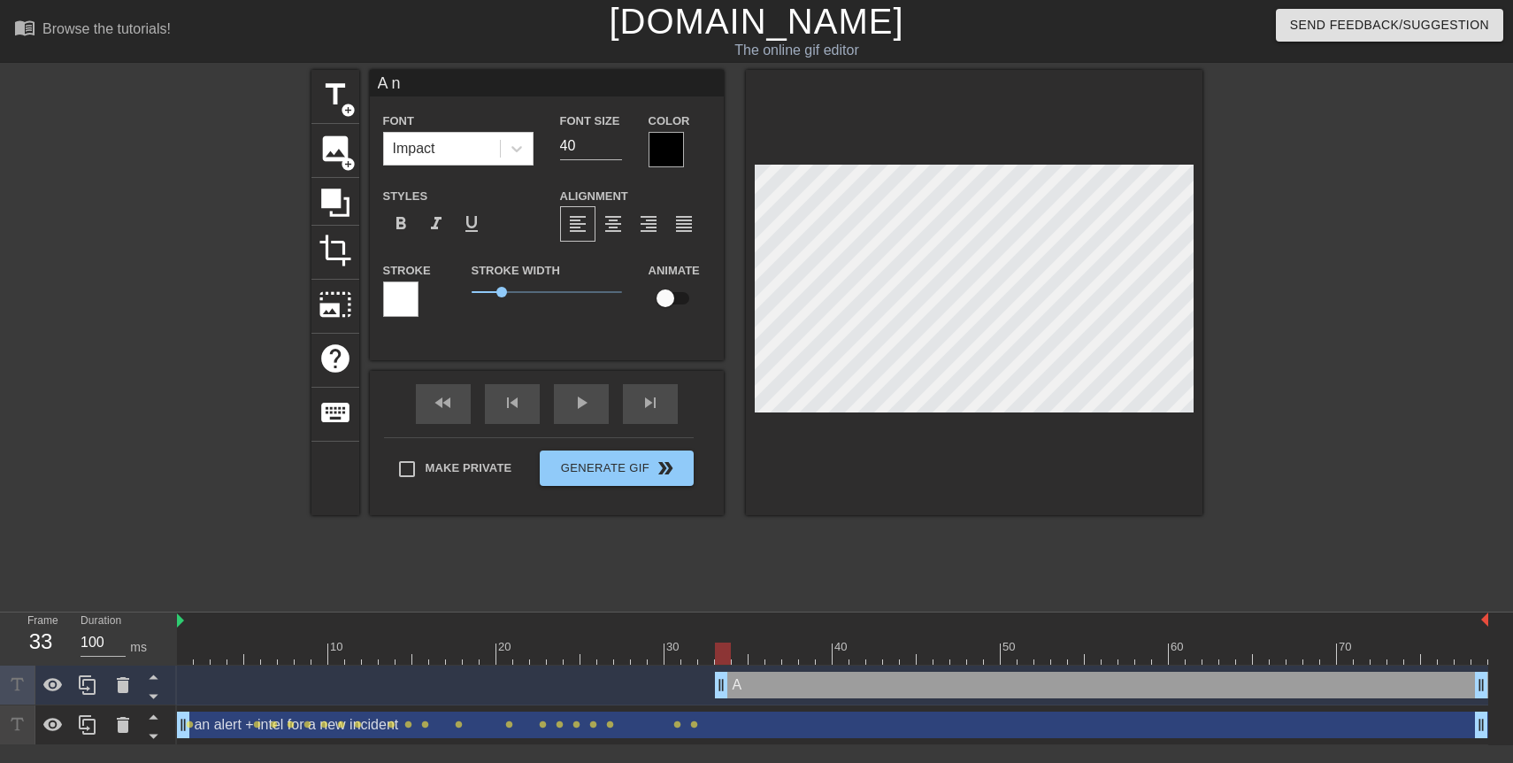
type input "A ne"
type textarea "A ne"
type input "A new"
type textarea "A new"
type input "A new i"
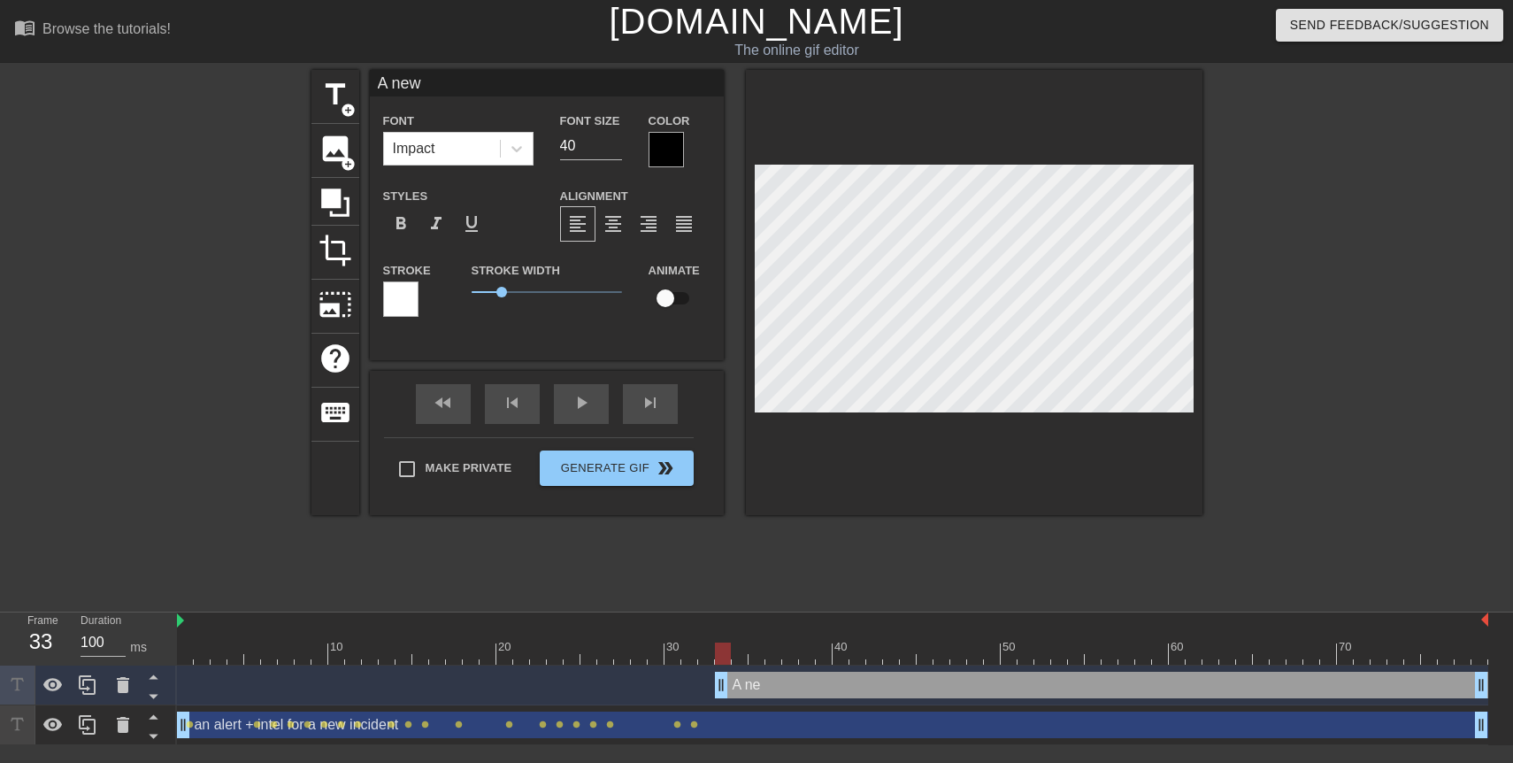
type textarea "A new i"
type input "A new in"
type textarea "A new in"
type input "A new inc"
type textarea "A new inc"
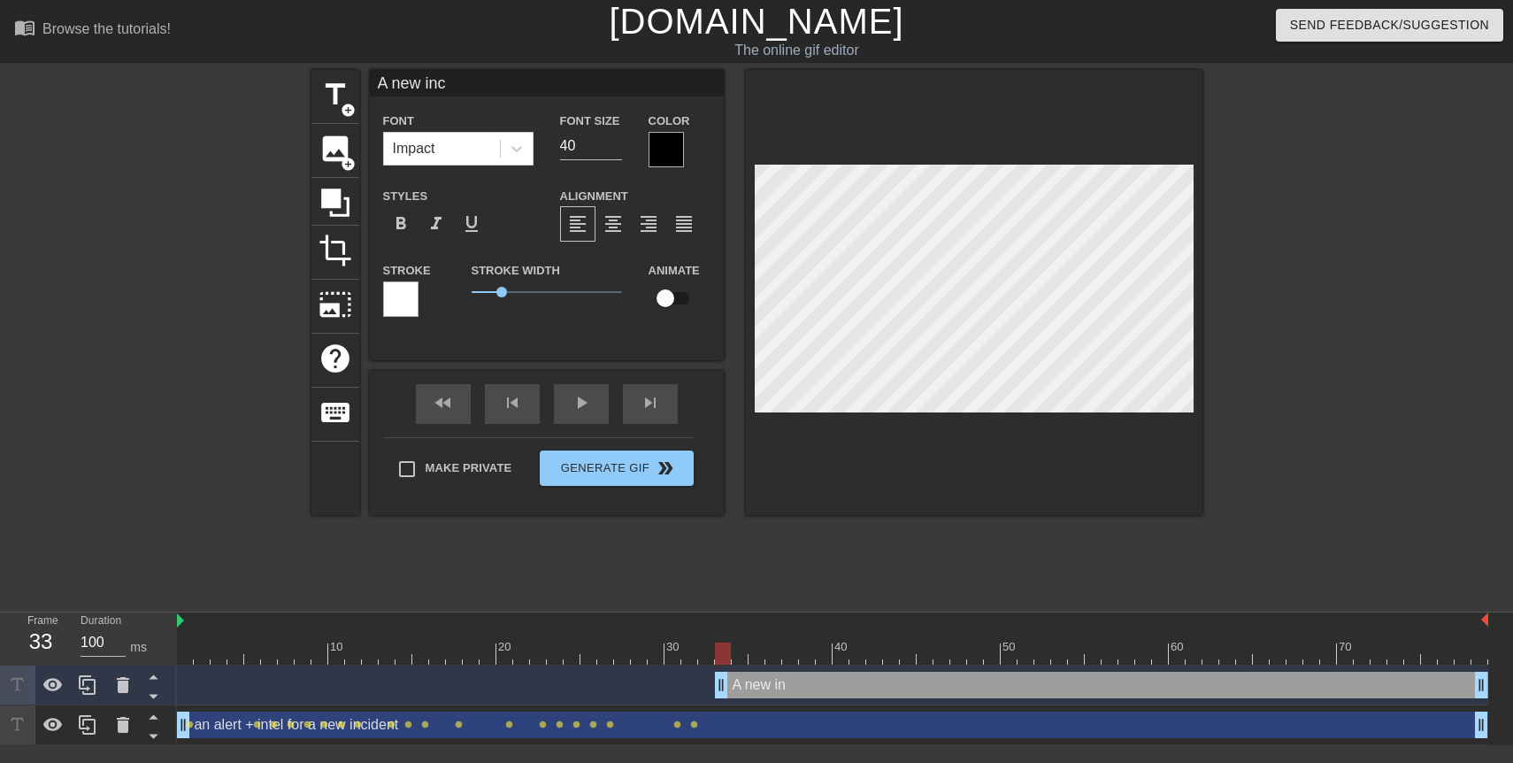
type input "A new inci"
type textarea "A new incid"
type input "A new incide"
type textarea "A new incide"
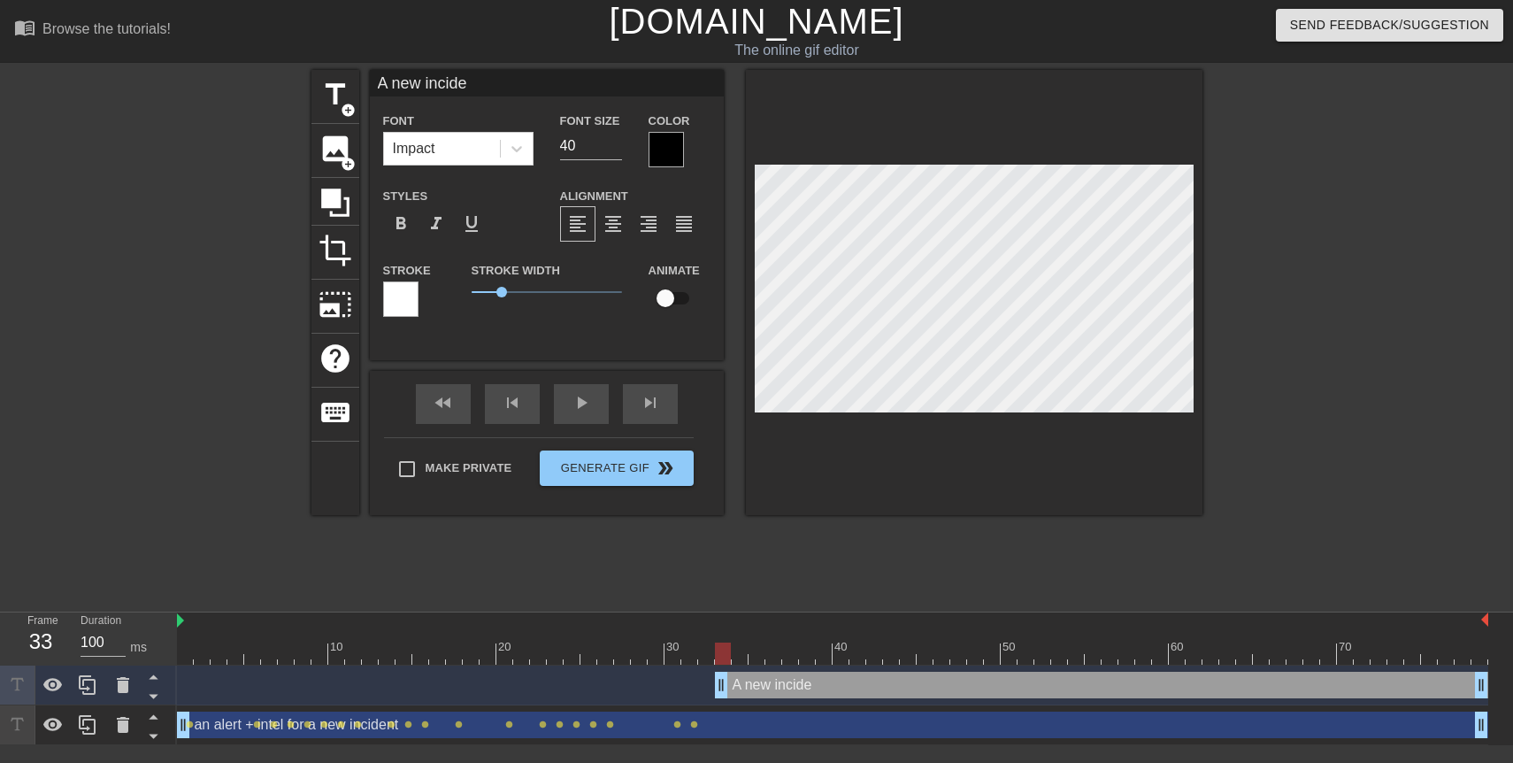
type input "A new inciden"
type textarea "A new inciden"
type input "A new incident"
type textarea "A new incident"
click at [963, 485] on div at bounding box center [974, 292] width 457 height 445
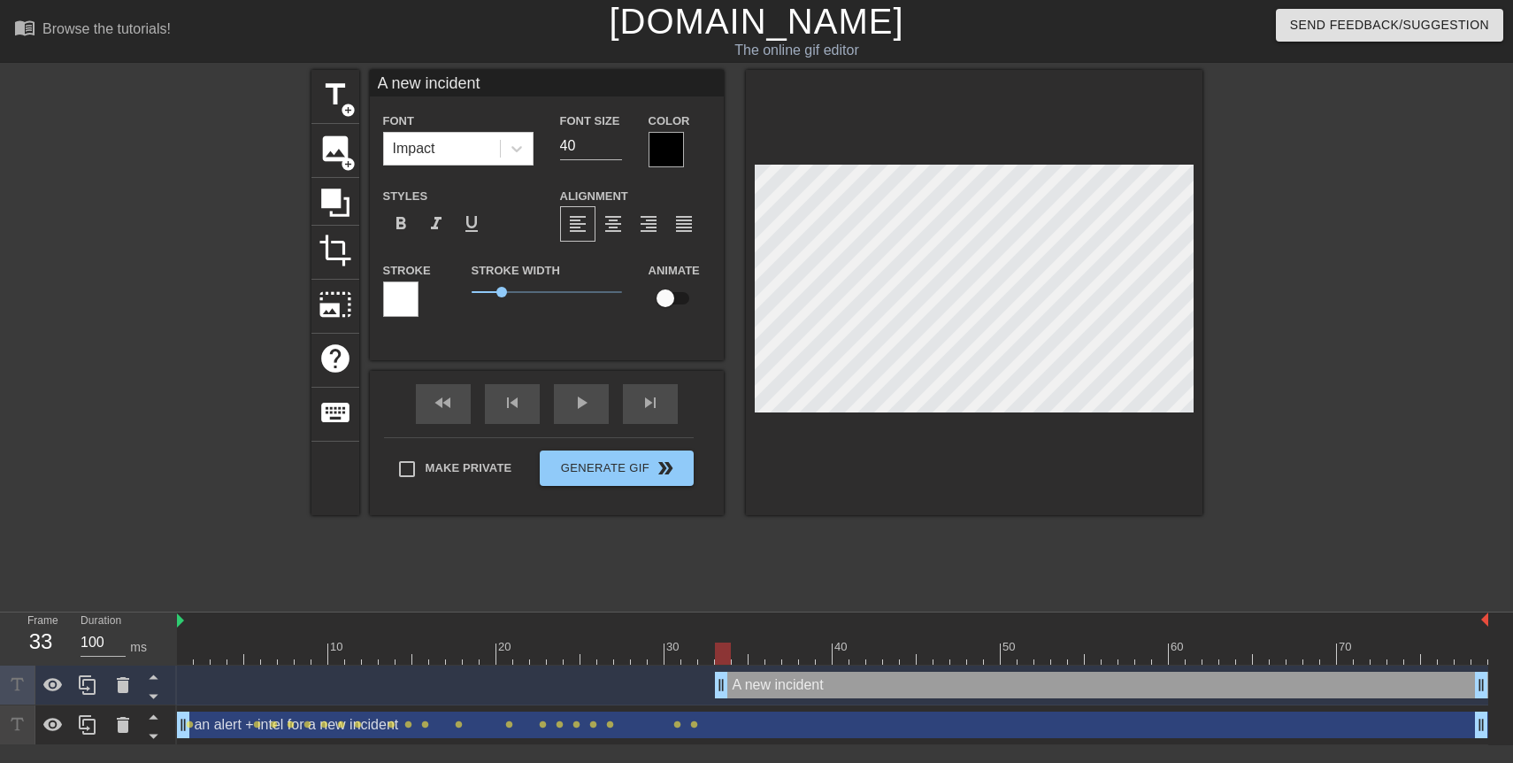
click at [663, 301] on input "checkbox" at bounding box center [665, 298] width 101 height 34
checkbox input "true"
click at [519, 143] on icon at bounding box center [517, 149] width 18 height 18
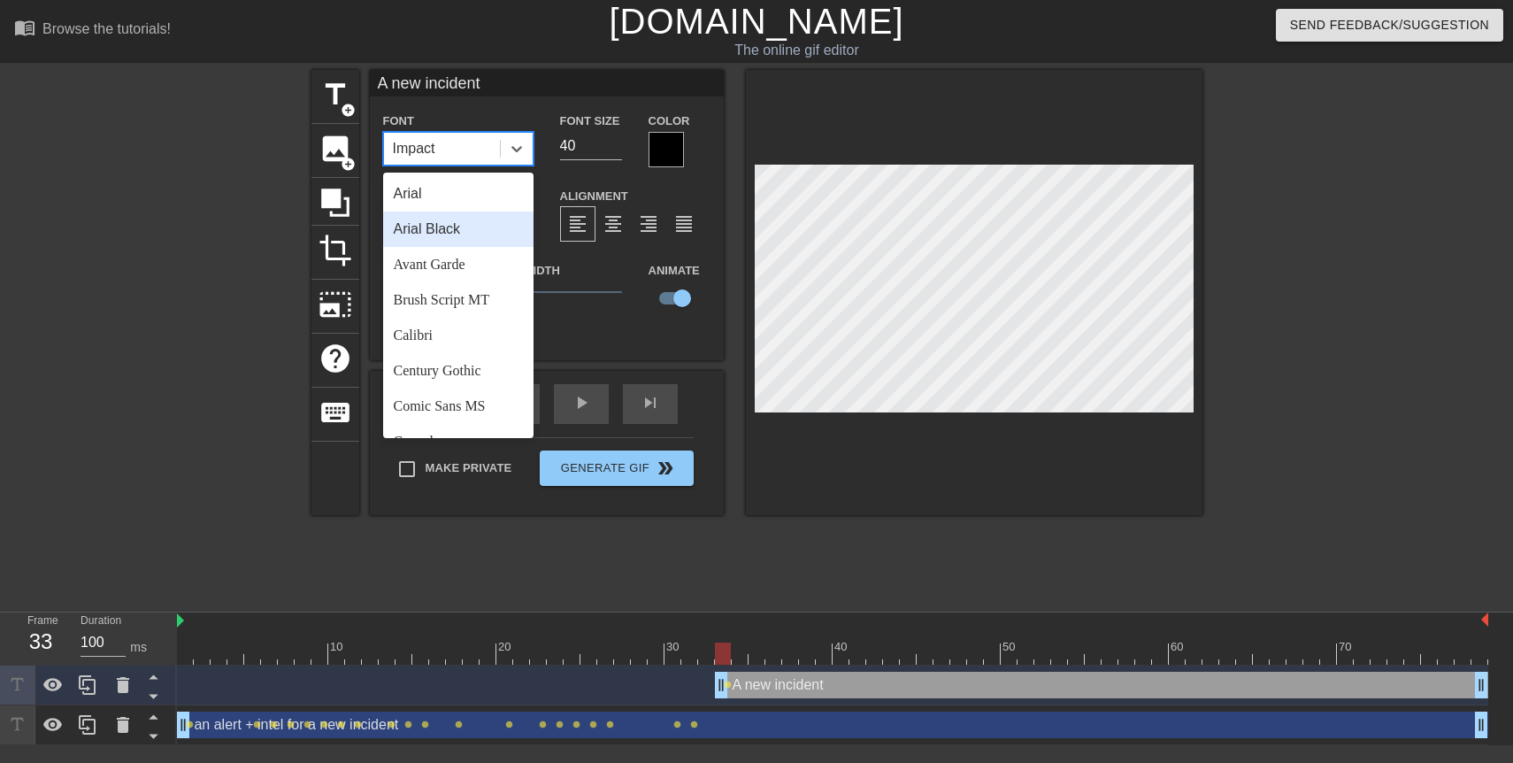
click at [472, 222] on div "Arial Black" at bounding box center [458, 228] width 150 height 35
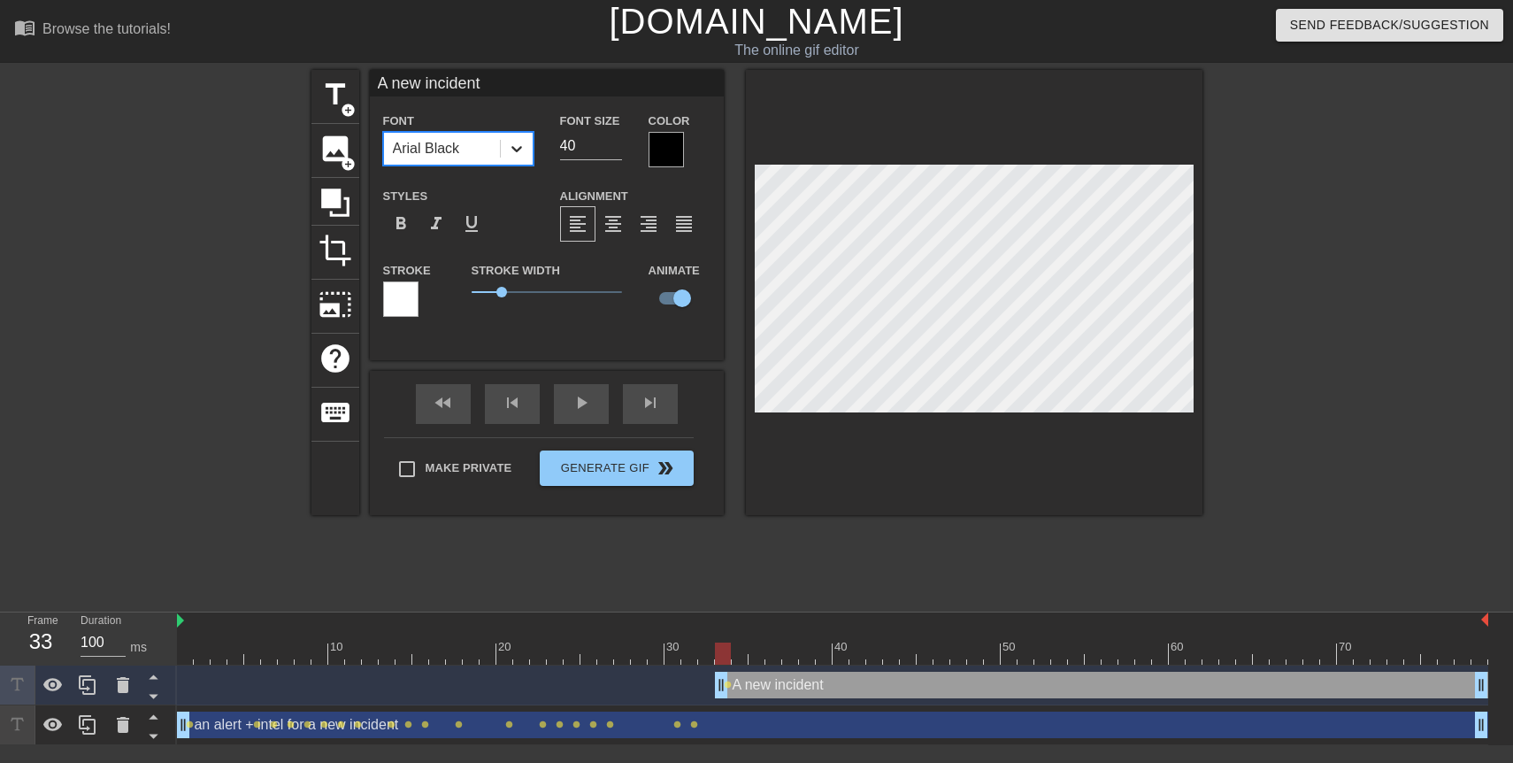
click at [508, 154] on icon at bounding box center [517, 149] width 18 height 18
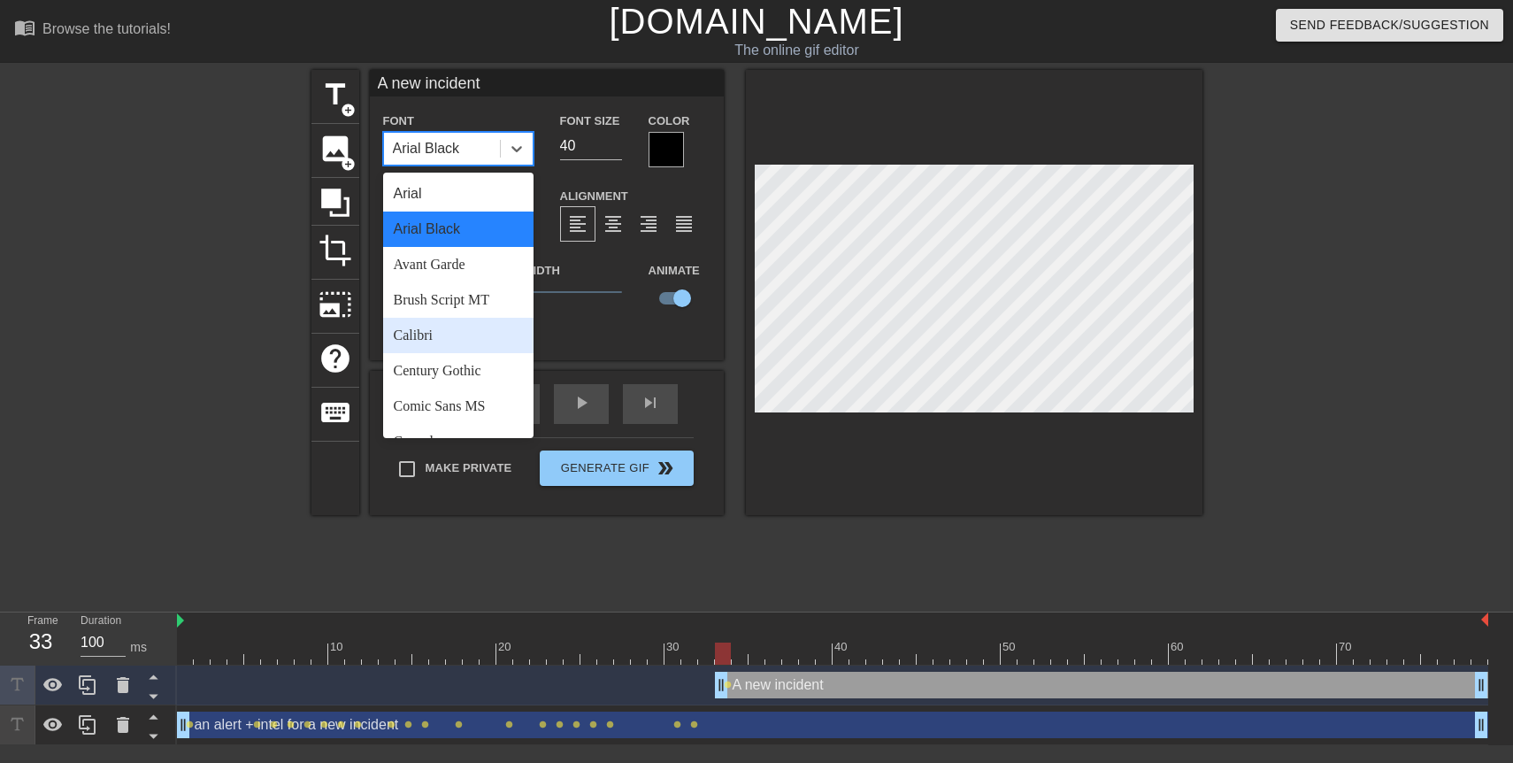
click at [462, 320] on div "Calibri" at bounding box center [458, 335] width 150 height 35
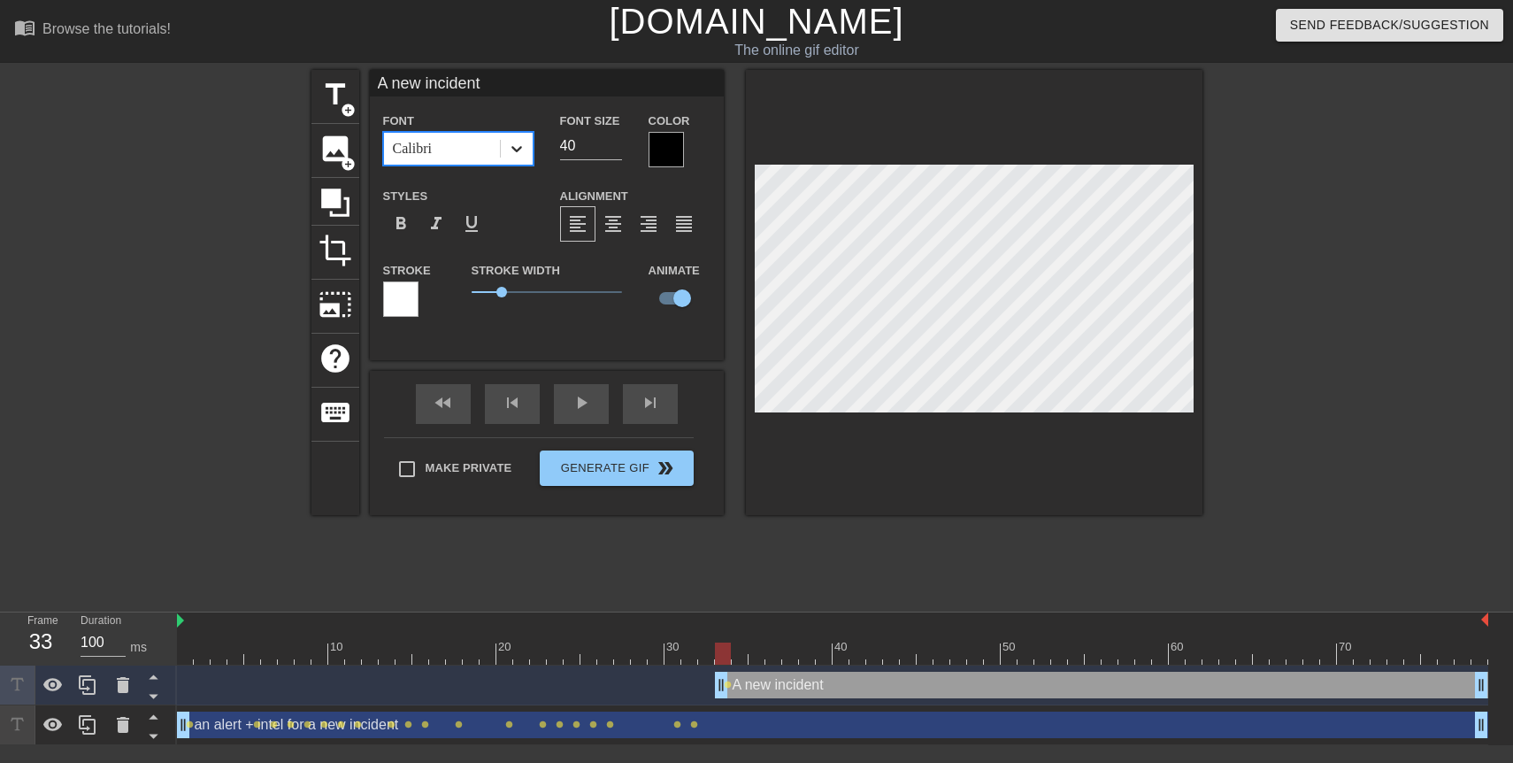
click at [513, 158] on div at bounding box center [517, 149] width 32 height 32
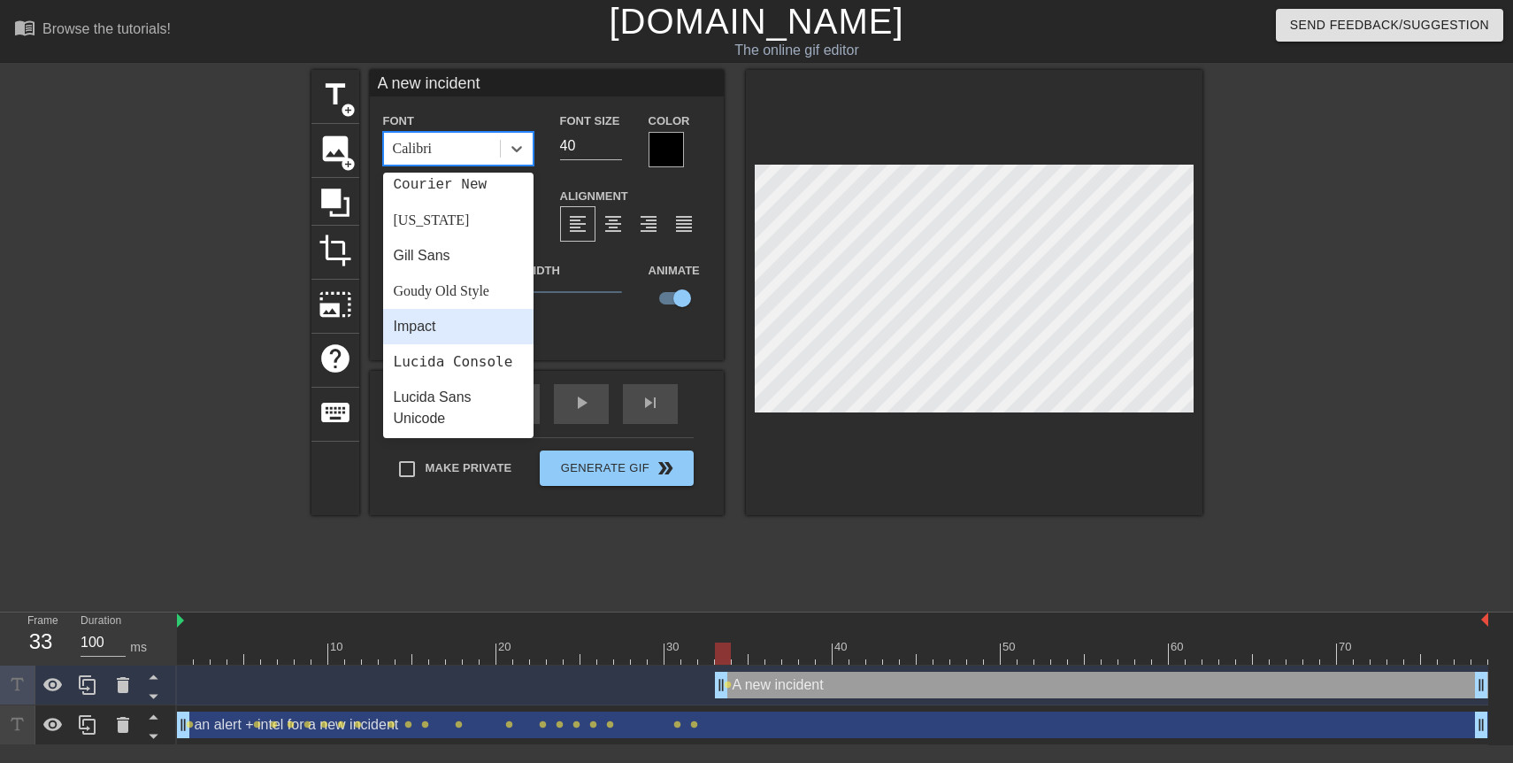
scroll to position [330, 0]
click at [440, 322] on div "Impact" at bounding box center [458, 323] width 150 height 35
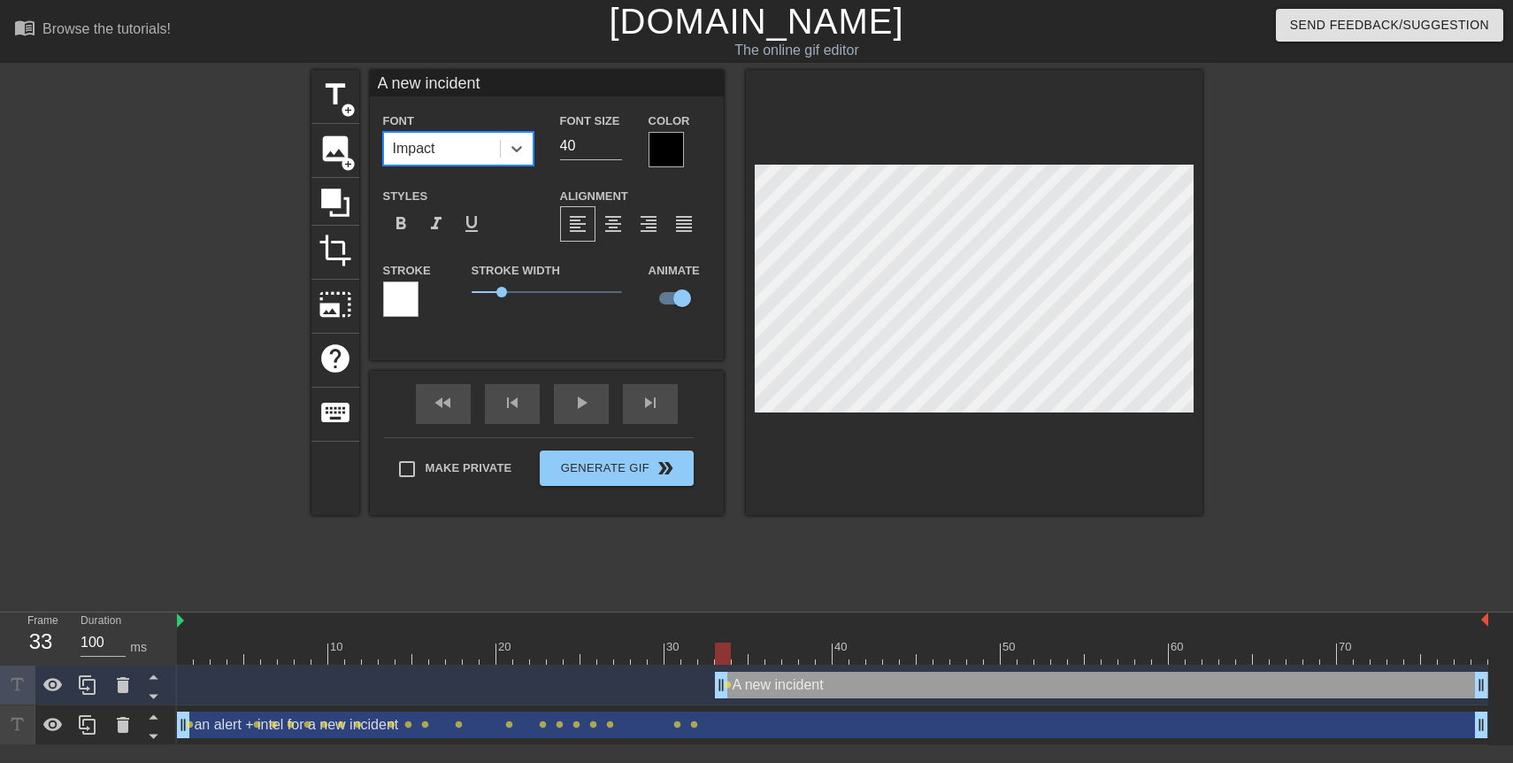
click at [847, 469] on div at bounding box center [974, 292] width 457 height 445
type input "an alert + intelfor a new incident"
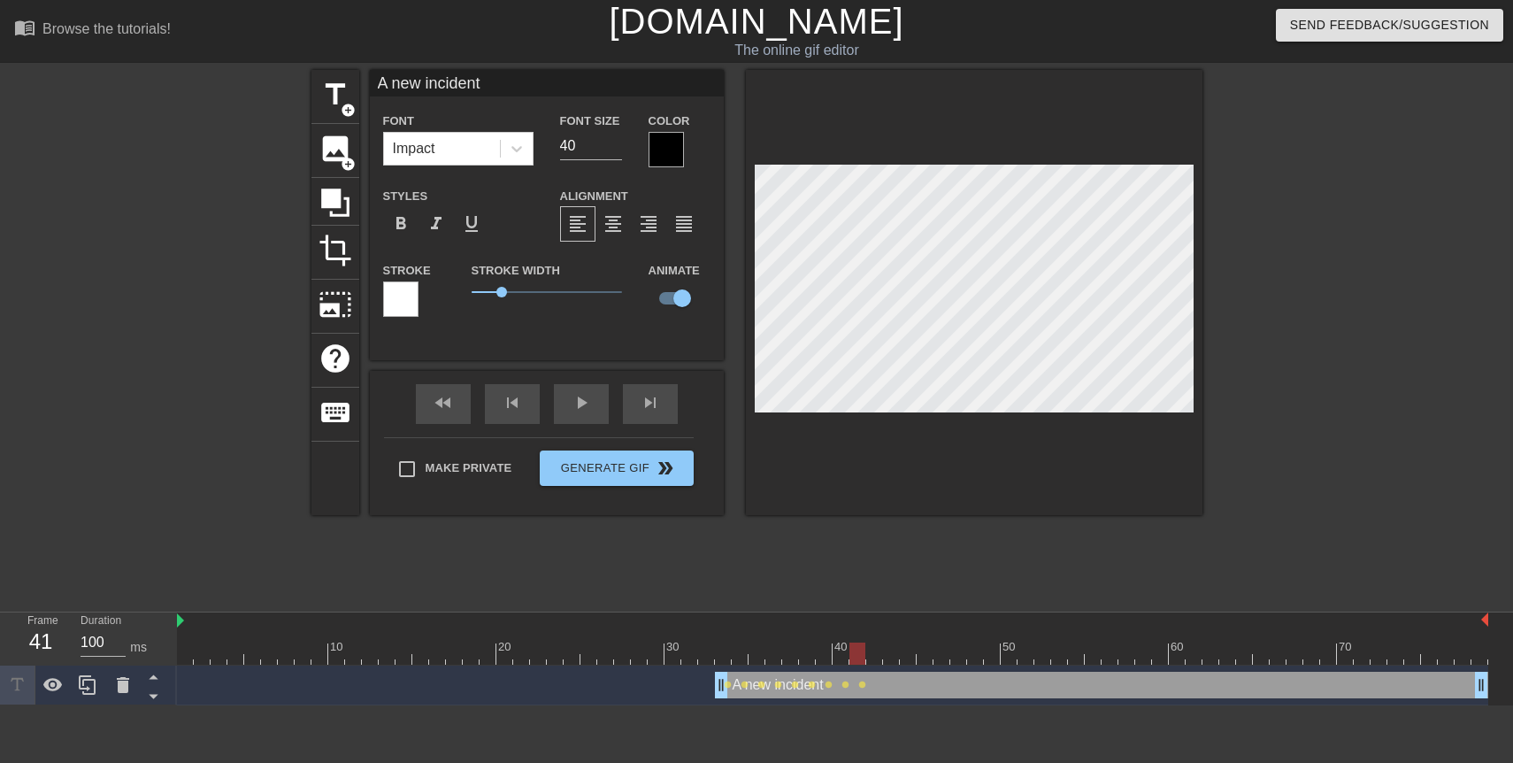
click at [579, 678] on div "A new incident drag_handle drag_handle lens lens lens lens lens lens lens lens …" at bounding box center [832, 684] width 1311 height 27
click at [1100, 557] on div "title add_circle image add_circle crop photo_size_select_large help keyboard A …" at bounding box center [756, 335] width 891 height 531
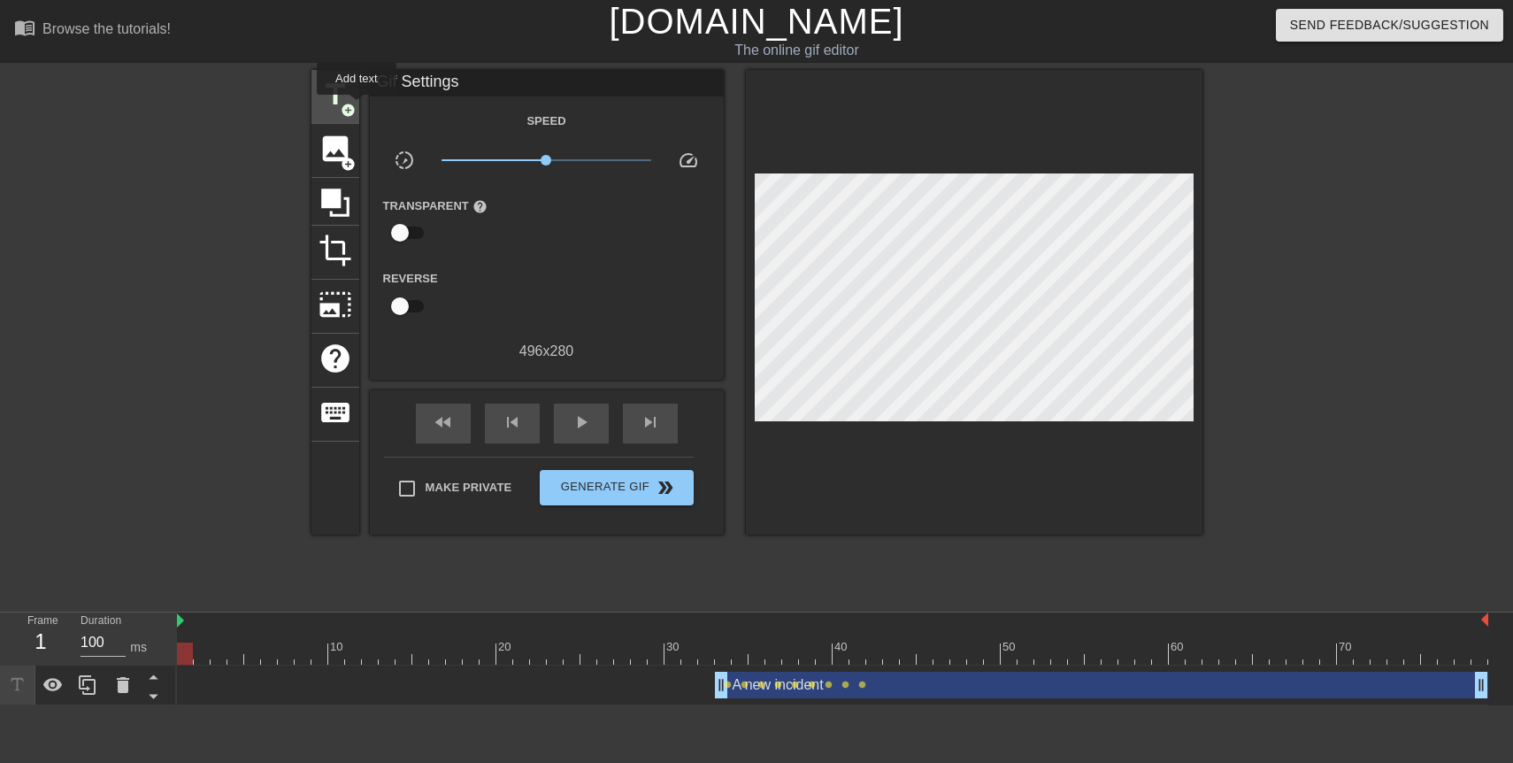
click at [357, 107] on div "title add_circle" at bounding box center [335, 97] width 48 height 54
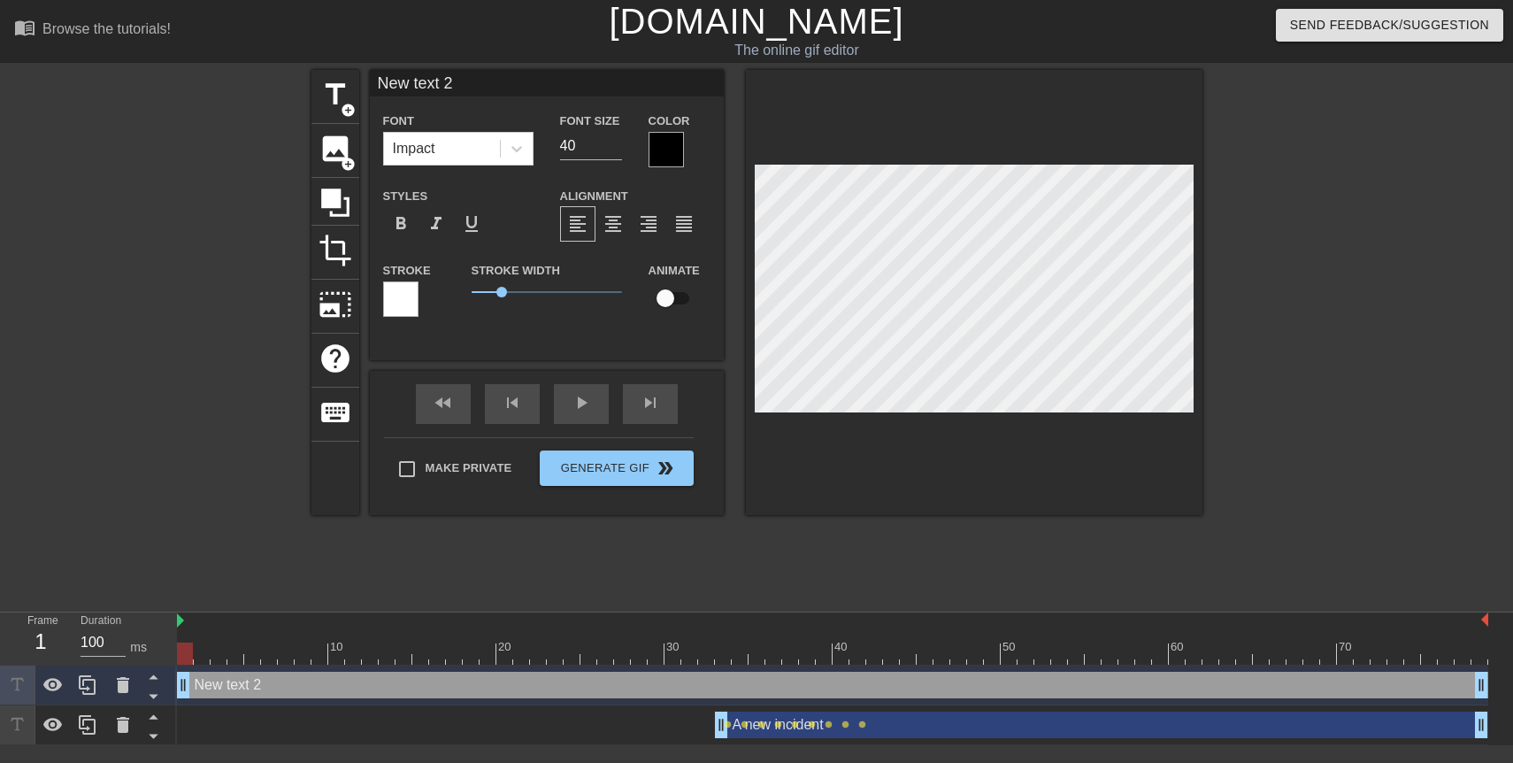
scroll to position [0, 0]
type input "N"
type textarea "N"
type input "NE"
type textarea "NE"
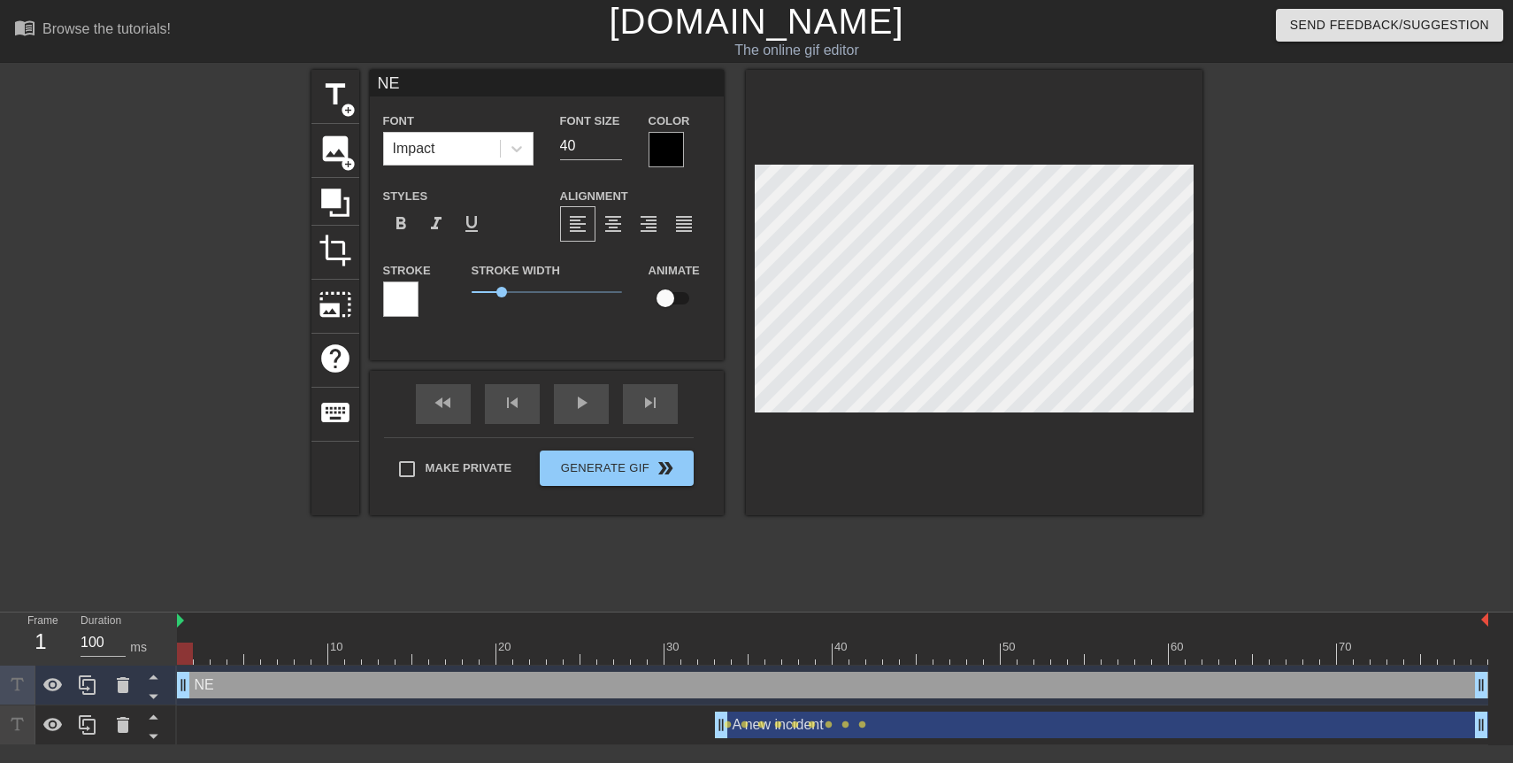
type input "NEW"
type textarea "NEW"
type input "NEW"
type textarea "NEW"
type input "NEW I"
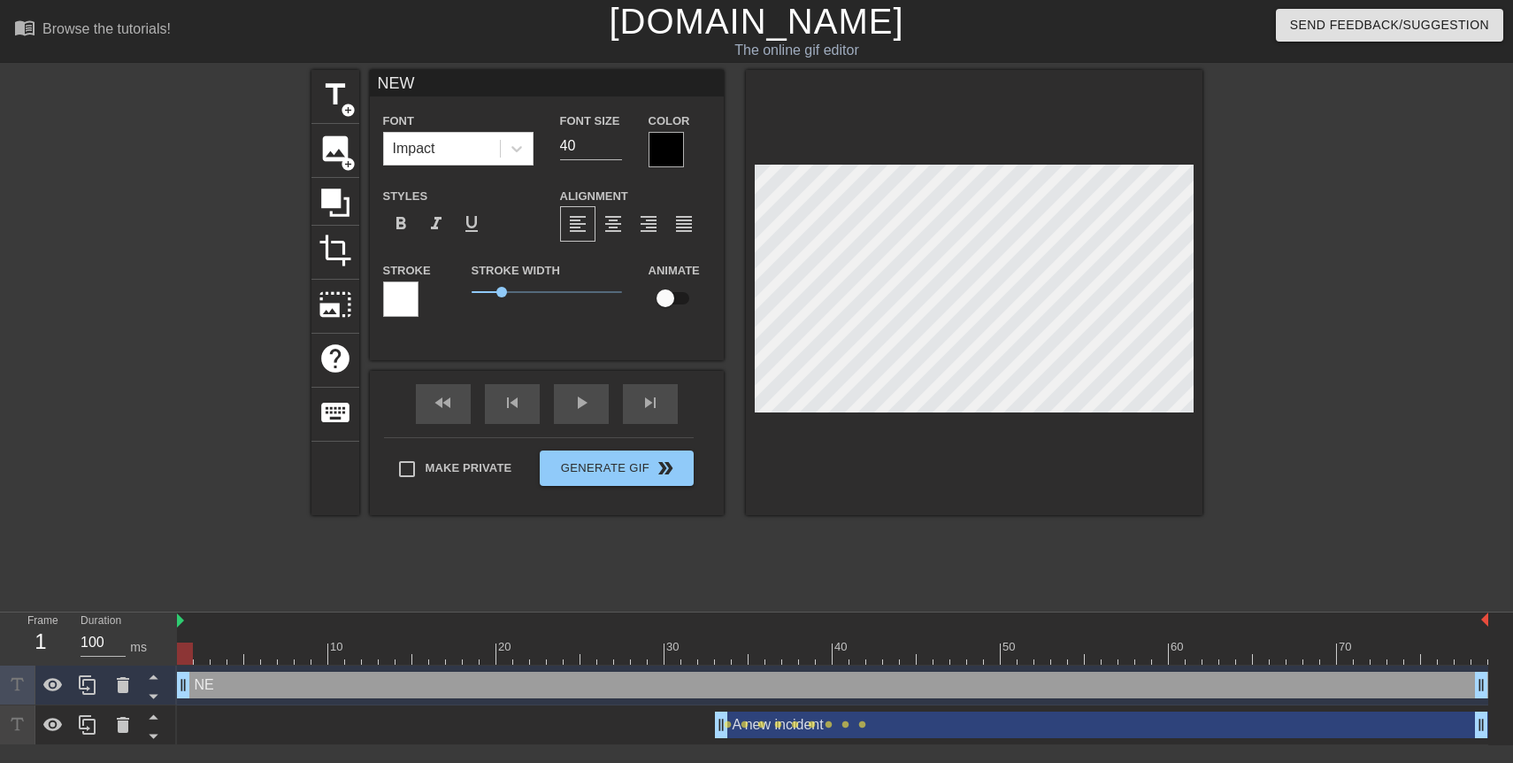
type textarea "NEW I"
type input "NEW IN"
type textarea "NEW INC"
type input "NEW INCI"
type textarea "NEW INCI"
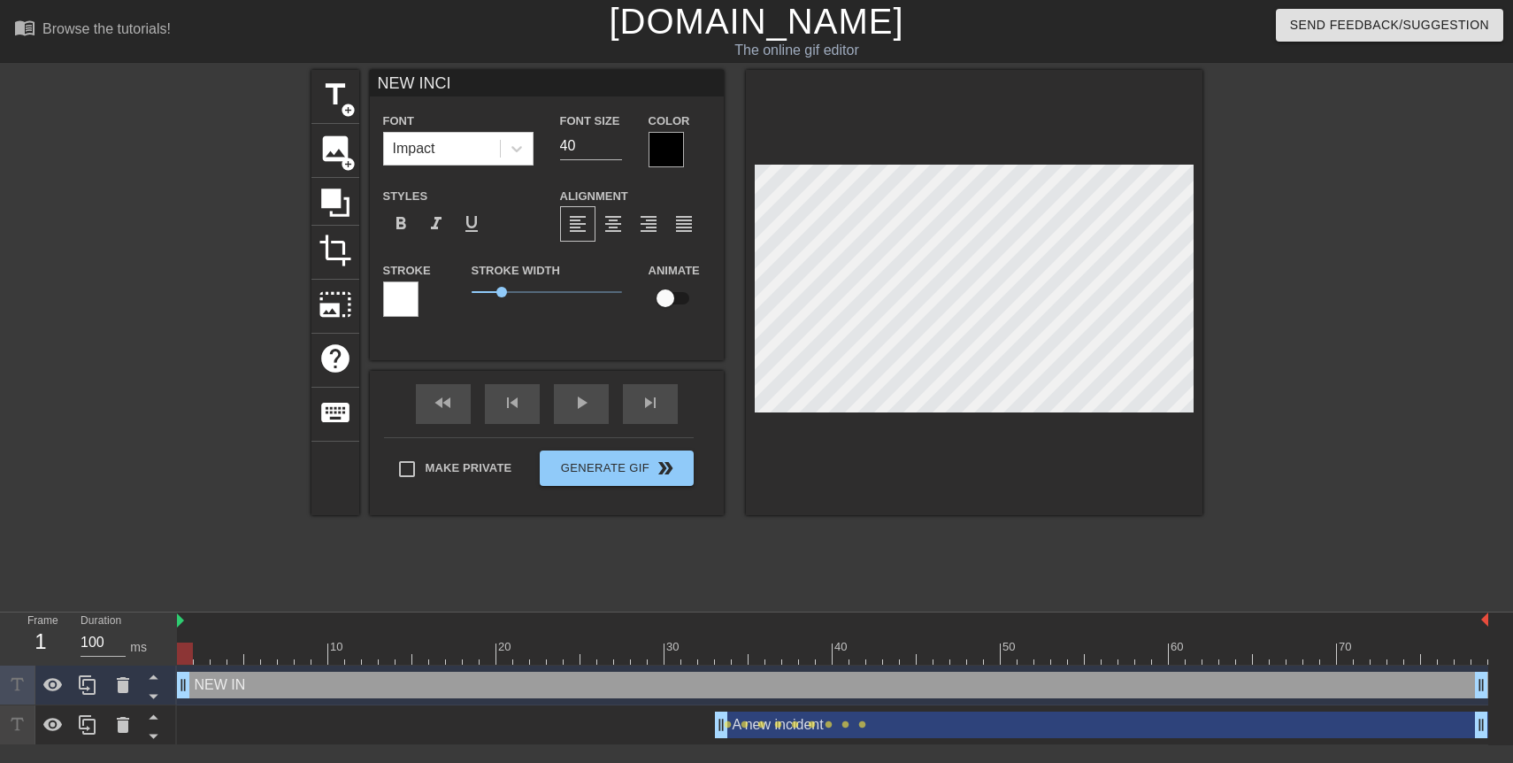
type input "NEW INCID"
type textarea "NEW INCID"
type input "NEW INCIDE"
type textarea "NEW INCIDEN"
type input "NEW INCIDENT"
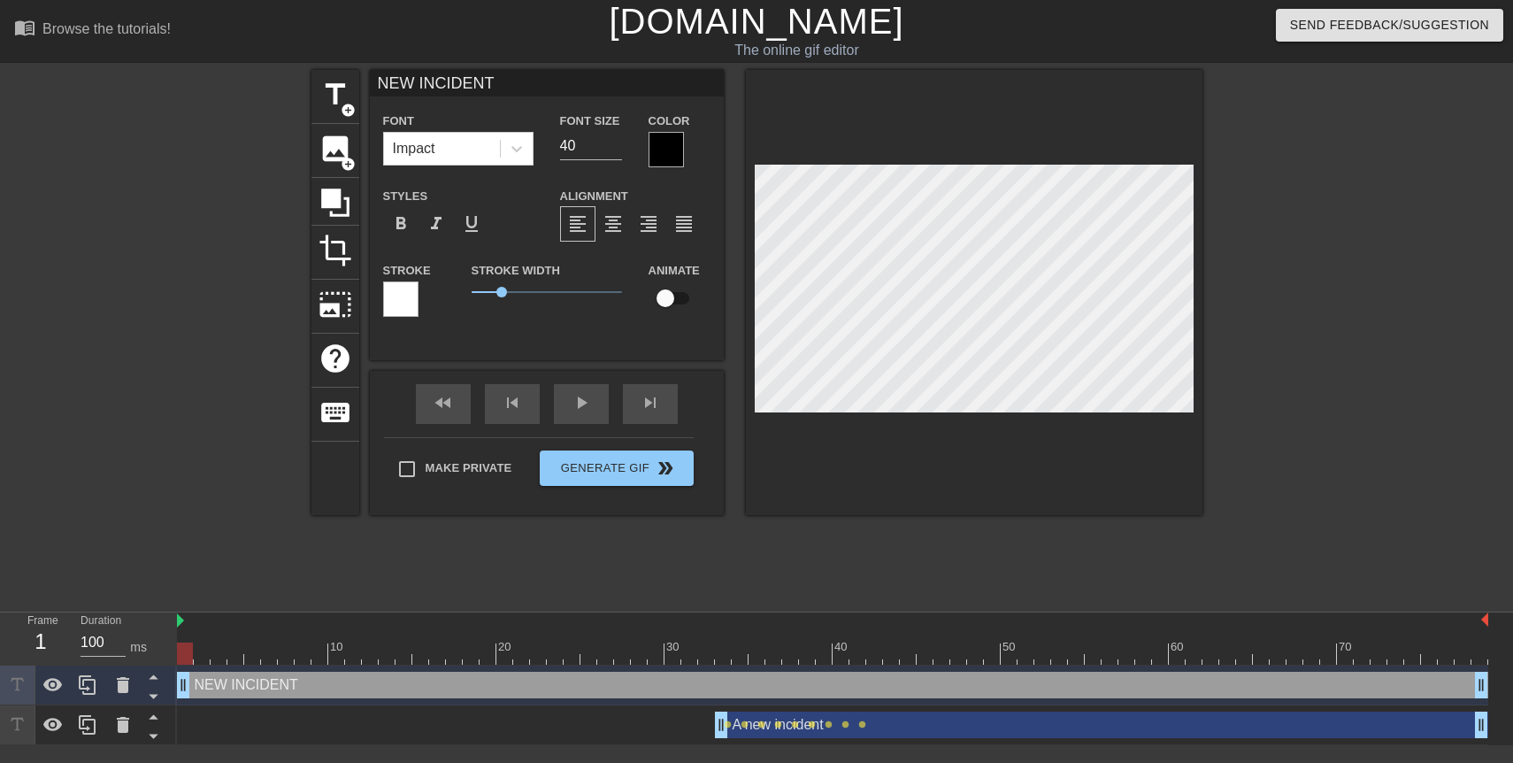
scroll to position [0, 4]
type textarea "NEW INCIDENT"
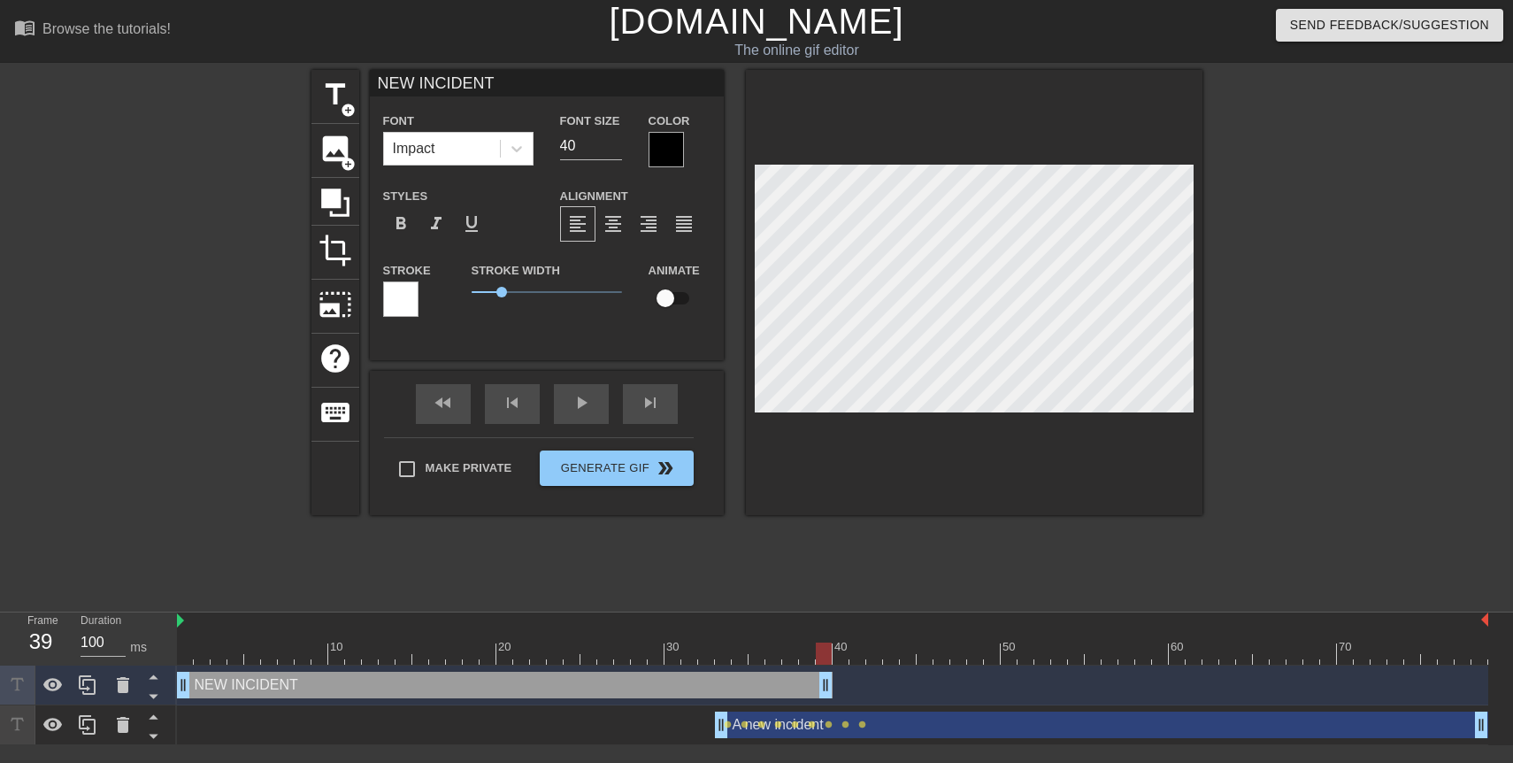
drag, startPoint x: 1479, startPoint y: 687, endPoint x: 830, endPoint y: 687, distance: 649.4
click at [675, 294] on input "checkbox" at bounding box center [665, 298] width 101 height 34
checkbox input "true"
click at [196, 654] on div at bounding box center [832, 653] width 1311 height 22
drag, startPoint x: 196, startPoint y: 654, endPoint x: 172, endPoint y: 653, distance: 23.9
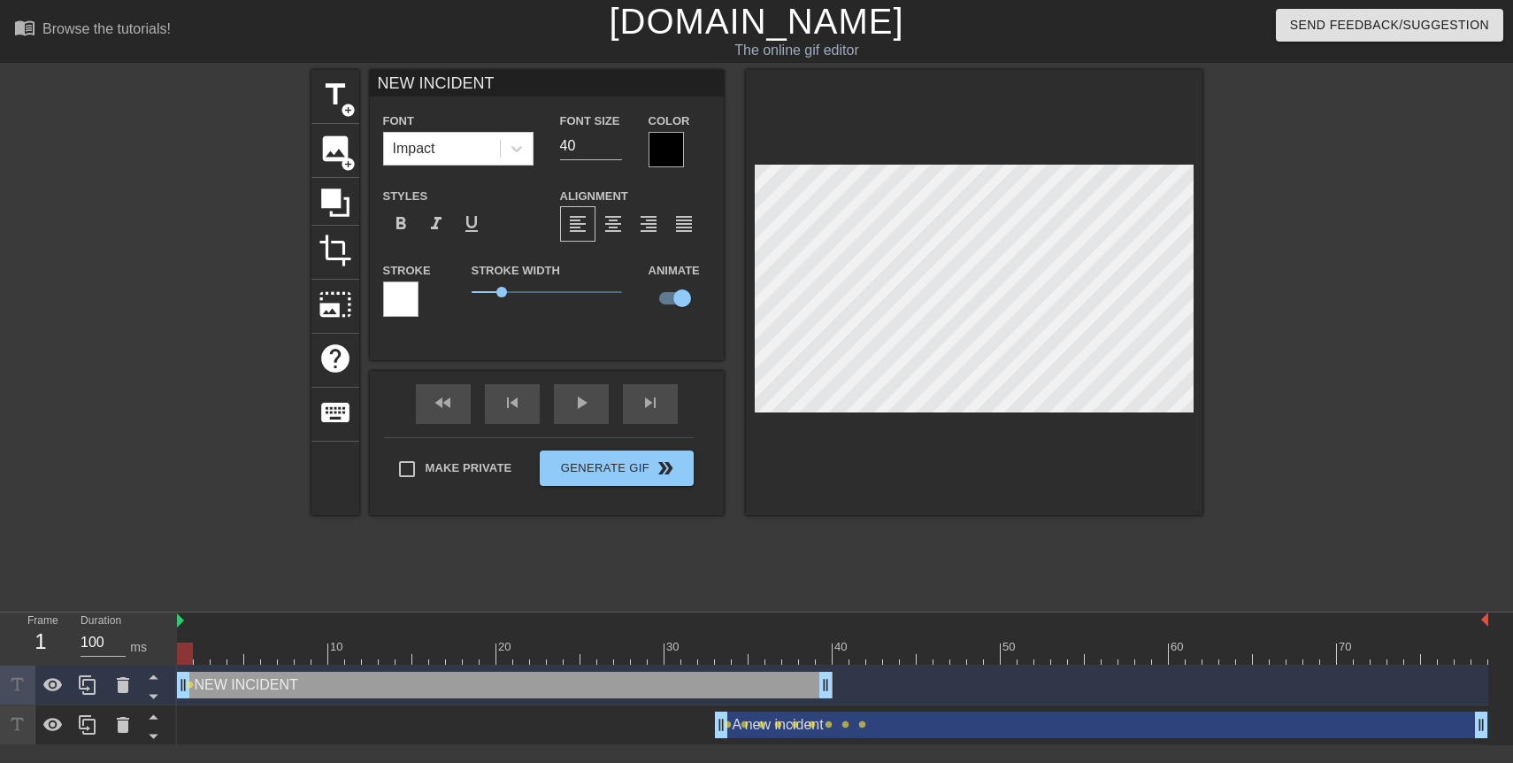
click at [172, 653] on div "Frame 1 Duration 100 ms 10 20 30 40 50 60 70 NEW INCIDENT drag_handle drag_hand…" at bounding box center [756, 678] width 1513 height 133
type input "NEdW INCIDENT"
type textarea "NEdW INCIDENT"
type input "NEW INCIDENT"
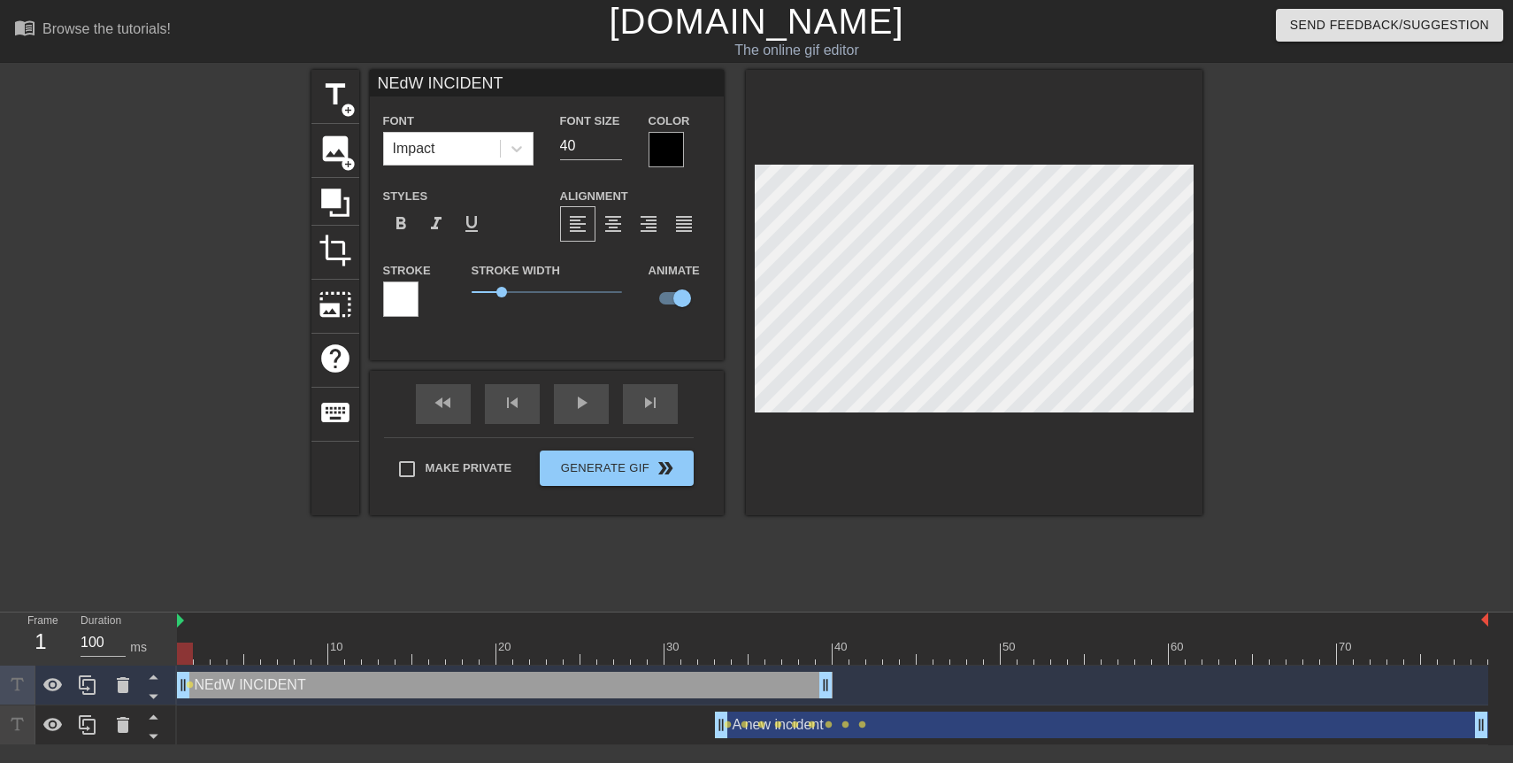
type textarea "NEW INCIDENT"
click at [978, 565] on div "title add_circle image add_circle crop photo_size_select_large help keyboard NE…" at bounding box center [756, 335] width 891 height 531
drag, startPoint x: 825, startPoint y: 688, endPoint x: 814, endPoint y: 688, distance: 11.5
click at [879, 543] on div "title add_circle image add_circle crop photo_size_select_large help keyboard NE…" at bounding box center [756, 335] width 891 height 531
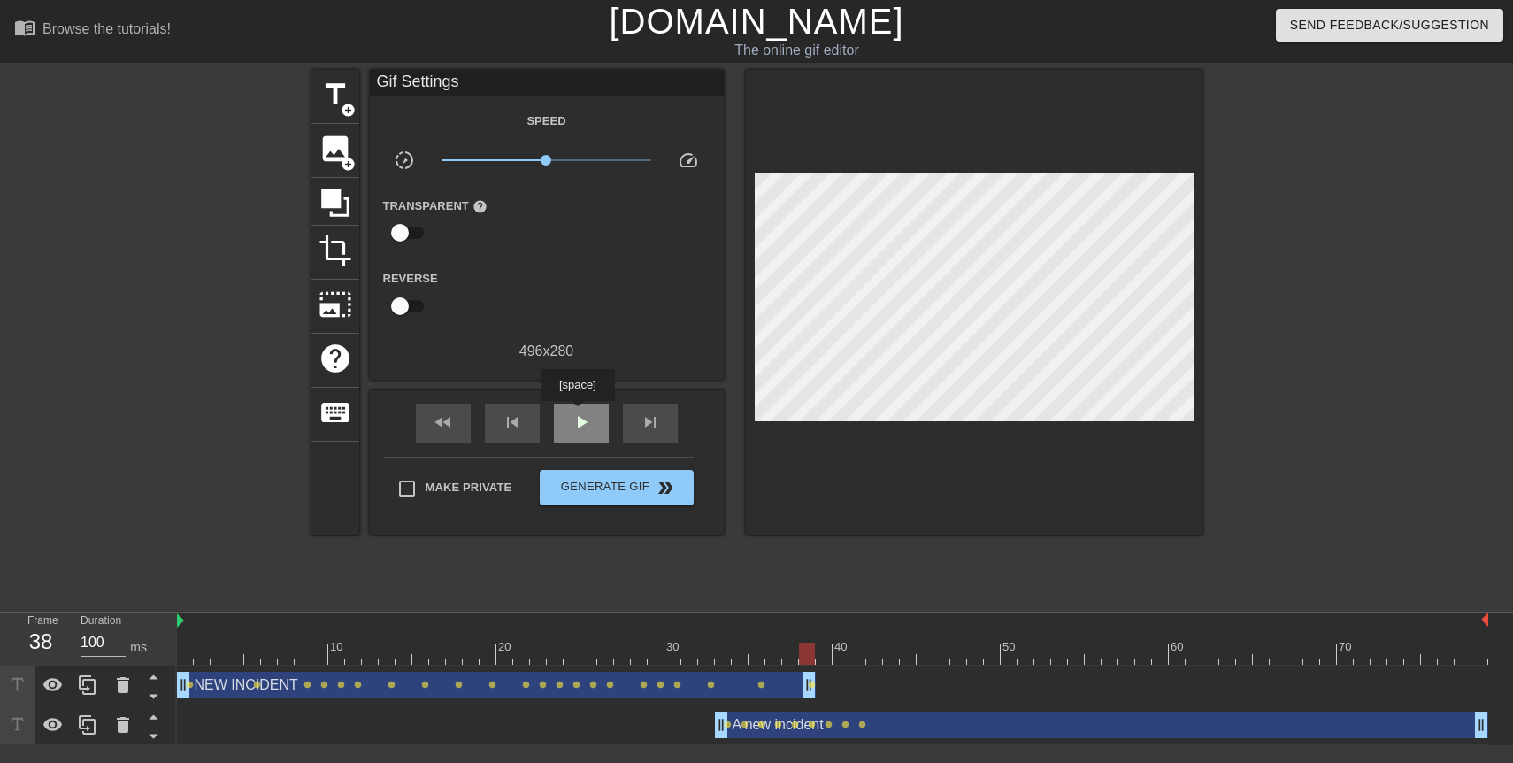
click at [579, 413] on span "play_arrow" at bounding box center [581, 421] width 21 height 21
click at [577, 420] on span "pause" at bounding box center [581, 421] width 21 height 21
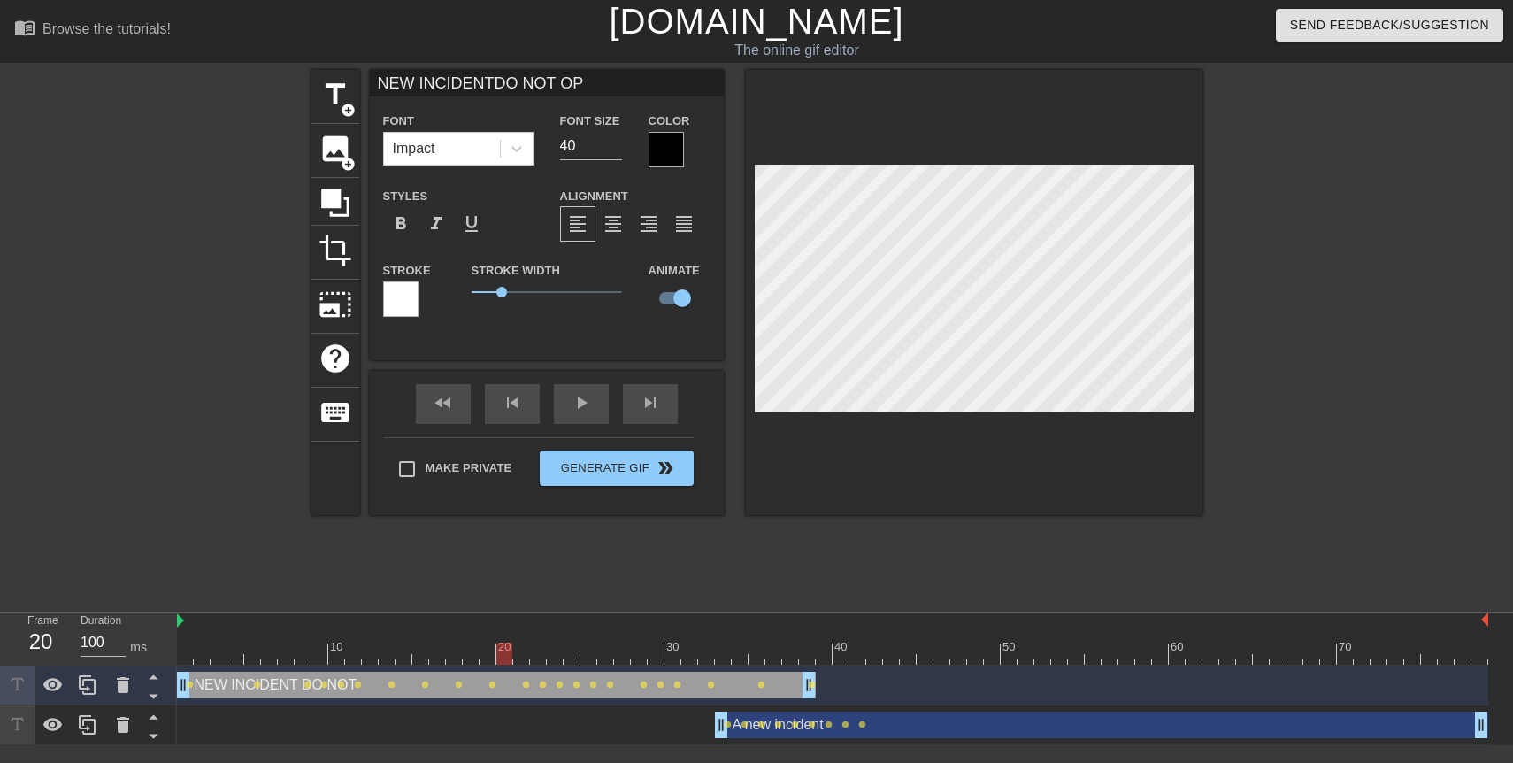
scroll to position [1, 4]
click at [218, 342] on div at bounding box center [157, 335] width 265 height 531
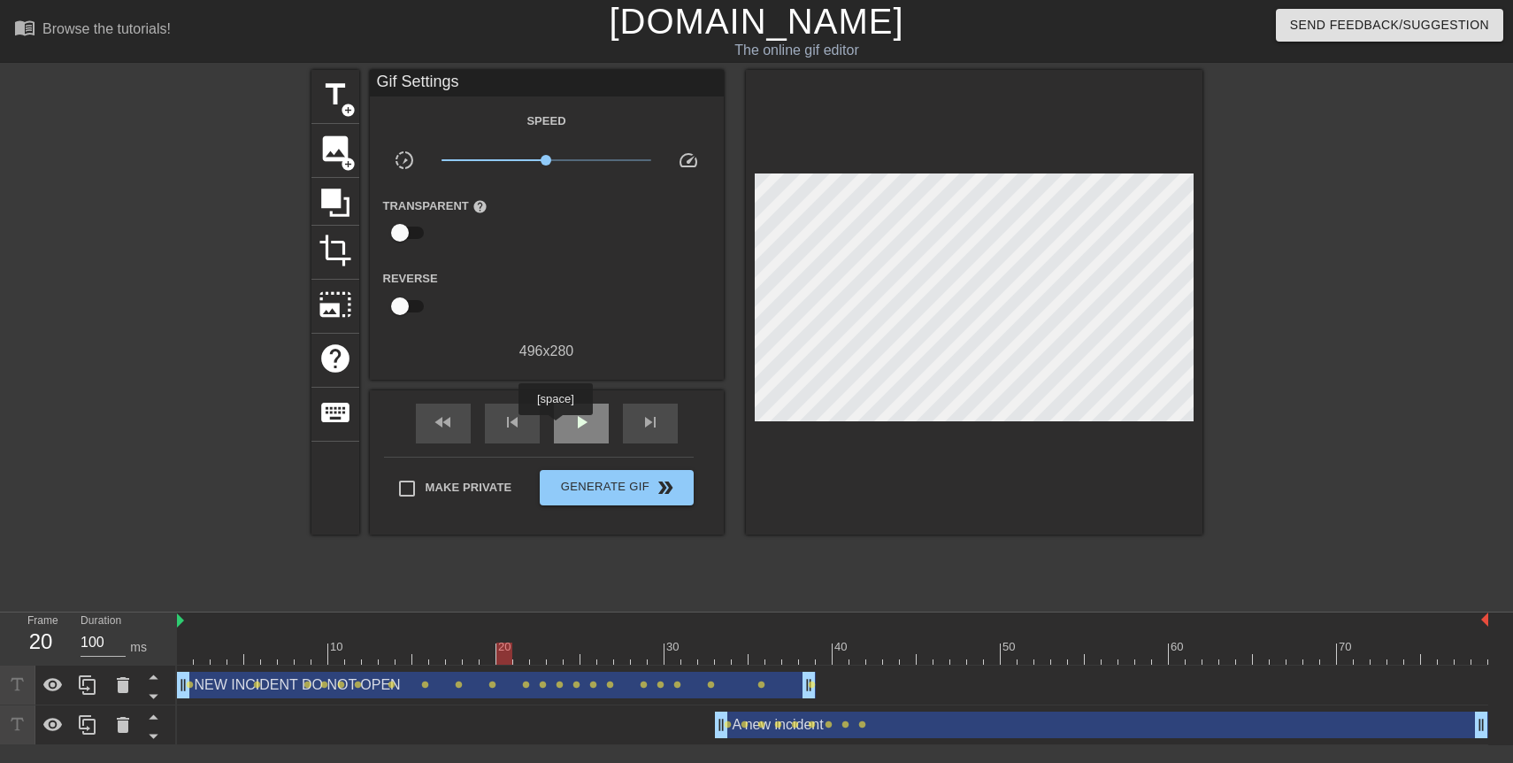
click at [557, 427] on div "play_arrow" at bounding box center [581, 423] width 55 height 40
click at [557, 427] on div "pause" at bounding box center [581, 423] width 55 height 40
click at [587, 421] on span "play_arrow" at bounding box center [581, 421] width 21 height 21
click at [577, 423] on span "pause" at bounding box center [581, 421] width 21 height 21
drag, startPoint x: 732, startPoint y: 658, endPoint x: 670, endPoint y: 662, distance: 62.0
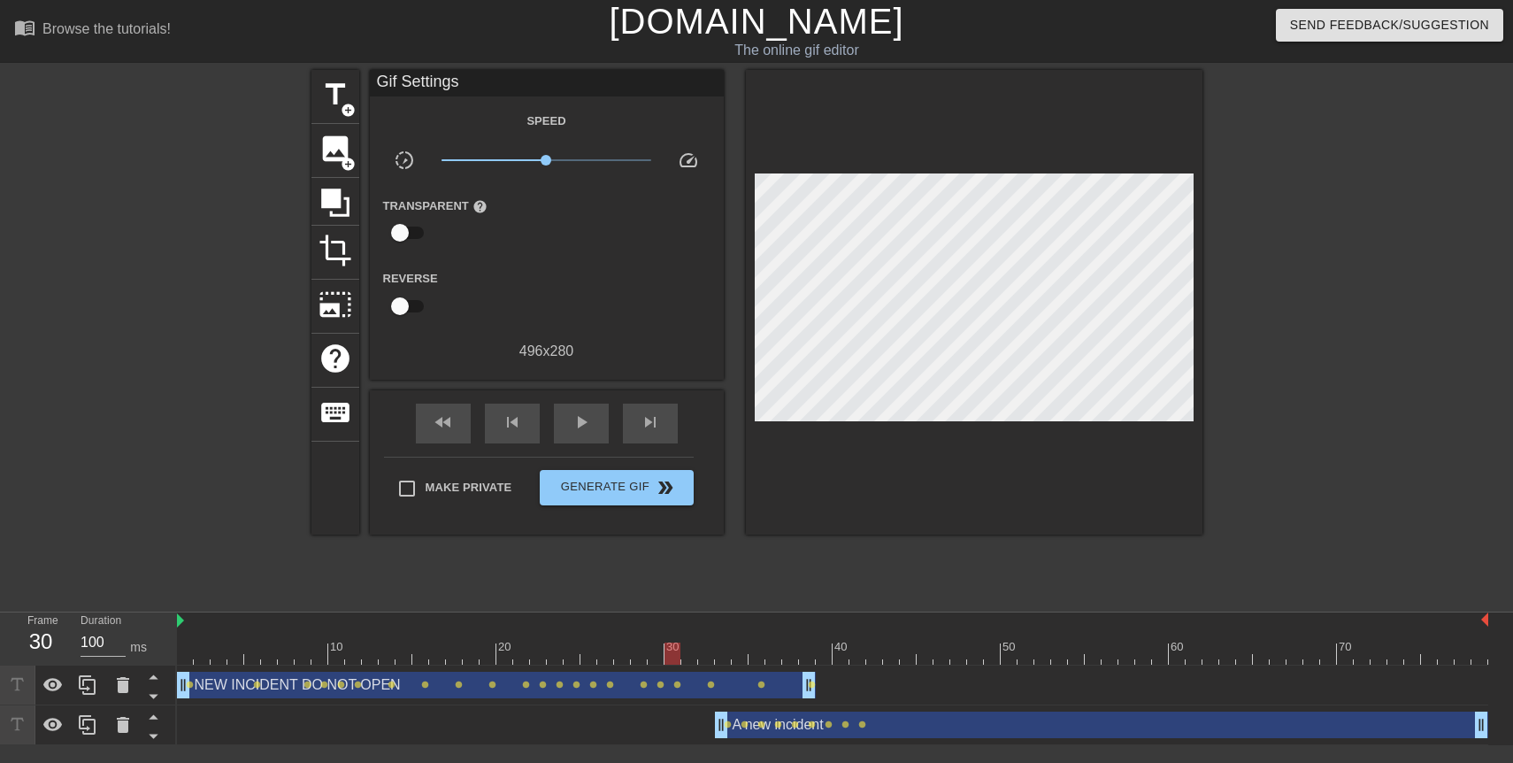
click at [670, 662] on div at bounding box center [672, 653] width 16 height 22
click at [342, 103] on span "add_circle" at bounding box center [348, 110] width 15 height 15
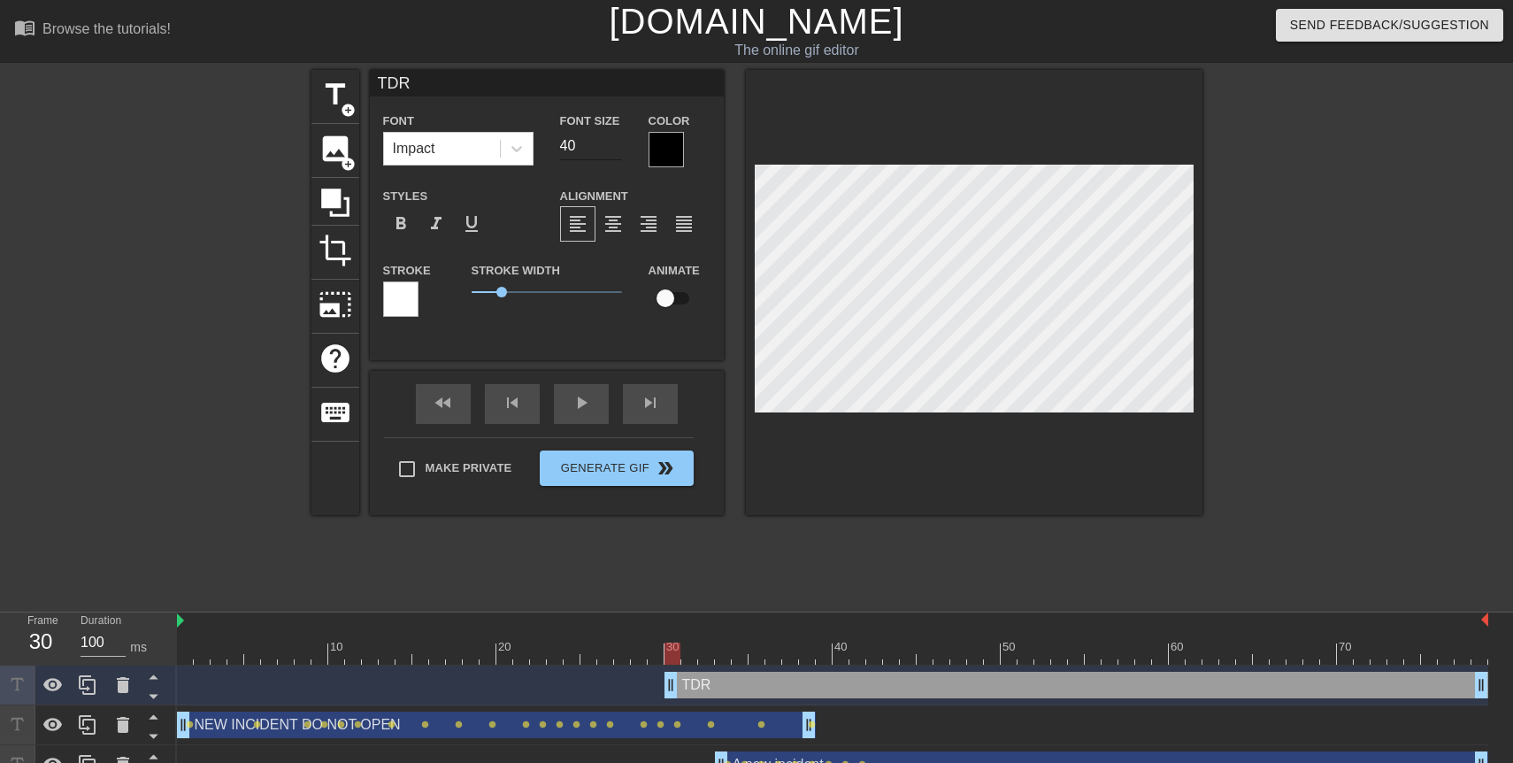
click at [594, 141] on input "40" at bounding box center [591, 146] width 62 height 28
click at [611, 142] on input "41" at bounding box center [591, 146] width 62 height 28
click at [611, 142] on input "42" at bounding box center [591, 146] width 62 height 28
click at [611, 142] on input "43" at bounding box center [591, 146] width 62 height 28
click at [611, 142] on input "44" at bounding box center [591, 146] width 62 height 28
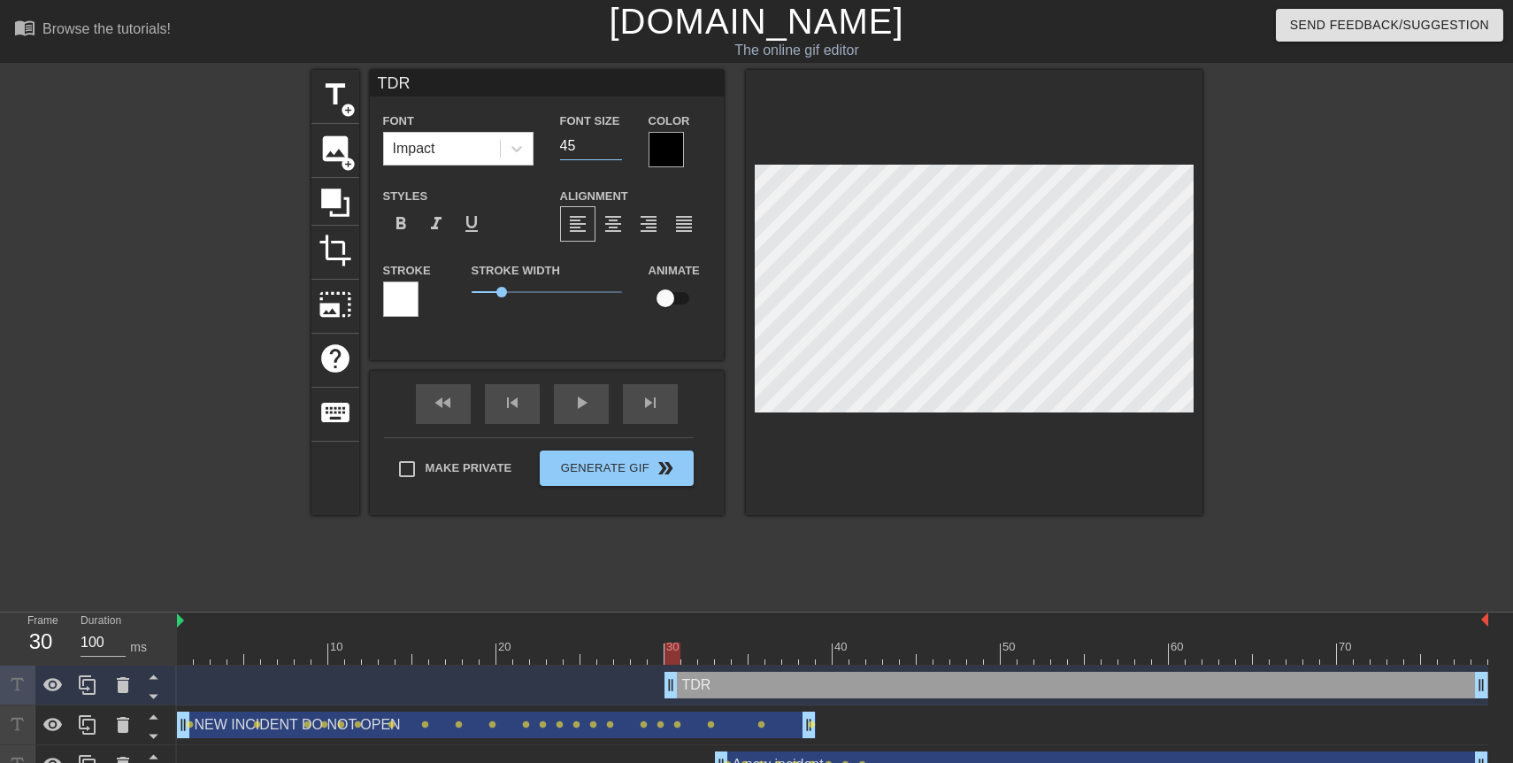
click at [611, 142] on input "45" at bounding box center [591, 146] width 62 height 28
click at [672, 294] on input "checkbox" at bounding box center [665, 298] width 101 height 34
click at [970, 562] on div "title add_circle image add_circle crop photo_size_select_large help keyboard TD…" at bounding box center [756, 335] width 891 height 531
click at [577, 413] on div "play_arrow" at bounding box center [581, 404] width 55 height 40
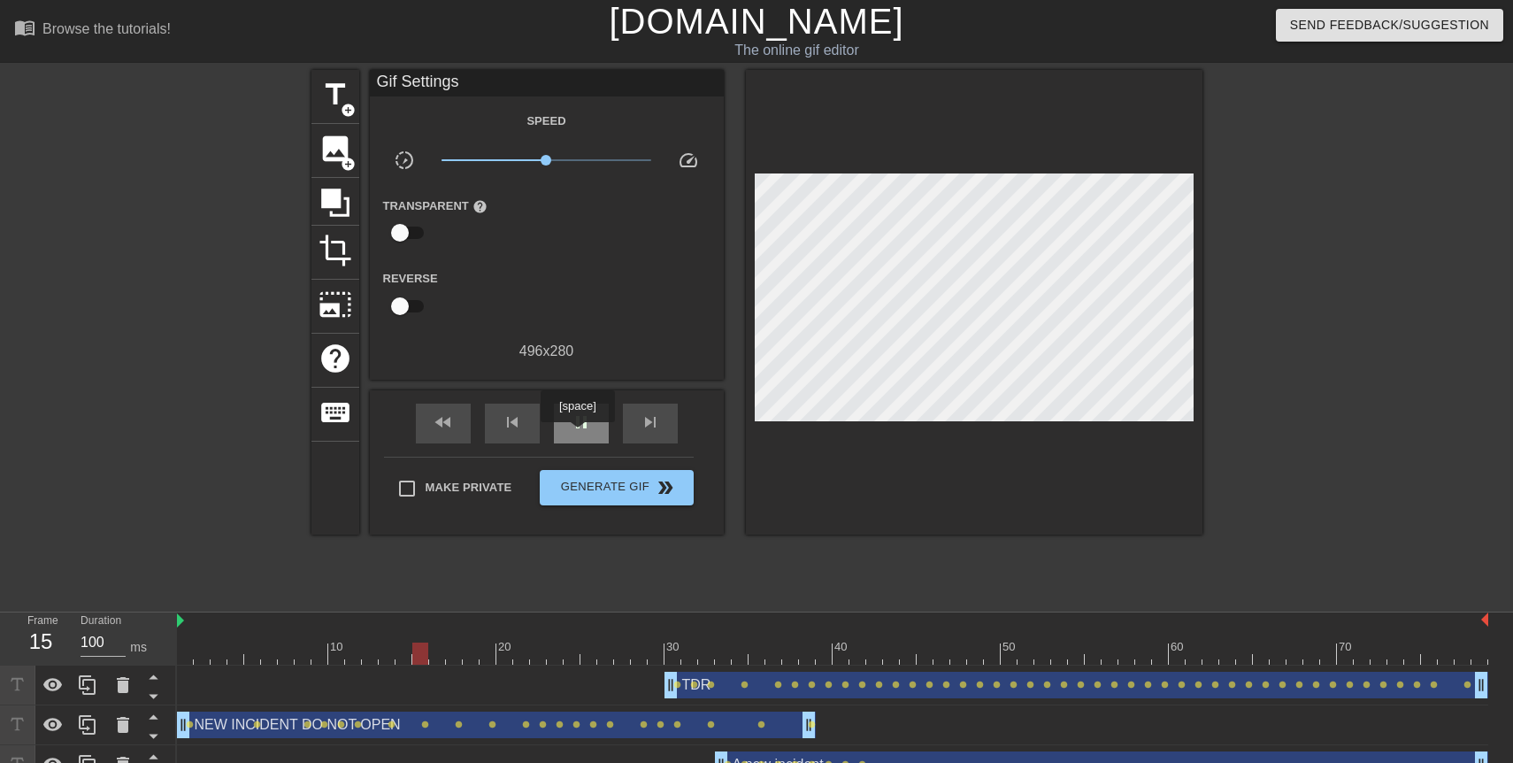
click at [579, 434] on div "pause" at bounding box center [581, 423] width 55 height 40
click at [599, 489] on span "Generate Gif double_arrow" at bounding box center [616, 487] width 139 height 21
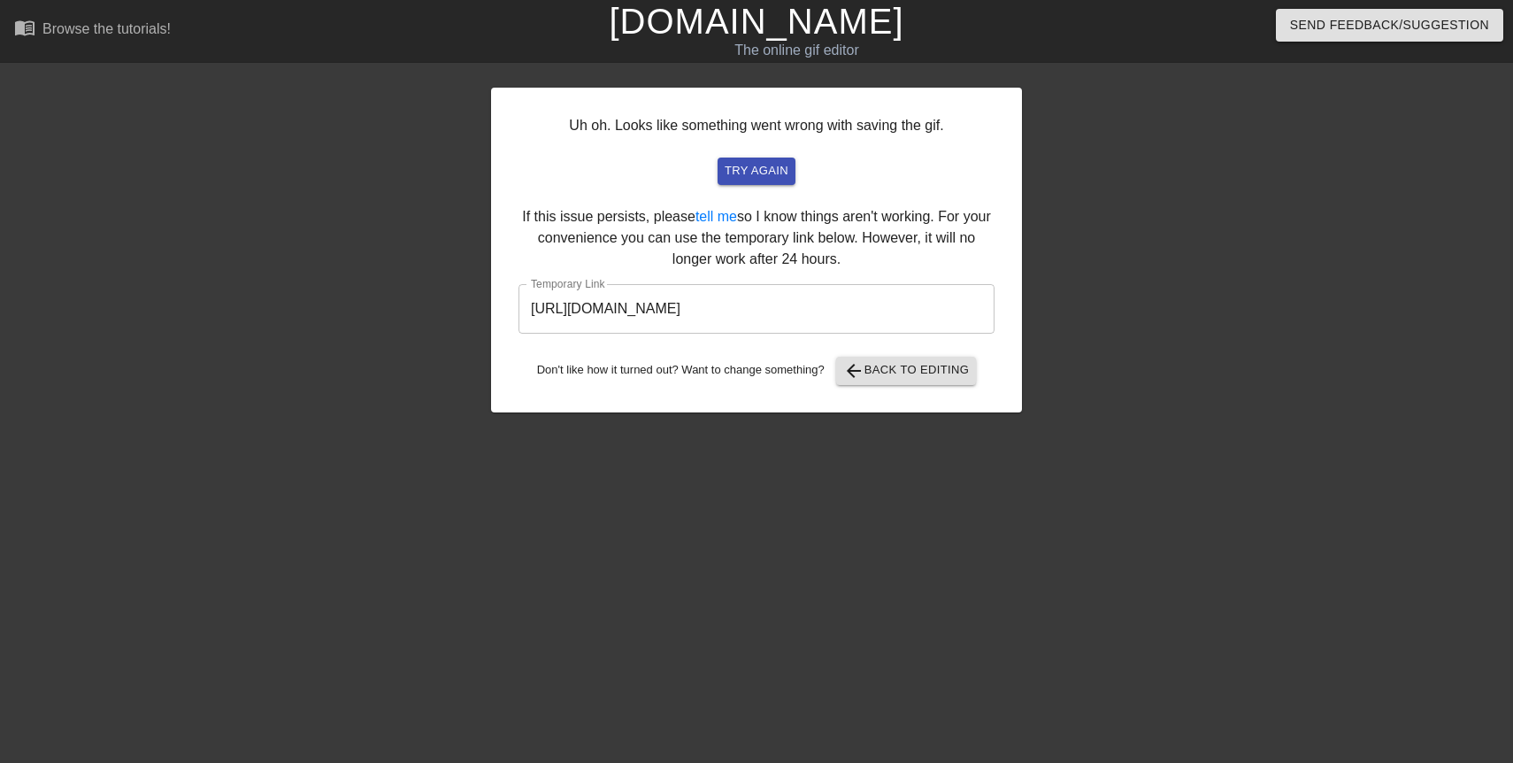
click at [753, 314] on input "[URL][DOMAIN_NAME]" at bounding box center [756, 309] width 476 height 50
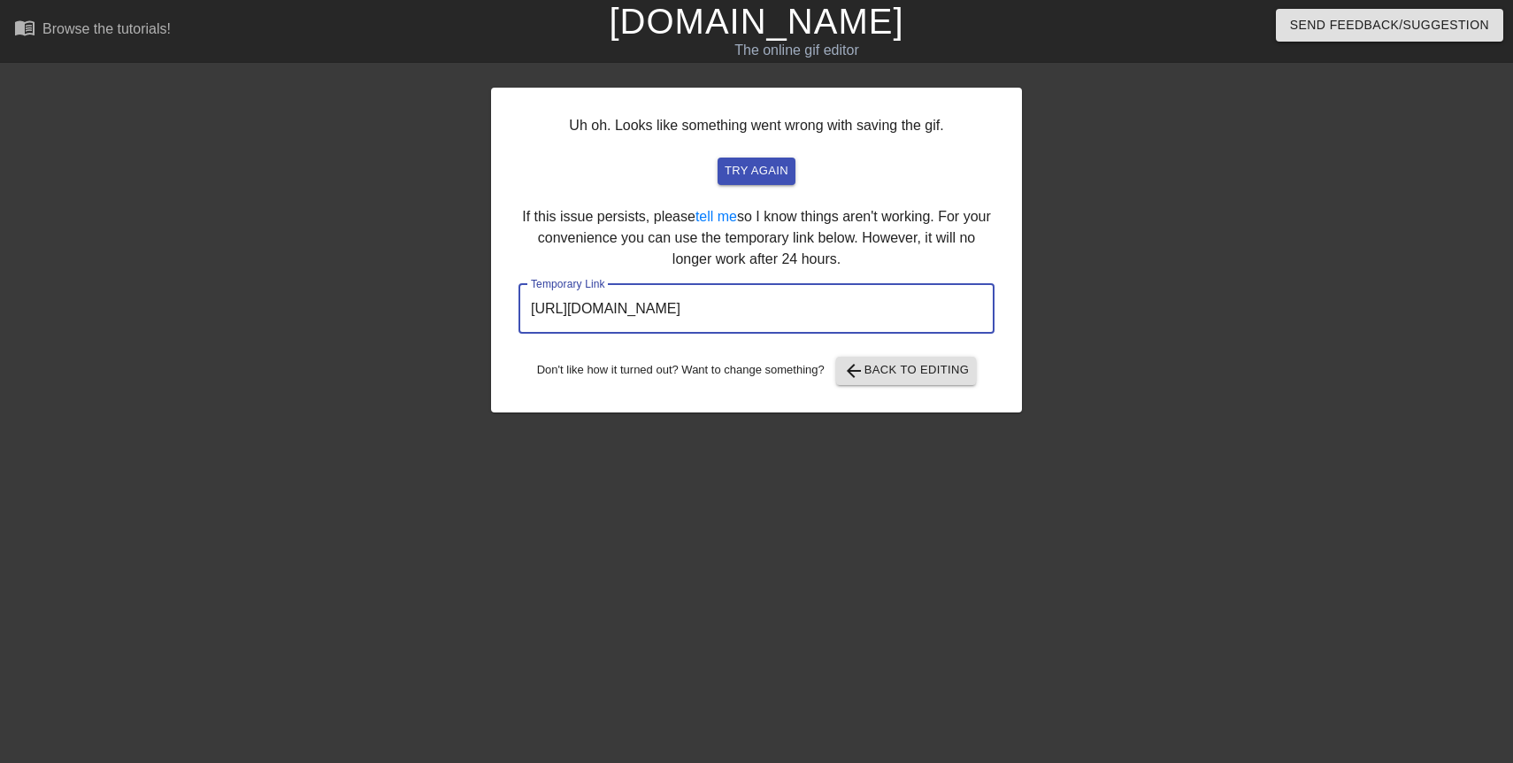
click at [753, 314] on input "[URL][DOMAIN_NAME]" at bounding box center [756, 309] width 476 height 50
click at [879, 370] on span "arrow_back Back to Editing" at bounding box center [906, 370] width 127 height 21
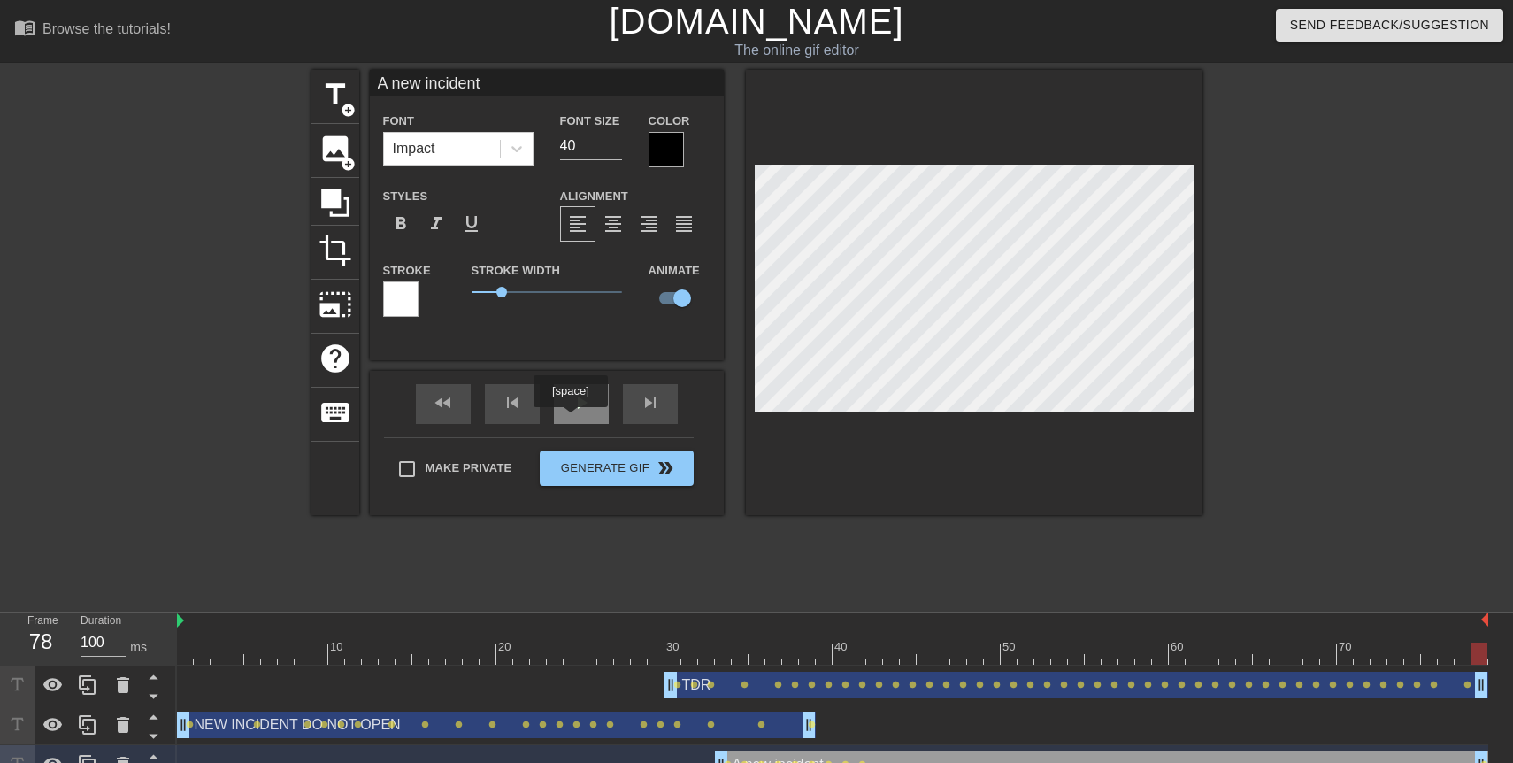
click at [572, 418] on div "play_arrow" at bounding box center [581, 404] width 55 height 40
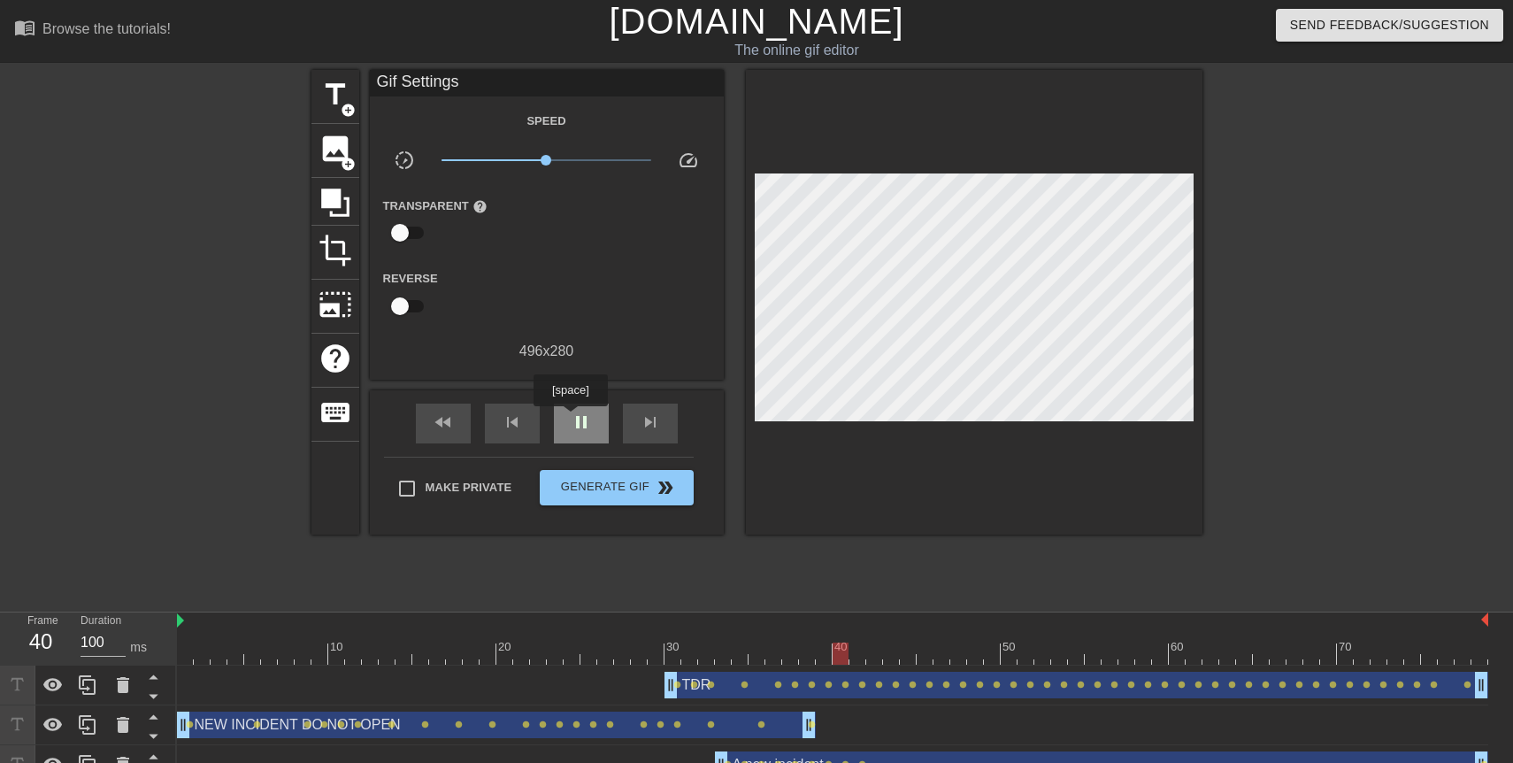
click at [572, 418] on span "pause" at bounding box center [581, 421] width 21 height 21
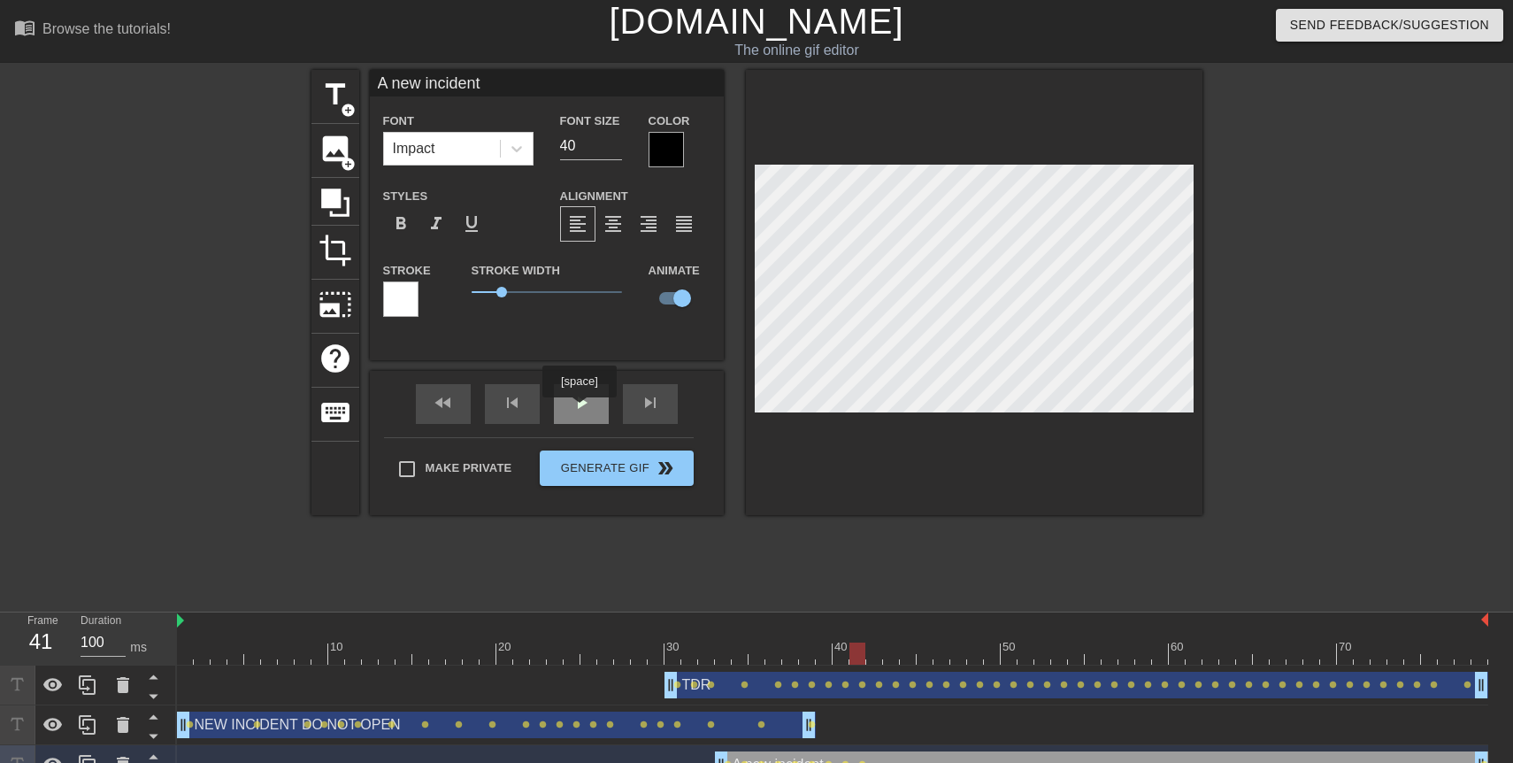
click at [581, 410] on div "play_arrow" at bounding box center [581, 404] width 55 height 40
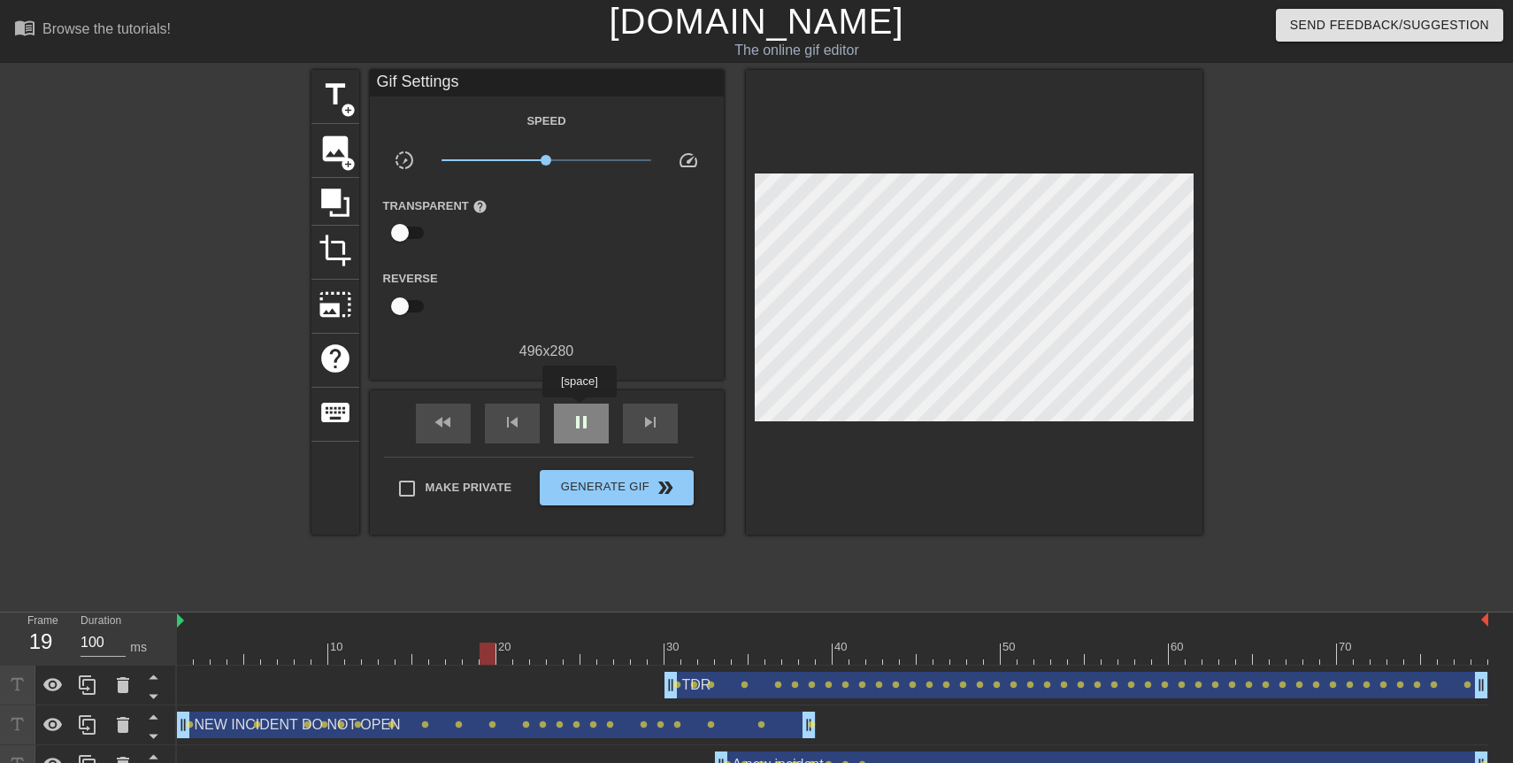
click at [581, 410] on div "pause" at bounding box center [581, 423] width 55 height 40
click at [606, 487] on span "Generate Gif double_arrow" at bounding box center [616, 487] width 139 height 21
